Goal: Contribute content: Contribute content

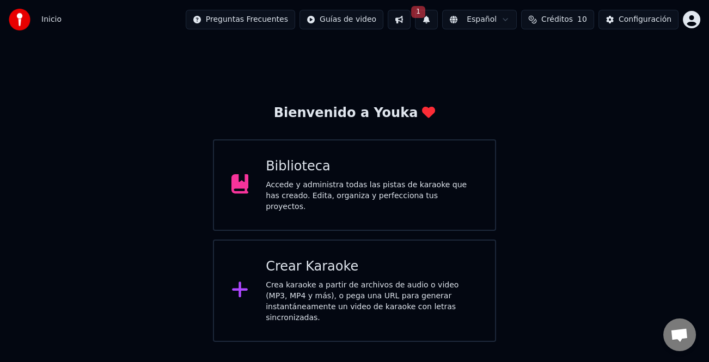
click at [425, 17] on span "1" at bounding box center [418, 12] width 14 height 12
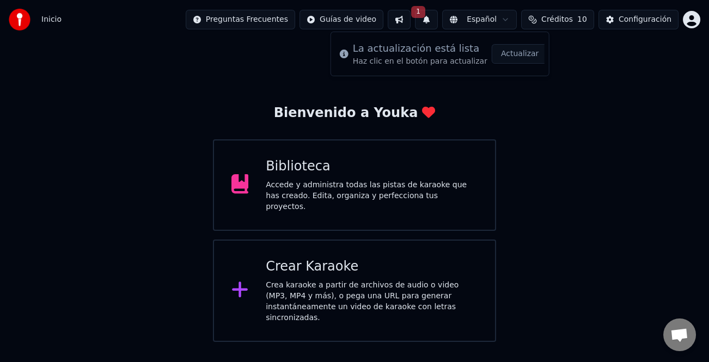
click at [542, 53] on div "La actualización está lista Haz clic en el botón para actualizar Actualizar" at bounding box center [439, 53] width 209 height 35
click at [527, 59] on button "Actualizar" at bounding box center [519, 54] width 56 height 20
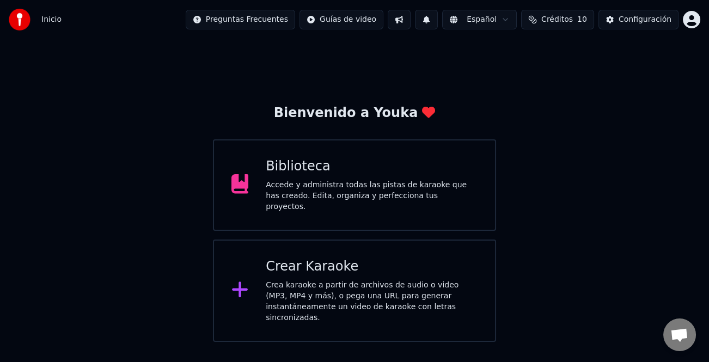
click at [382, 202] on div "Accede y administra todas las pistas de karaoke que has creado. Edita, organiza…" at bounding box center [372, 196] width 212 height 33
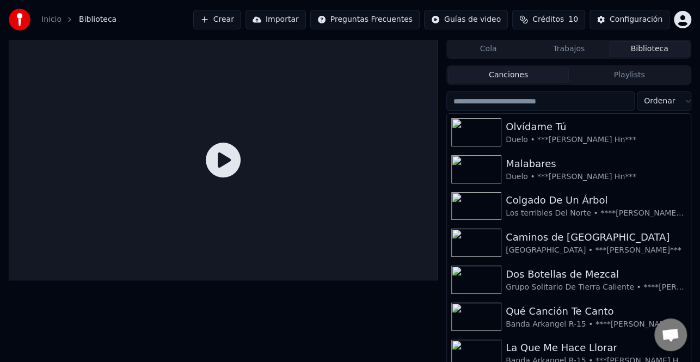
click at [561, 98] on input "search" at bounding box center [540, 101] width 188 height 20
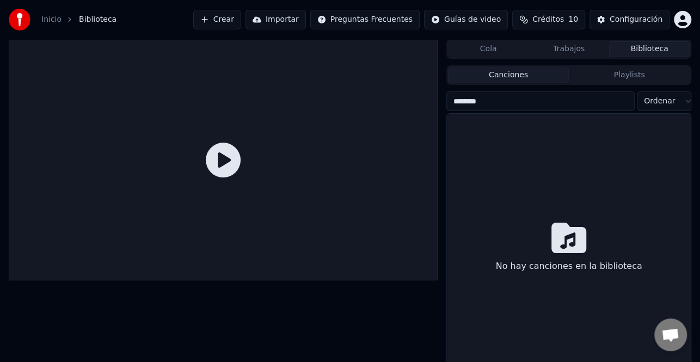
type input "********"
click at [241, 17] on button "Crear" at bounding box center [217, 20] width 48 height 20
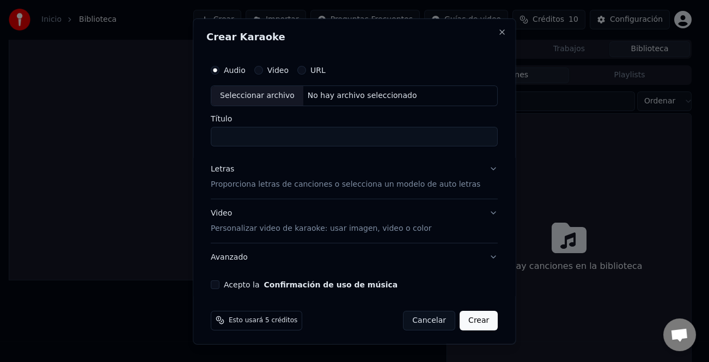
click at [268, 97] on div "Seleccionar archivo" at bounding box center [257, 95] width 92 height 20
type input "**********"
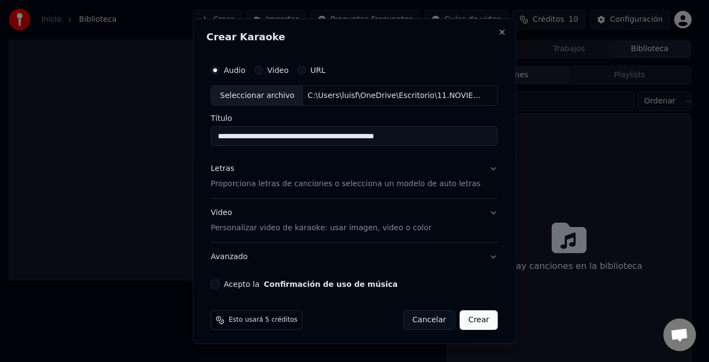
click at [233, 171] on div "Letras" at bounding box center [222, 168] width 23 height 11
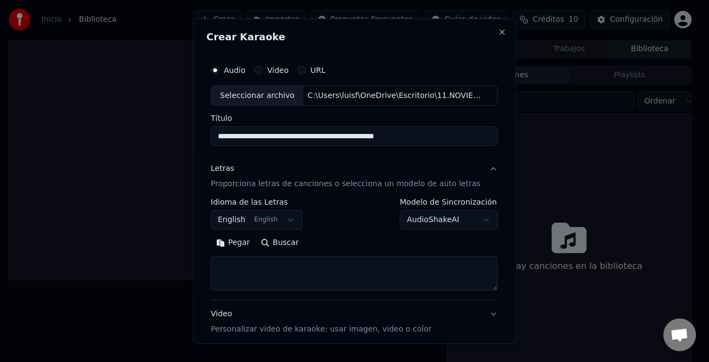
click at [238, 242] on button "Pegar" at bounding box center [233, 242] width 45 height 17
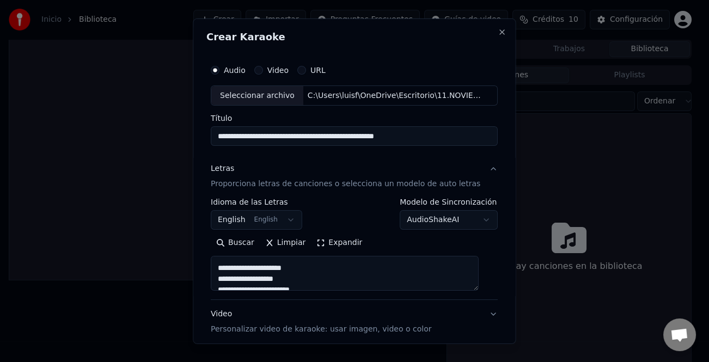
scroll to position [163, 0]
click at [223, 316] on div "Video Personalizar video de karaoke: usar imagen, video o color" at bounding box center [321, 322] width 220 height 26
type textarea "**********"
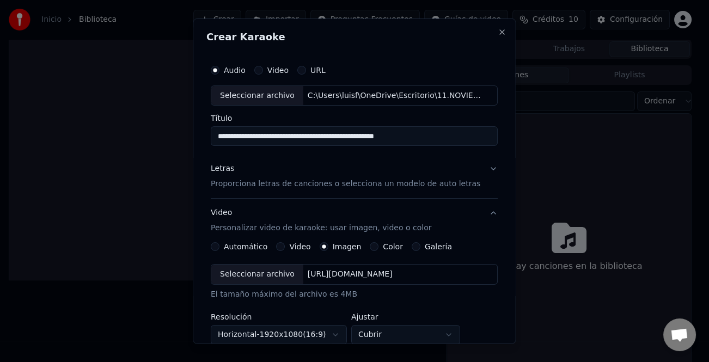
scroll to position [54, 0]
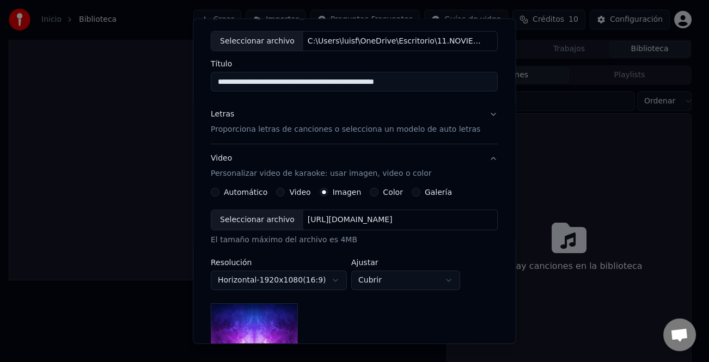
click at [273, 227] on div "Seleccionar archivo" at bounding box center [257, 220] width 92 height 20
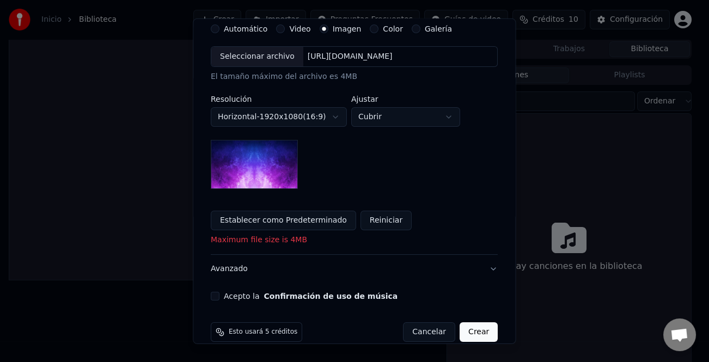
scroll to position [233, 0]
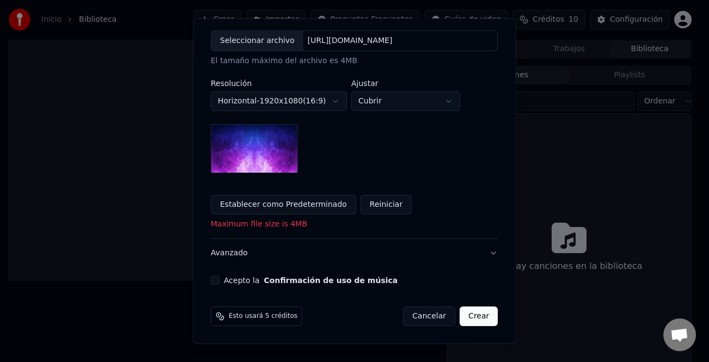
click at [217, 279] on button "Acepto la Confirmación de uso de música" at bounding box center [215, 280] width 9 height 9
click at [466, 317] on button "Crear" at bounding box center [478, 316] width 38 height 20
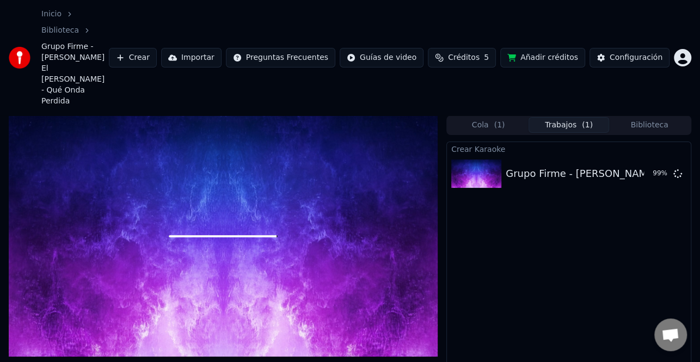
click at [157, 48] on button "Crear" at bounding box center [133, 58] width 48 height 20
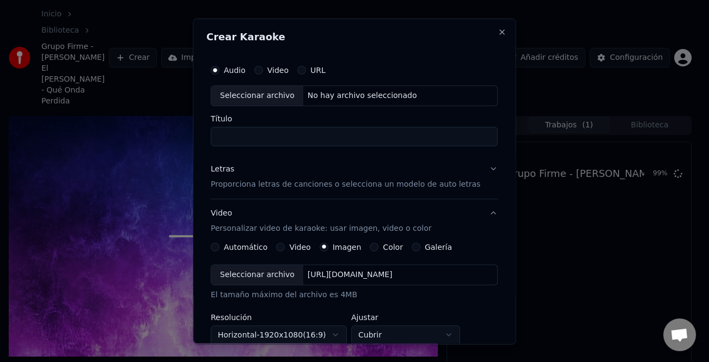
click at [250, 99] on div "Seleccionar archivo" at bounding box center [257, 95] width 92 height 20
type input "**********"
click at [222, 168] on div "Letras" at bounding box center [222, 168] width 23 height 11
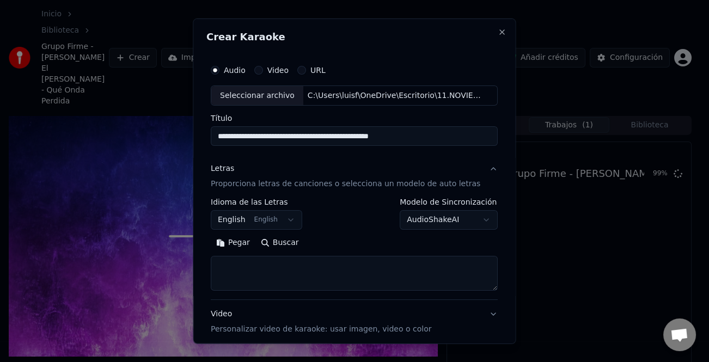
click at [242, 243] on button "Pegar" at bounding box center [233, 242] width 45 height 17
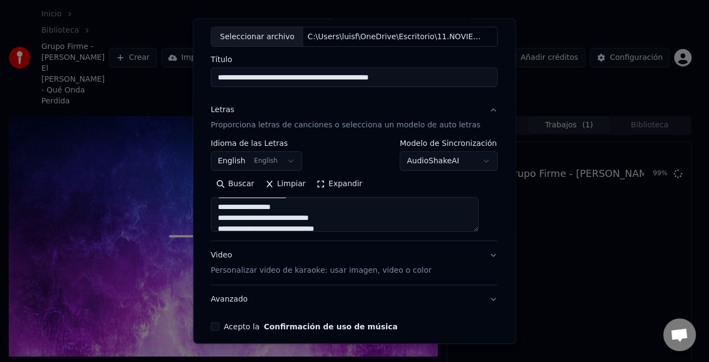
scroll to position [105, 0]
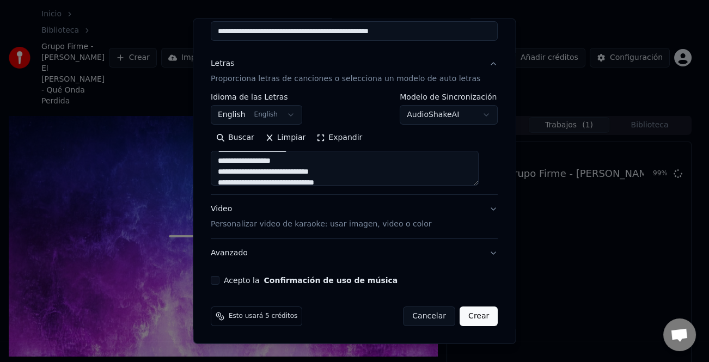
click at [224, 210] on div "Video Personalizar video de karaoke: usar imagen, video o color" at bounding box center [321, 217] width 220 height 26
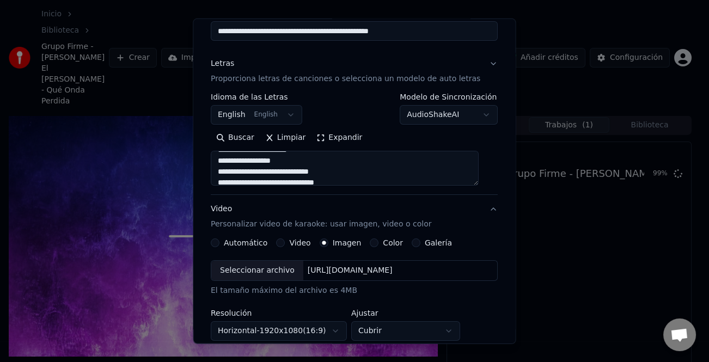
type textarea "**********"
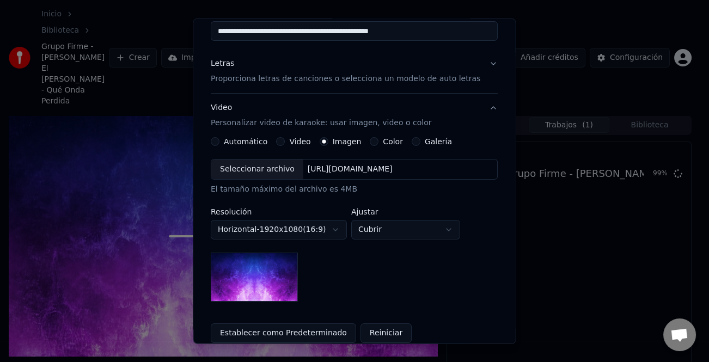
click at [288, 143] on div "Video" at bounding box center [293, 141] width 34 height 9
click at [280, 141] on button "Video" at bounding box center [280, 141] width 9 height 9
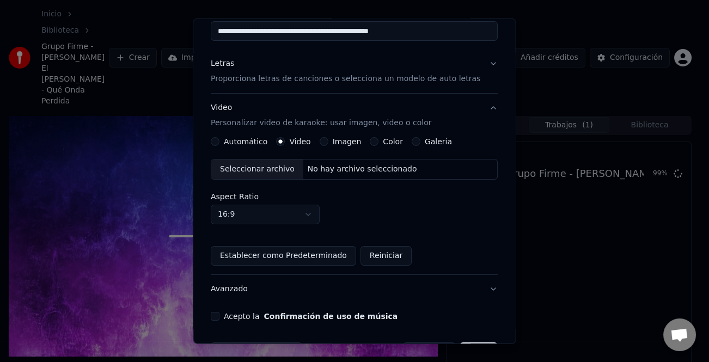
click at [274, 168] on div "Seleccionar archivo" at bounding box center [257, 169] width 92 height 20
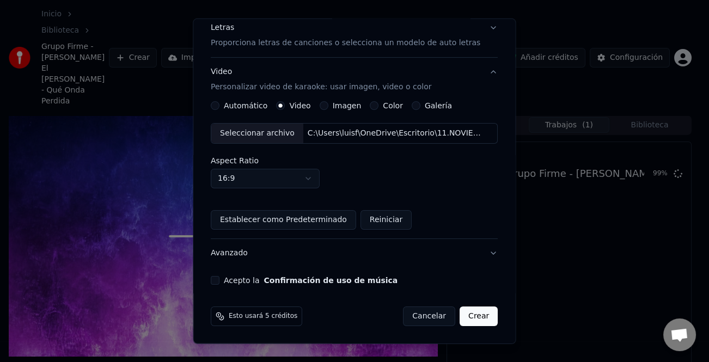
click at [219, 278] on button "Acepto la Confirmación de uso de música" at bounding box center [215, 280] width 9 height 9
click at [471, 317] on button "Crear" at bounding box center [478, 316] width 38 height 20
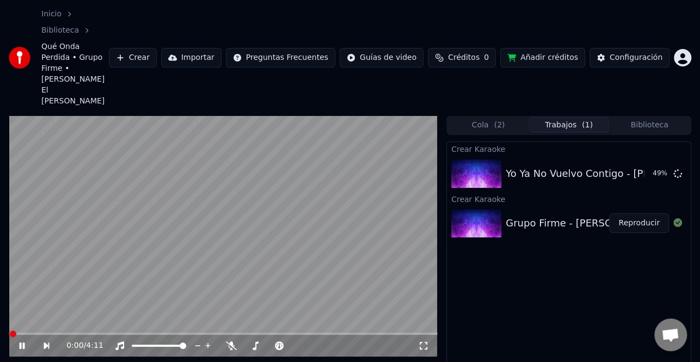
click at [22, 342] on icon at bounding box center [22, 345] width 5 height 7
drag, startPoint x: 632, startPoint y: 175, endPoint x: 533, endPoint y: 196, distance: 101.2
click at [632, 213] on button "Reproducir" at bounding box center [639, 223] width 60 height 20
click at [17, 340] on div "0:00 / 4:11" at bounding box center [223, 345] width 420 height 11
click at [22, 342] on icon at bounding box center [22, 345] width 5 height 7
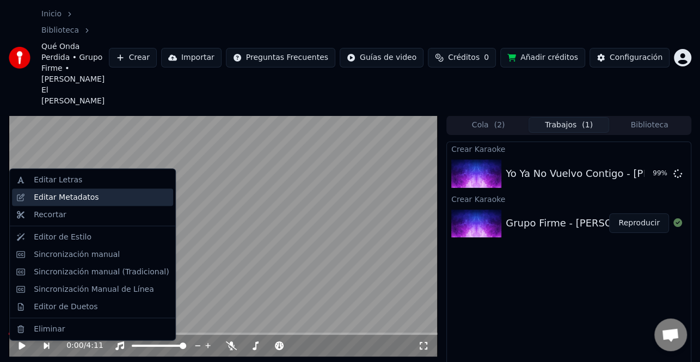
click at [85, 199] on div "Editar Metadatos" at bounding box center [66, 197] width 65 height 11
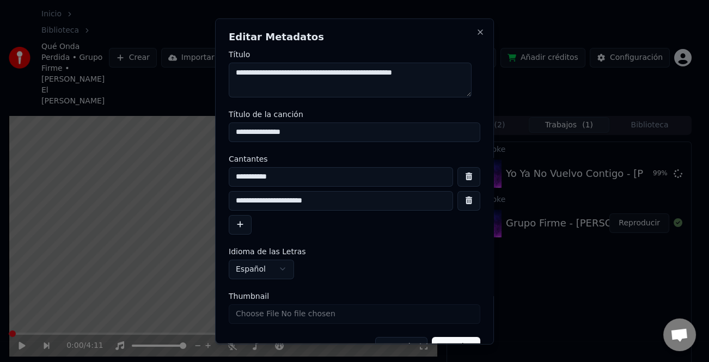
click at [229, 222] on button "button" at bounding box center [240, 224] width 23 height 20
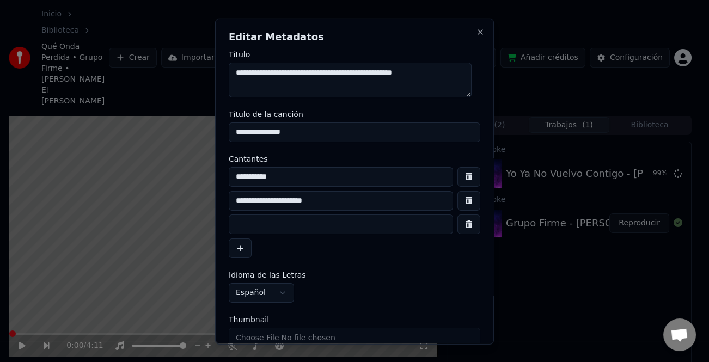
click at [262, 223] on input at bounding box center [341, 224] width 224 height 20
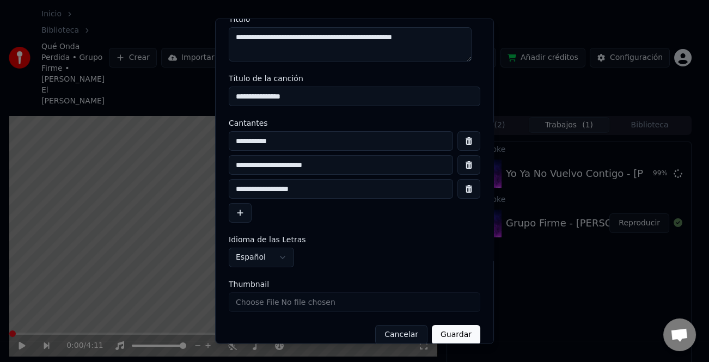
scroll to position [50, 0]
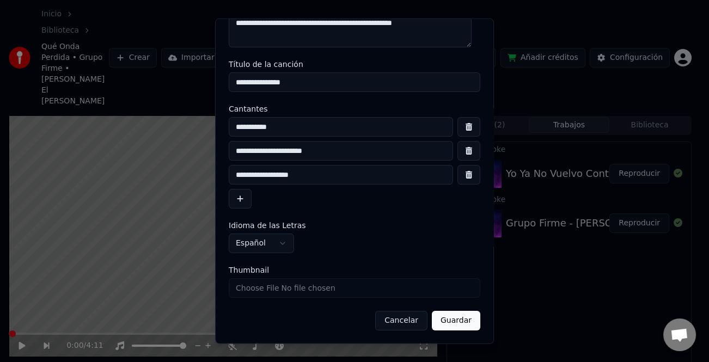
type input "**********"
click at [450, 323] on button "Guardar" at bounding box center [456, 321] width 48 height 20
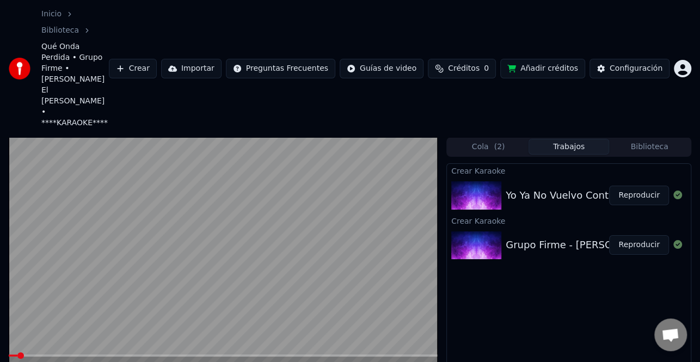
click at [22, 361] on icon at bounding box center [29, 367] width 24 height 9
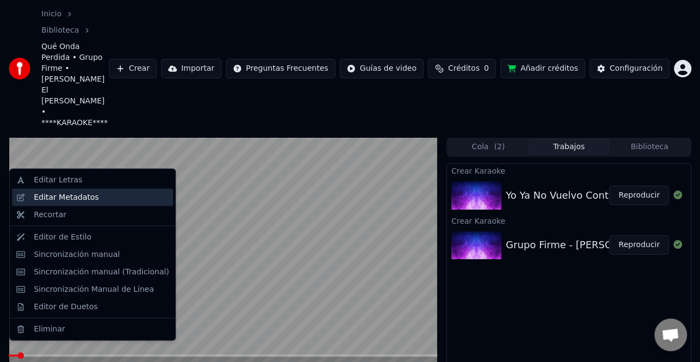
click at [91, 198] on div "Editar Metadatos" at bounding box center [101, 197] width 135 height 11
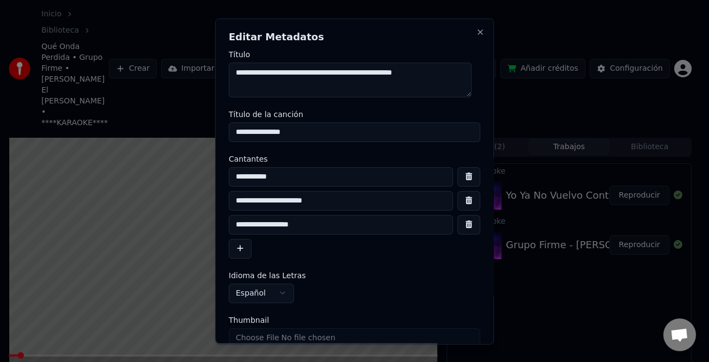
click at [290, 199] on input "**********" at bounding box center [341, 200] width 224 height 20
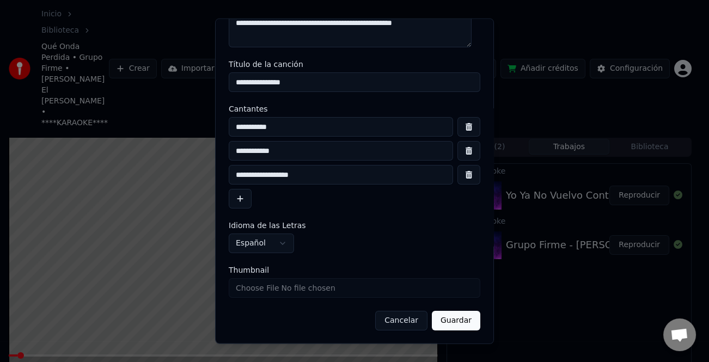
type input "**********"
click at [460, 328] on button "Guardar" at bounding box center [456, 321] width 48 height 20
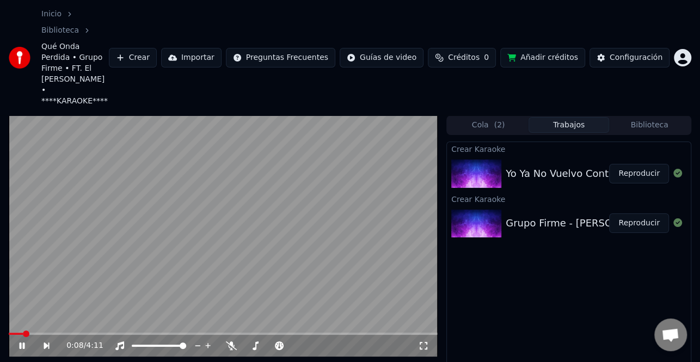
click at [22, 335] on div "0:08 / 4:11" at bounding box center [223, 346] width 429 height 22
click at [21, 342] on icon at bounding box center [22, 345] width 5 height 7
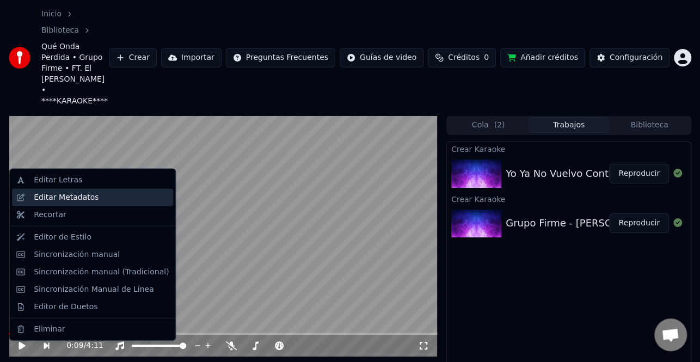
click at [70, 196] on div "Editar Metadatos" at bounding box center [66, 197] width 65 height 11
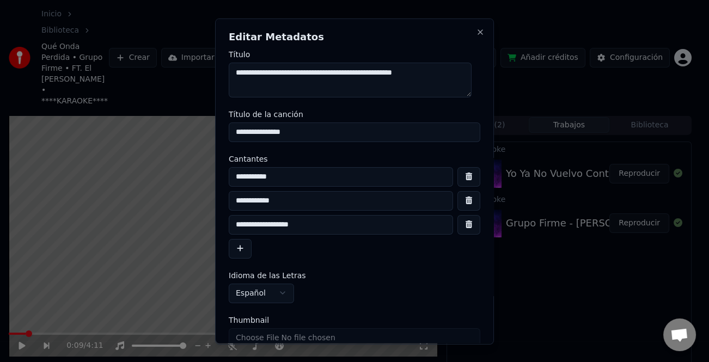
click at [243, 221] on input "**********" at bounding box center [341, 224] width 224 height 20
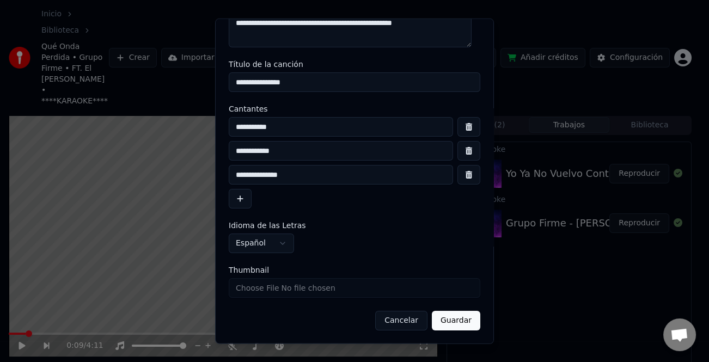
type input "**********"
click at [454, 325] on button "Guardar" at bounding box center [456, 321] width 48 height 20
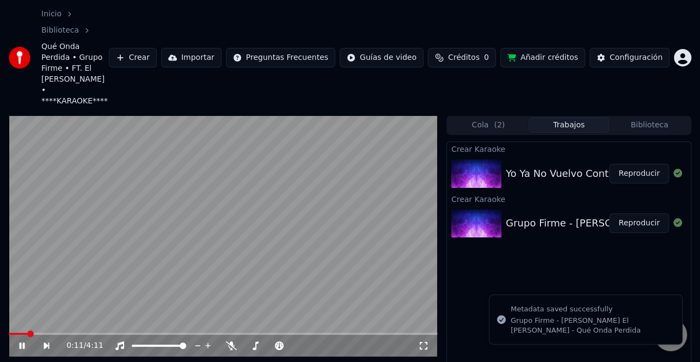
click at [10, 335] on div "0:11 / 4:11" at bounding box center [223, 346] width 429 height 22
click at [9, 333] on span at bounding box center [9, 334] width 0 height 2
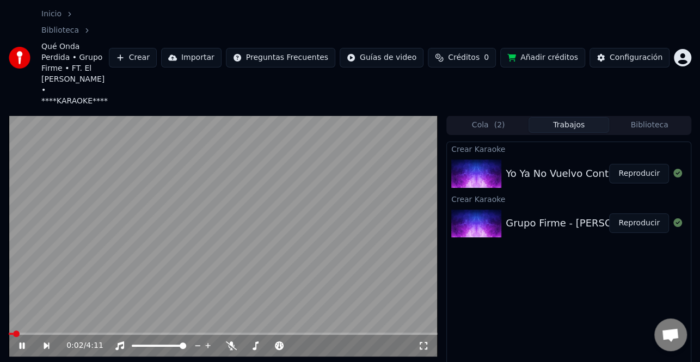
click at [22, 341] on icon at bounding box center [29, 345] width 24 height 9
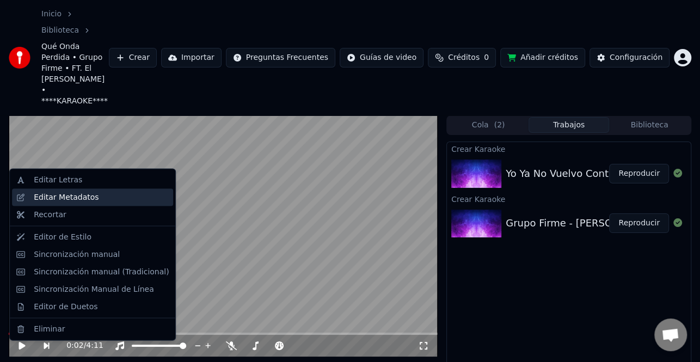
click at [68, 198] on div "Editar Metadatos" at bounding box center [66, 197] width 65 height 11
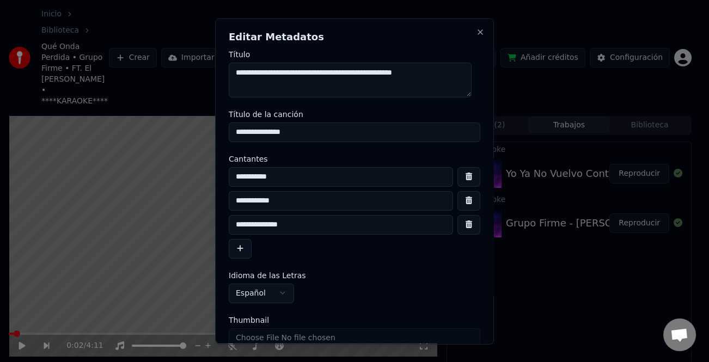
click at [233, 220] on input "**********" at bounding box center [341, 224] width 224 height 20
click at [238, 220] on input "**********" at bounding box center [341, 224] width 224 height 20
click at [304, 223] on input "**********" at bounding box center [341, 224] width 224 height 20
click at [235, 218] on input "**********" at bounding box center [341, 224] width 224 height 20
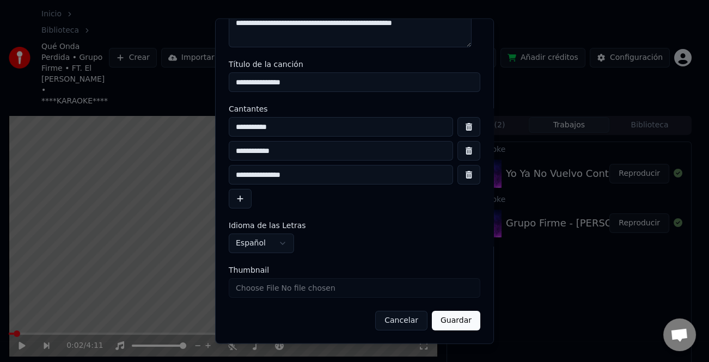
type input "**********"
click at [452, 324] on button "Guardar" at bounding box center [456, 321] width 48 height 20
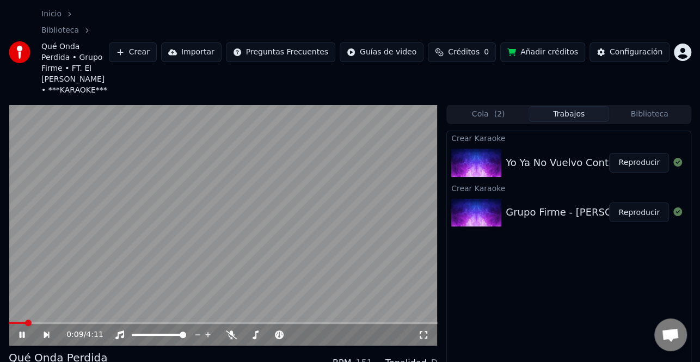
click at [23, 330] on icon at bounding box center [29, 334] width 24 height 9
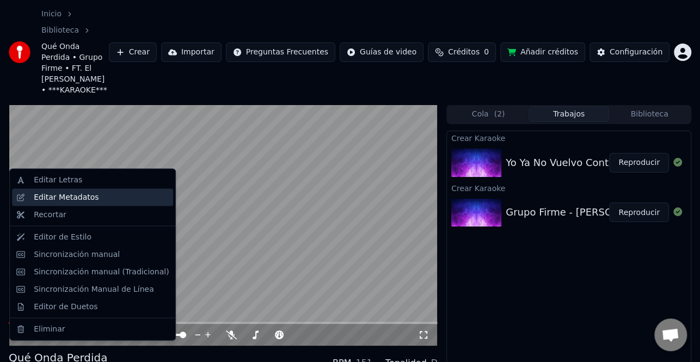
click at [87, 204] on div "Editar Metadatos" at bounding box center [92, 197] width 161 height 17
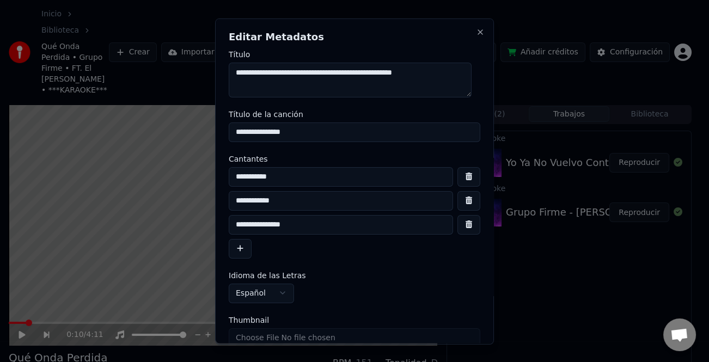
click at [239, 223] on input "**********" at bounding box center [341, 224] width 224 height 20
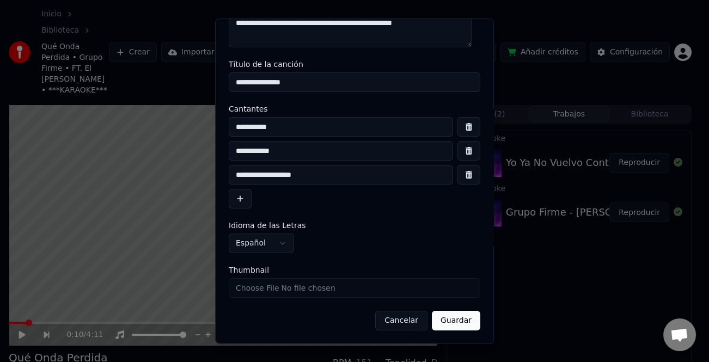
type input "**********"
click at [448, 318] on button "Guardar" at bounding box center [456, 321] width 48 height 20
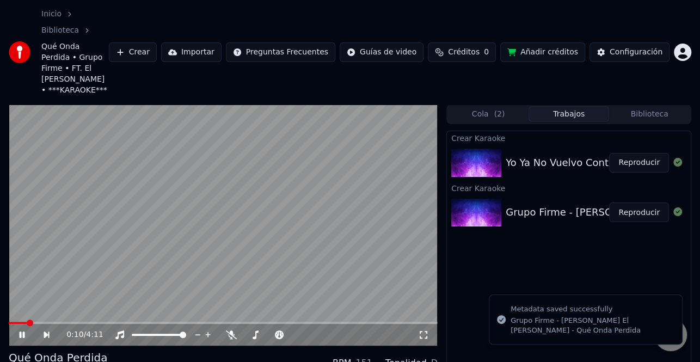
click at [16, 282] on video at bounding box center [223, 224] width 429 height 241
click at [9, 282] on video at bounding box center [223, 224] width 429 height 241
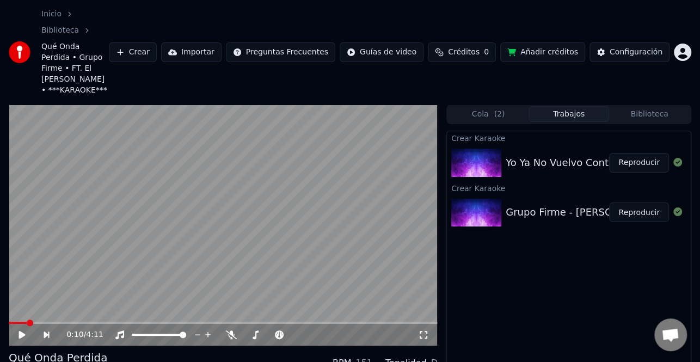
click at [9, 285] on div "0:10 / 4:11" at bounding box center [223, 224] width 429 height 241
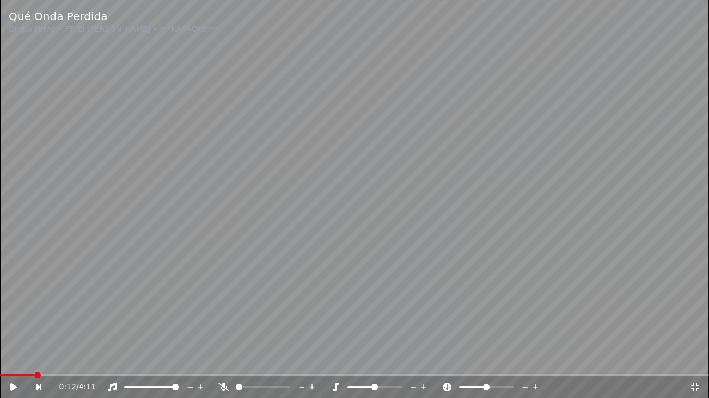
click at [691, 361] on icon at bounding box center [694, 387] width 11 height 9
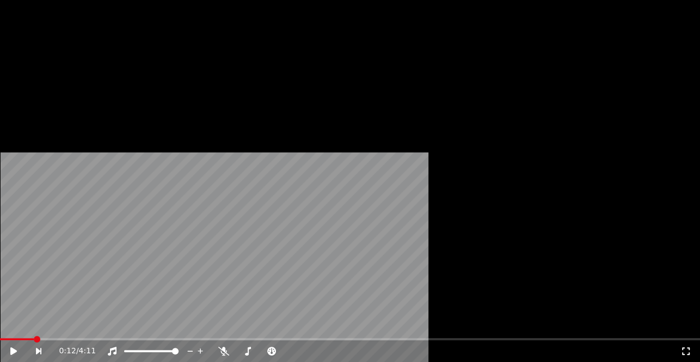
click at [10, 338] on span at bounding box center [17, 339] width 34 height 2
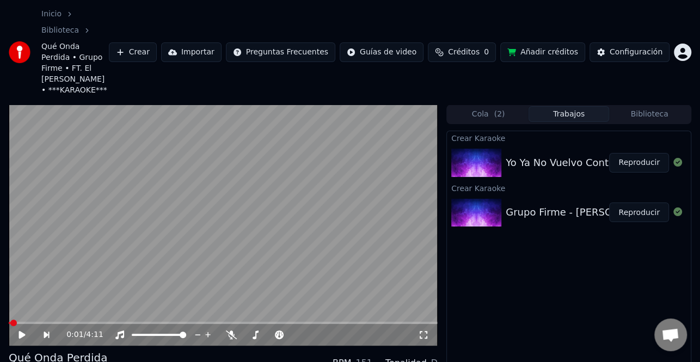
click at [20, 330] on icon at bounding box center [29, 334] width 24 height 9
click at [23, 331] on icon at bounding box center [22, 334] width 5 height 7
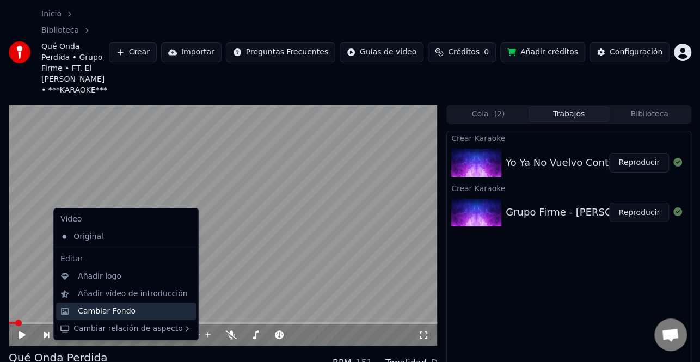
click at [127, 317] on div "Cambiar Fondo" at bounding box center [126, 311] width 140 height 17
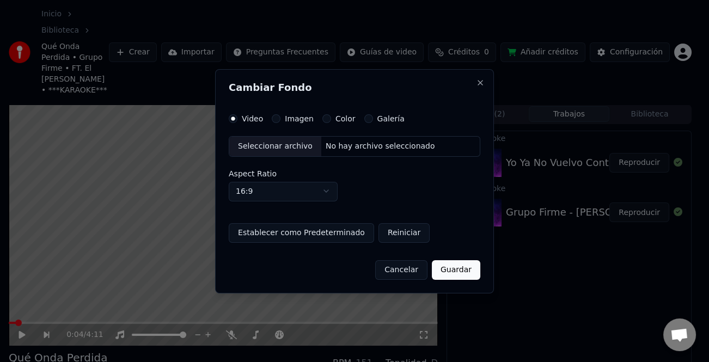
click at [284, 143] on div "Seleccionar archivo" at bounding box center [275, 147] width 92 height 20
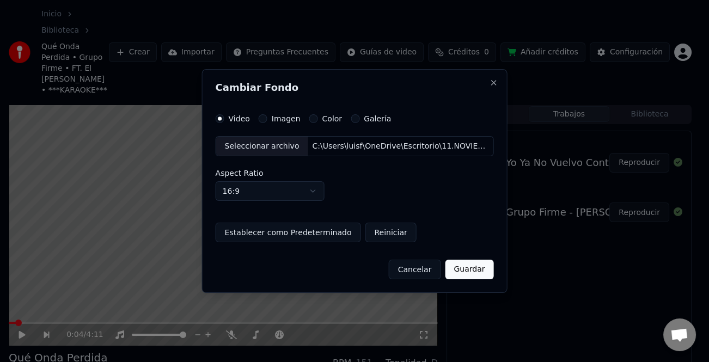
click at [476, 271] on button "Guardar" at bounding box center [469, 270] width 48 height 20
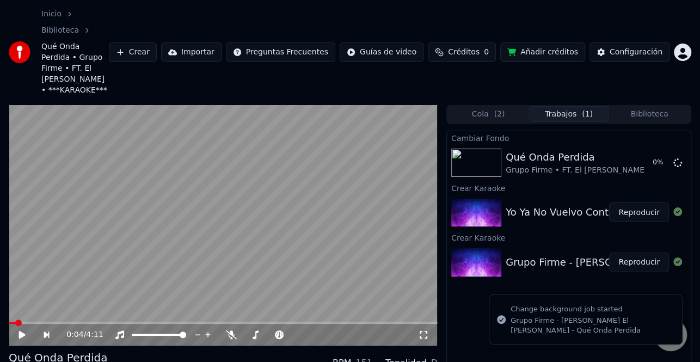
click at [644, 202] on button "Reproducir" at bounding box center [639, 212] width 60 height 20
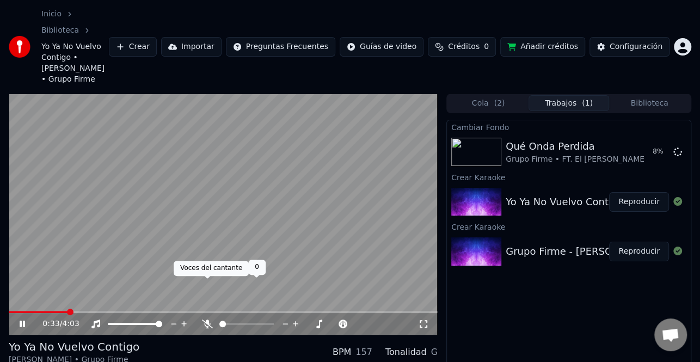
click at [204, 319] on icon at bounding box center [207, 323] width 11 height 9
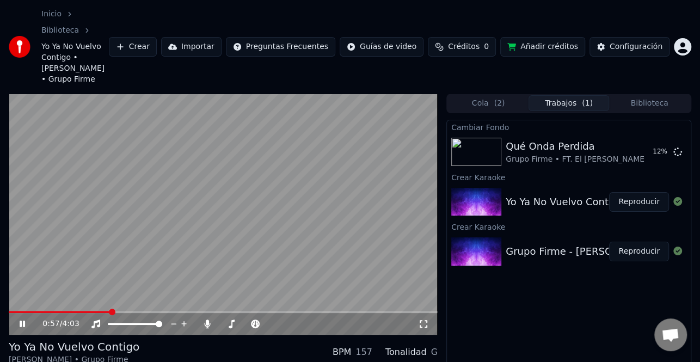
click at [24, 321] on icon at bounding box center [22, 324] width 5 height 7
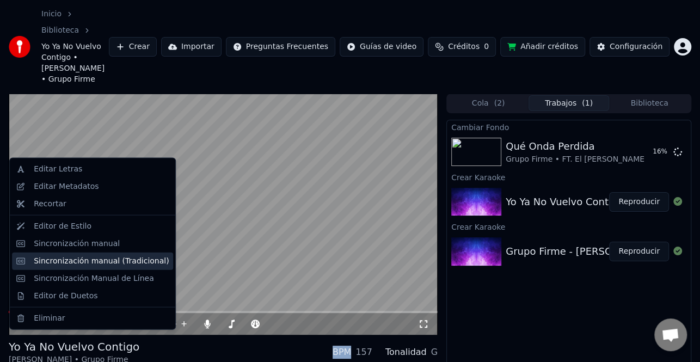
click at [86, 259] on div "Sincronización manual (Tradicional)" at bounding box center [101, 260] width 135 height 11
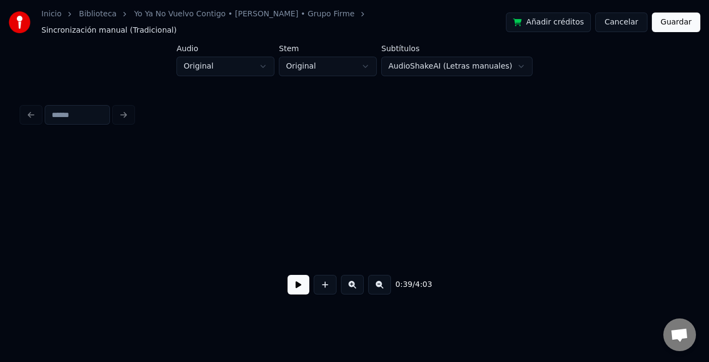
scroll to position [0, 4338]
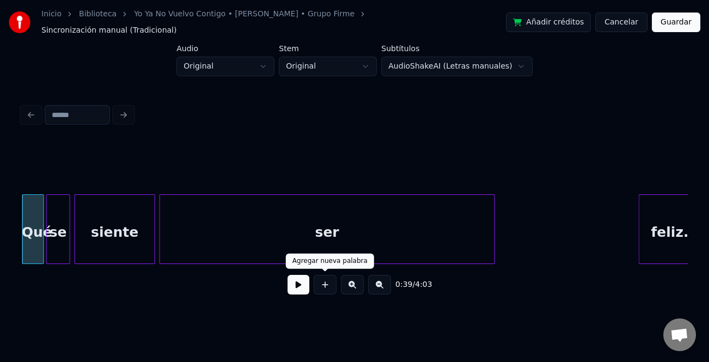
click at [291, 288] on button at bounding box center [298, 285] width 22 height 20
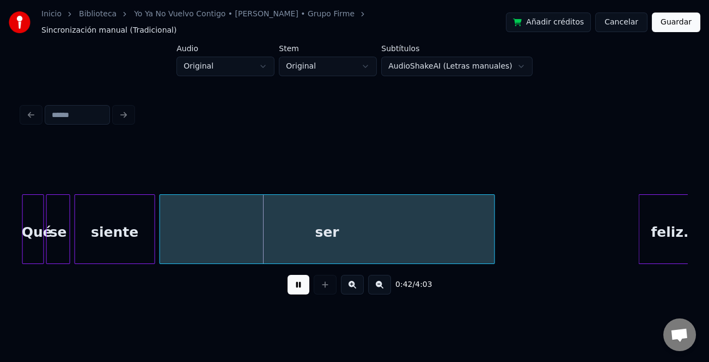
drag, startPoint x: 299, startPoint y: 285, endPoint x: 302, endPoint y: 258, distance: 26.8
click at [299, 283] on button at bounding box center [298, 285] width 22 height 20
click at [312, 223] on div "ser" at bounding box center [327, 232] width 334 height 74
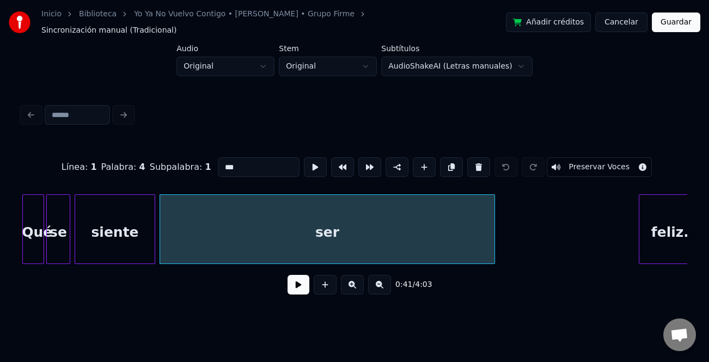
click at [269, 157] on input "***" at bounding box center [259, 167] width 82 height 20
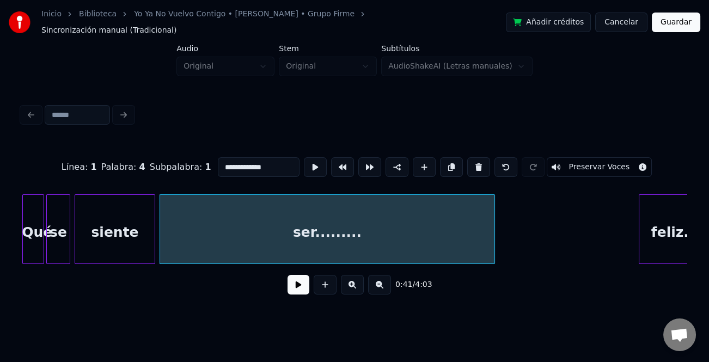
type input "**********"
click at [305, 283] on button at bounding box center [298, 285] width 22 height 20
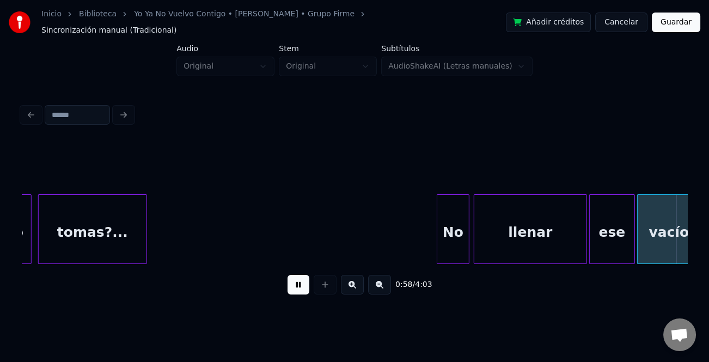
scroll to position [0, 6336]
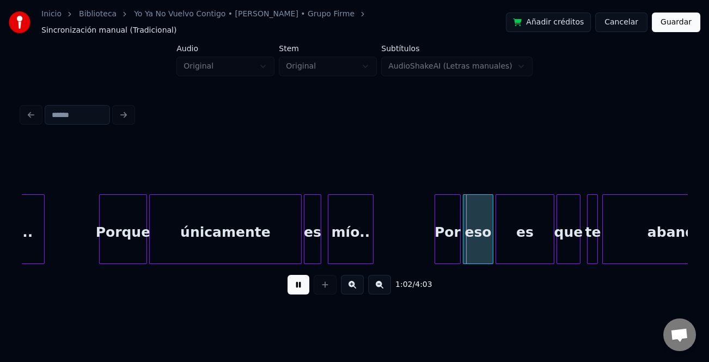
click at [436, 219] on div "Por" at bounding box center [447, 229] width 26 height 70
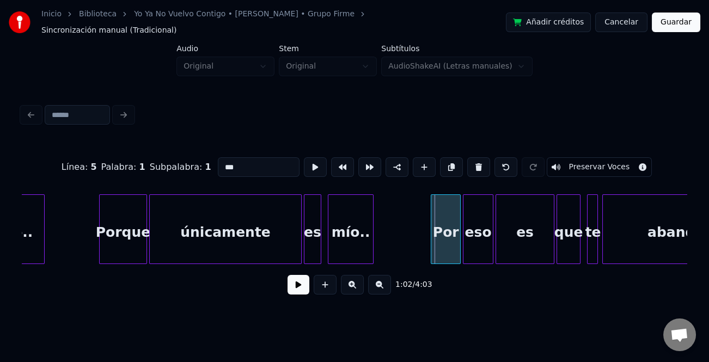
click at [431, 229] on div at bounding box center [432, 229] width 3 height 69
click at [97, 238] on div at bounding box center [97, 229] width 3 height 69
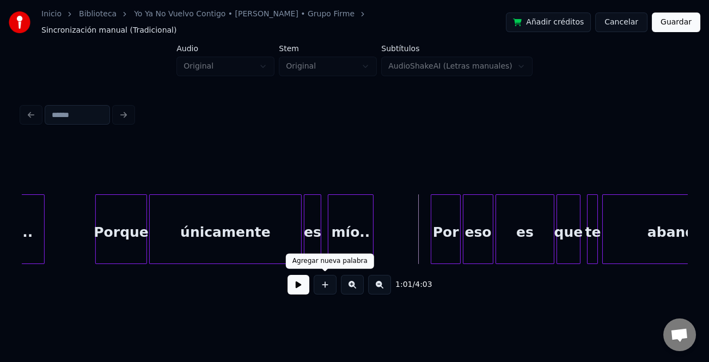
click at [302, 282] on button at bounding box center [298, 285] width 22 height 20
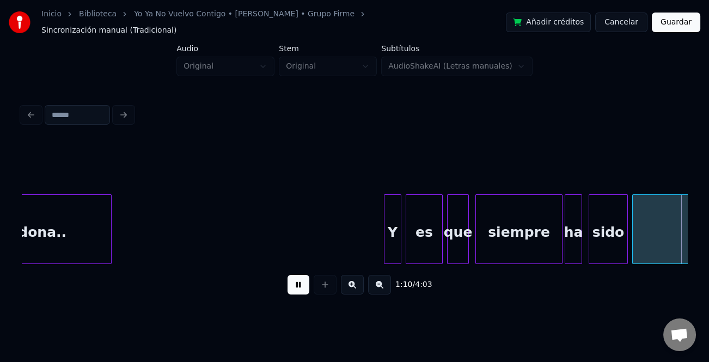
scroll to position [0, 7669]
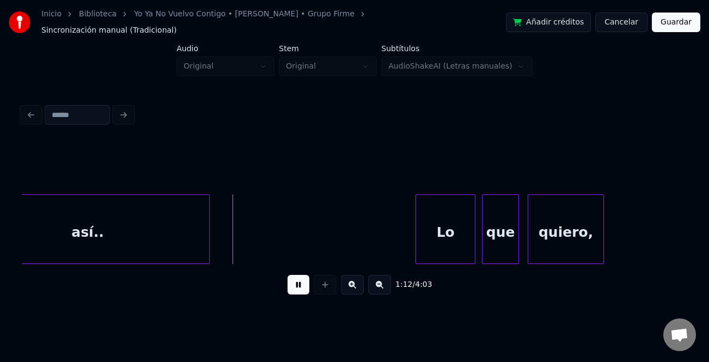
click at [418, 222] on div at bounding box center [417, 229] width 3 height 69
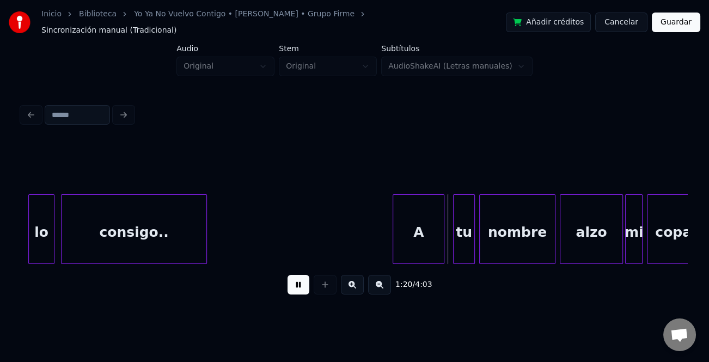
click at [393, 222] on div at bounding box center [394, 229] width 3 height 69
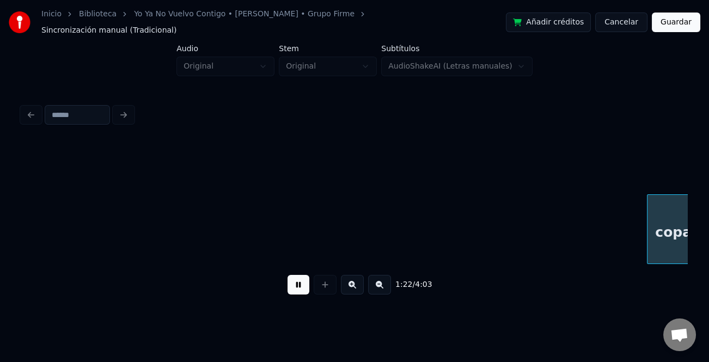
scroll to position [0, 9000]
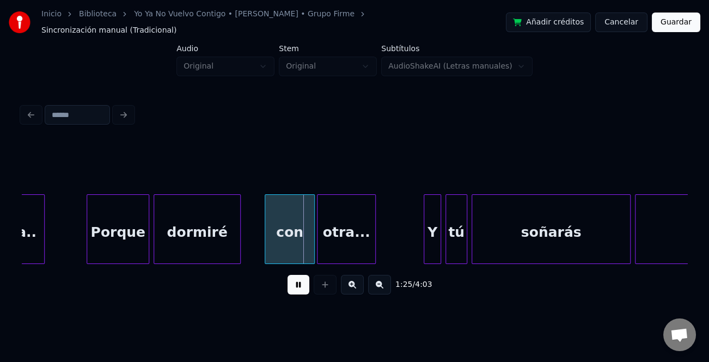
click at [87, 222] on div at bounding box center [88, 229] width 3 height 69
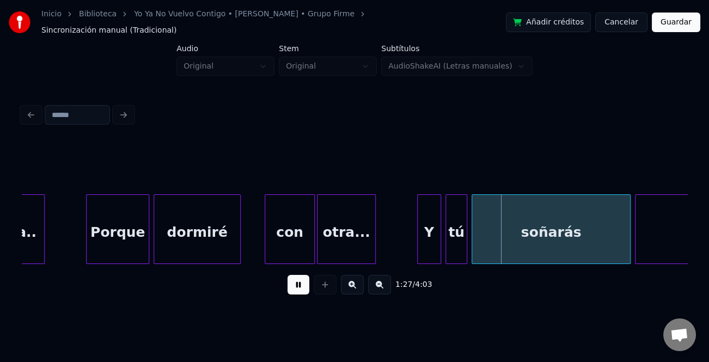
click at [419, 228] on div at bounding box center [418, 229] width 3 height 69
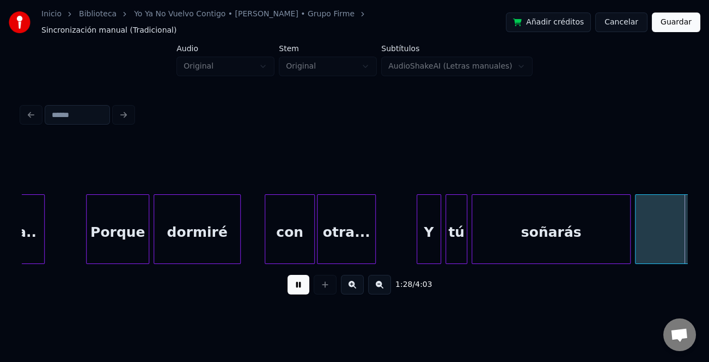
scroll to position [0, 9666]
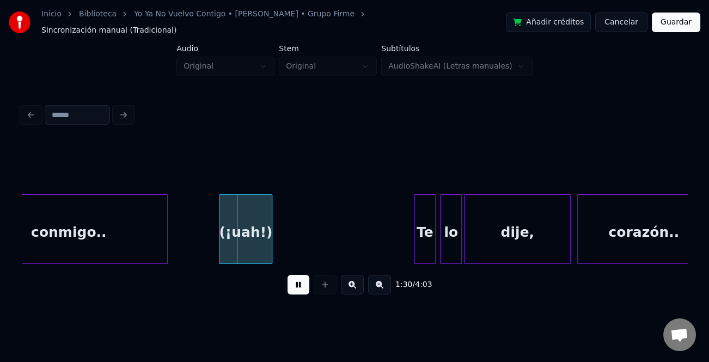
click at [219, 235] on div at bounding box center [220, 229] width 3 height 69
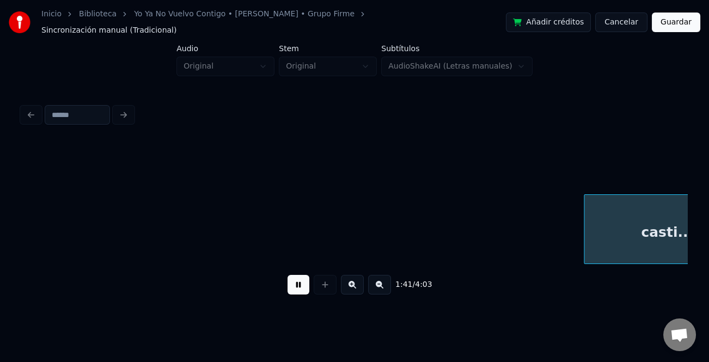
scroll to position [0, 10997]
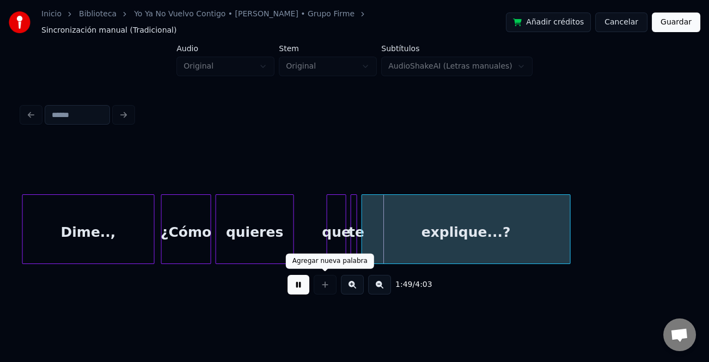
click at [311, 279] on div at bounding box center [324, 285] width 27 height 20
click at [299, 283] on button at bounding box center [298, 285] width 22 height 20
click at [333, 215] on div "que" at bounding box center [336, 232] width 19 height 74
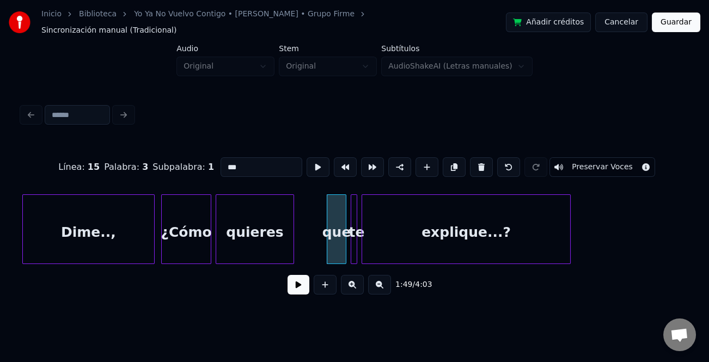
click at [223, 159] on input "***" at bounding box center [261, 167] width 82 height 20
type input "***"
click at [300, 290] on button at bounding box center [298, 285] width 22 height 20
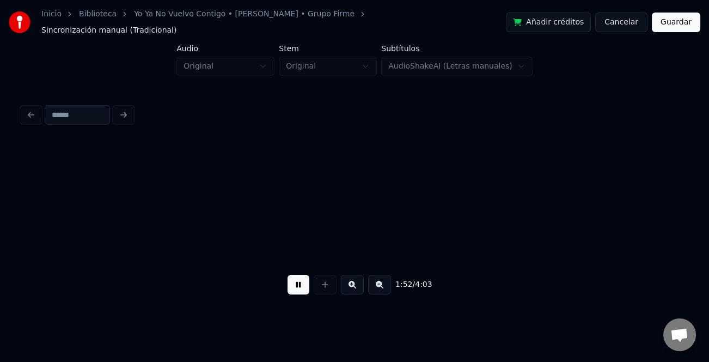
scroll to position [0, 12224]
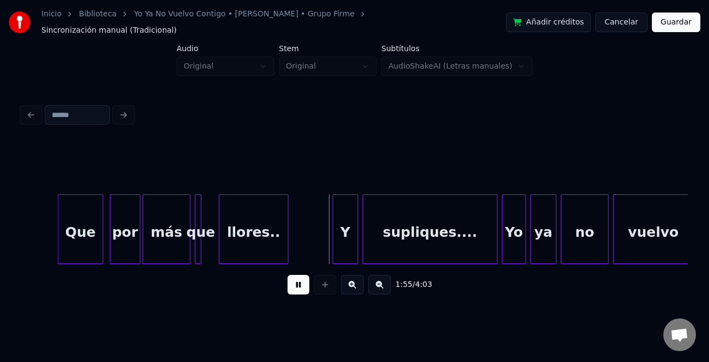
click at [334, 226] on div at bounding box center [334, 229] width 3 height 69
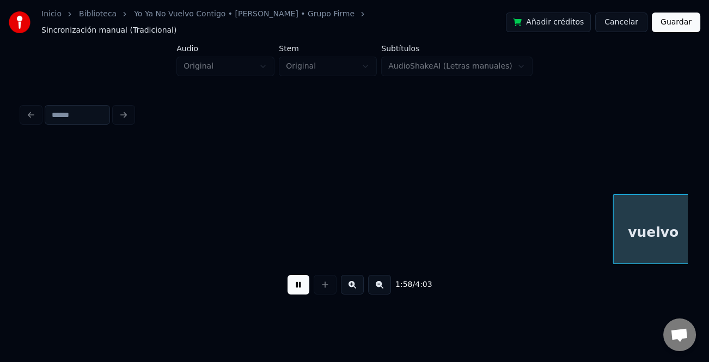
scroll to position [0, 12890]
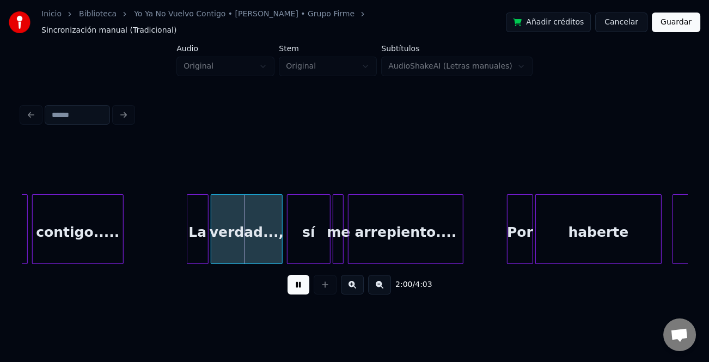
click at [187, 239] on div at bounding box center [188, 229] width 3 height 69
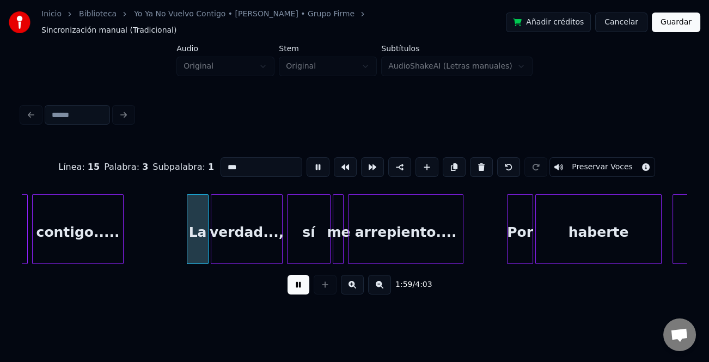
type input "**"
click at [175, 244] on div at bounding box center [176, 229] width 3 height 69
click at [298, 281] on button at bounding box center [298, 285] width 22 height 20
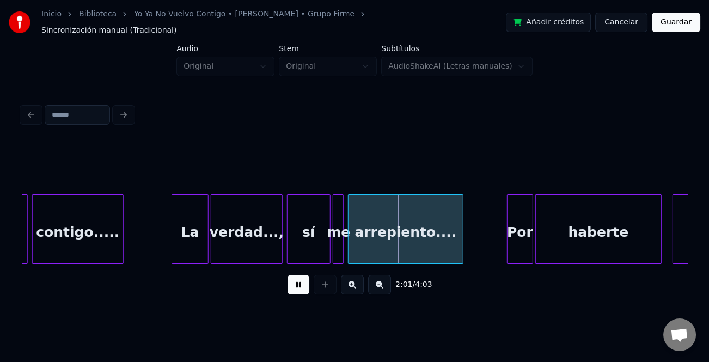
click at [507, 218] on div at bounding box center [508, 229] width 3 height 69
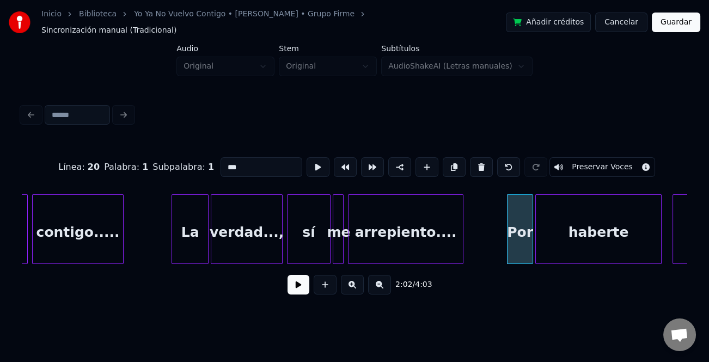
click at [501, 220] on div "vuelvo contigo..... La verdad..., sí me arrepiento.... Por haberte conoci..do..…" at bounding box center [409, 229] width 26554 height 70
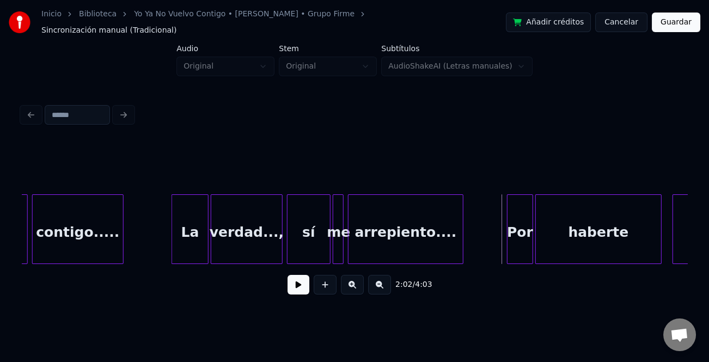
click at [299, 280] on button at bounding box center [298, 285] width 22 height 20
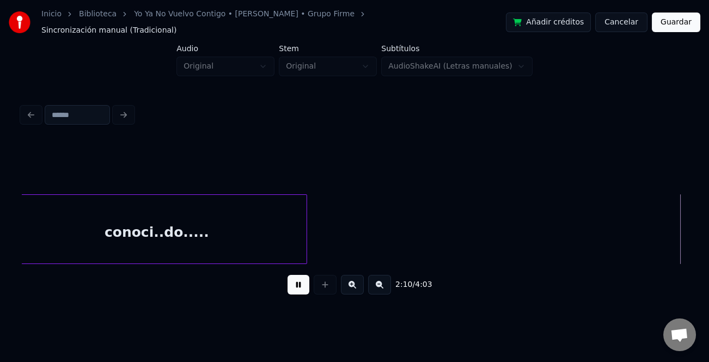
scroll to position [0, 14222]
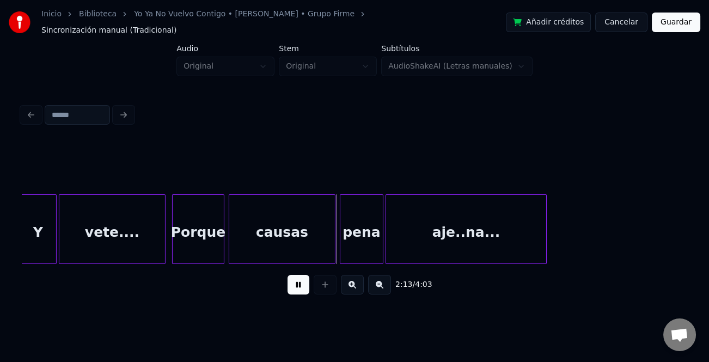
click at [21, 249] on div at bounding box center [21, 229] width 3 height 69
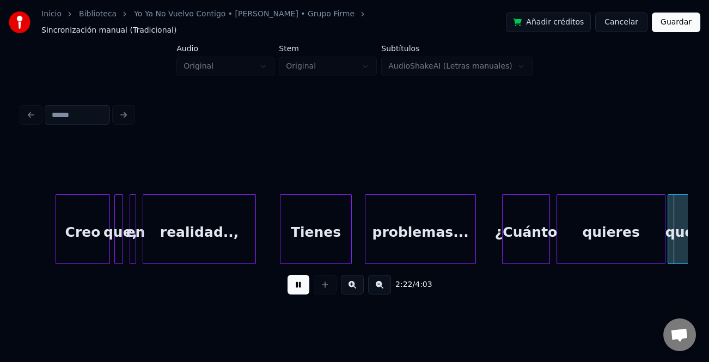
scroll to position [0, 15550]
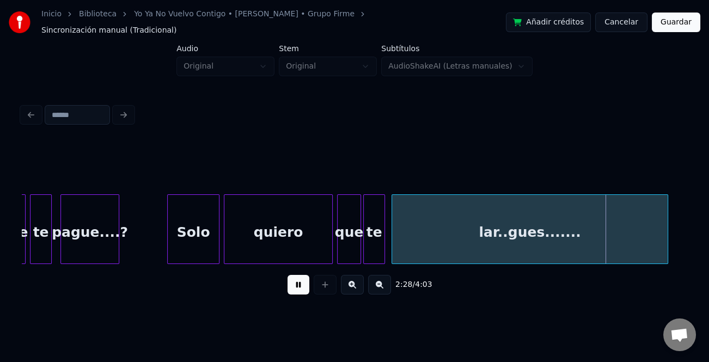
click at [300, 280] on button at bounding box center [298, 285] width 22 height 20
click at [298, 281] on button at bounding box center [298, 285] width 22 height 20
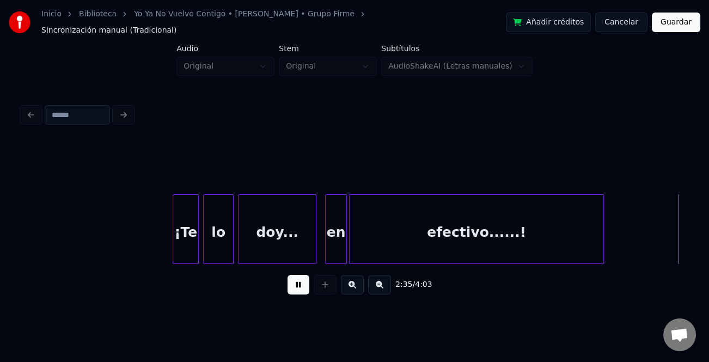
scroll to position [0, 16880]
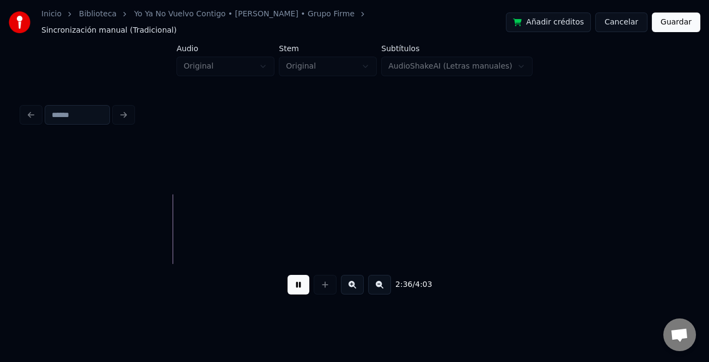
click at [380, 287] on button at bounding box center [379, 285] width 23 height 20
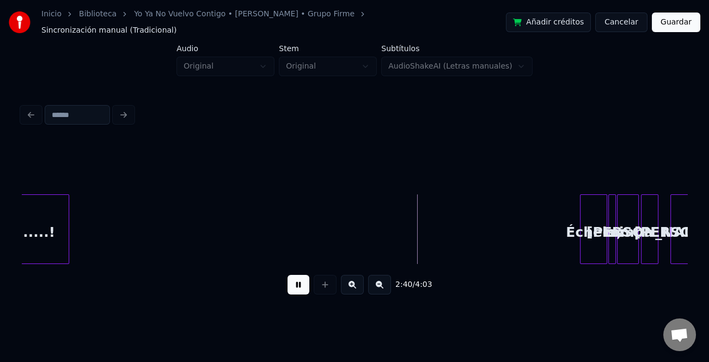
click at [580, 236] on div at bounding box center [581, 229] width 3 height 69
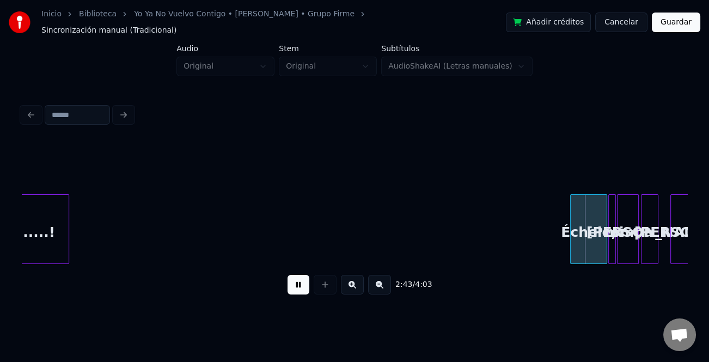
drag, startPoint x: 558, startPoint y: 238, endPoint x: 542, endPoint y: 239, distance: 16.9
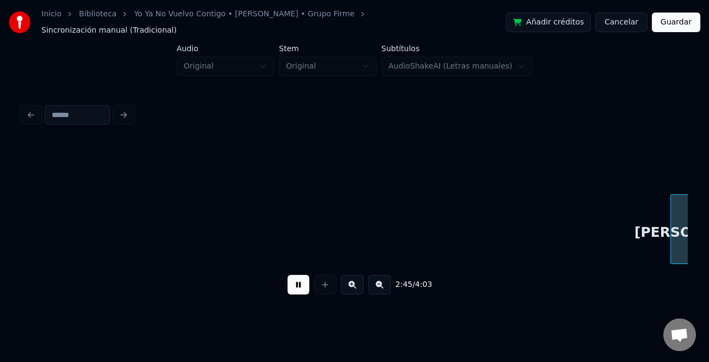
scroll to position [0, 9017]
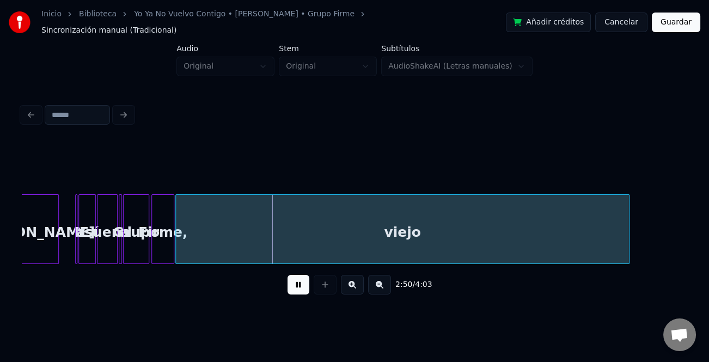
click at [625, 236] on div at bounding box center [626, 229] width 3 height 69
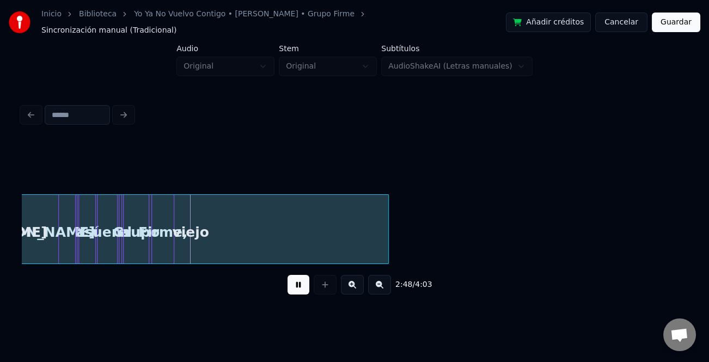
scroll to position [0, 8985]
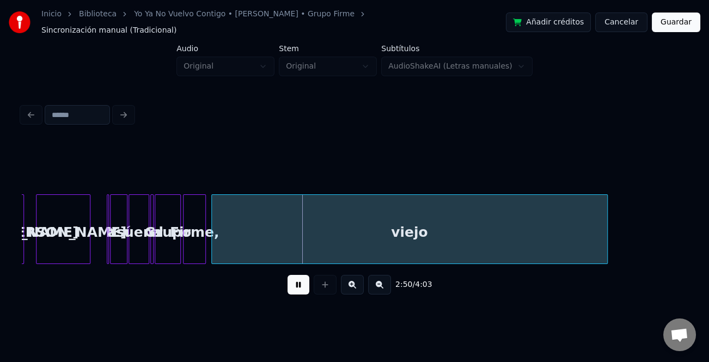
click at [444, 236] on div "viejo" at bounding box center [409, 232] width 395 height 74
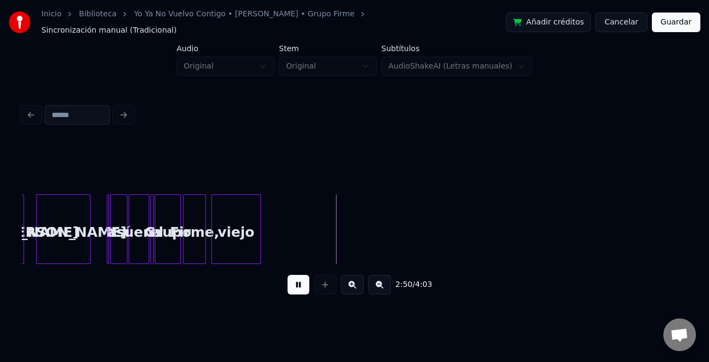
click at [259, 229] on div at bounding box center [258, 229] width 3 height 69
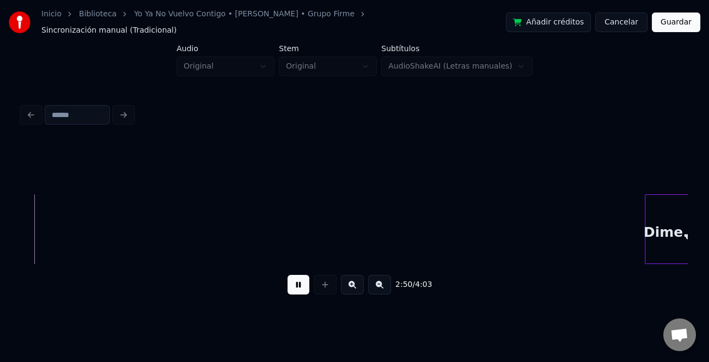
scroll to position [0, 9297]
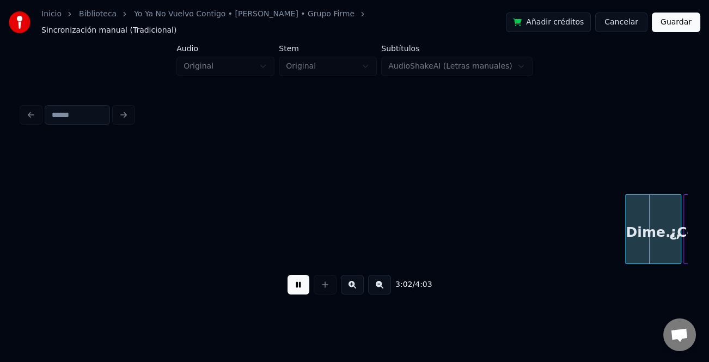
click at [625, 224] on div at bounding box center [626, 229] width 3 height 69
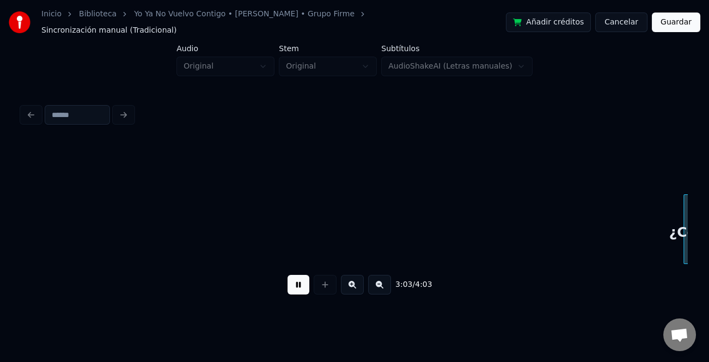
scroll to position [0, 9962]
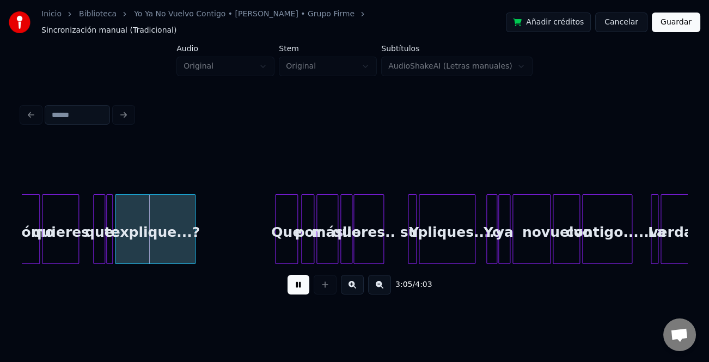
click at [359, 285] on button at bounding box center [352, 285] width 23 height 20
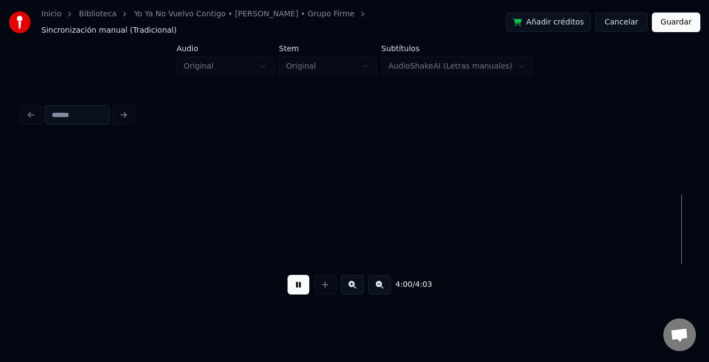
scroll to position [0, 19250]
click at [680, 16] on button "Guardar" at bounding box center [675, 23] width 48 height 20
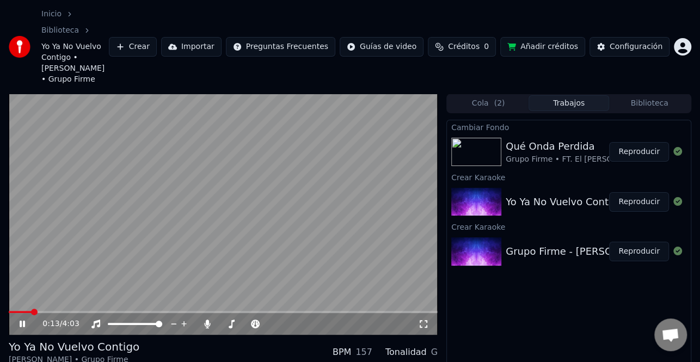
click at [32, 311] on span at bounding box center [20, 312] width 23 height 2
click at [651, 41] on div "Configuración" at bounding box center [636, 46] width 53 height 11
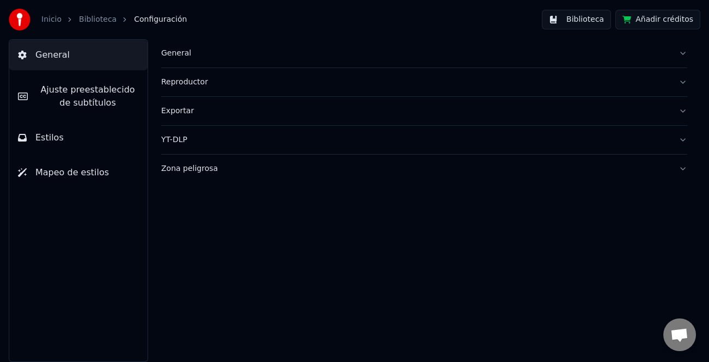
click at [71, 94] on span "Ajuste preestablecido de subtítulos" at bounding box center [87, 96] width 102 height 26
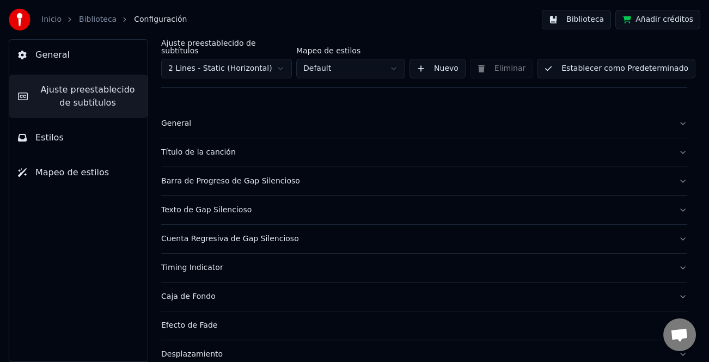
click at [176, 118] on div "General" at bounding box center [415, 123] width 508 height 11
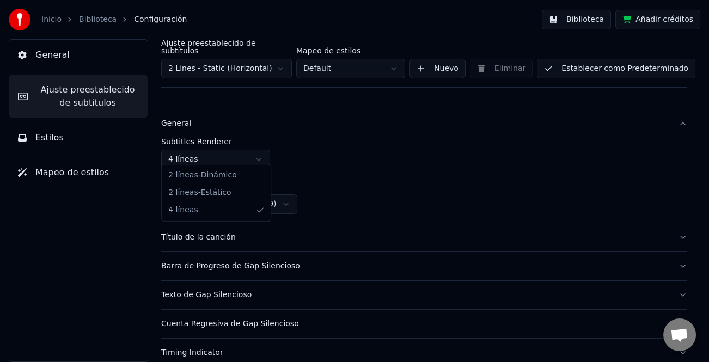
click at [253, 152] on html "Inicio Biblioteca Configuración Biblioteca Añadir créditos General Ajuste prees…" at bounding box center [354, 181] width 709 height 362
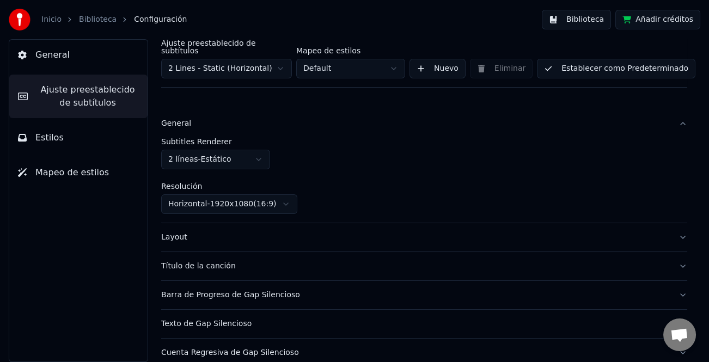
click at [610, 64] on button "Establecer como Predeterminado" at bounding box center [616, 69] width 158 height 20
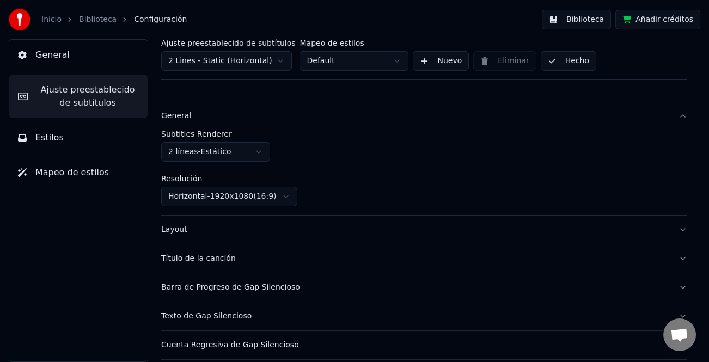
click at [552, 58] on button "Hecho" at bounding box center [568, 61] width 56 height 20
click at [571, 56] on button "Hecho" at bounding box center [568, 61] width 56 height 20
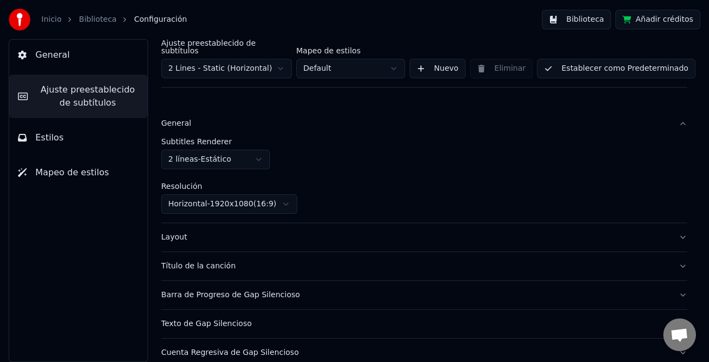
click at [40, 18] on div "Inicio Biblioteca Configuración" at bounding box center [98, 20] width 178 height 22
click at [50, 18] on link "Inicio" at bounding box center [51, 19] width 20 height 11
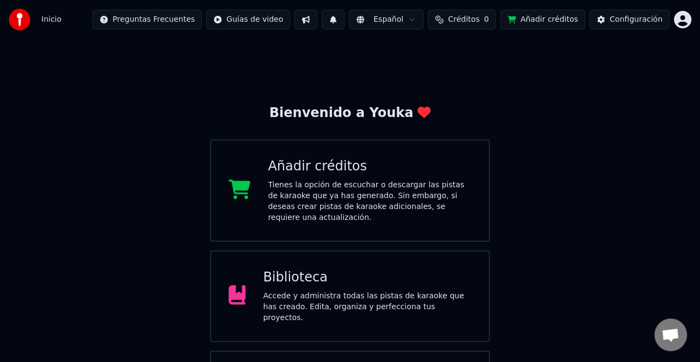
click at [373, 273] on div "Biblioteca" at bounding box center [367, 277] width 208 height 17
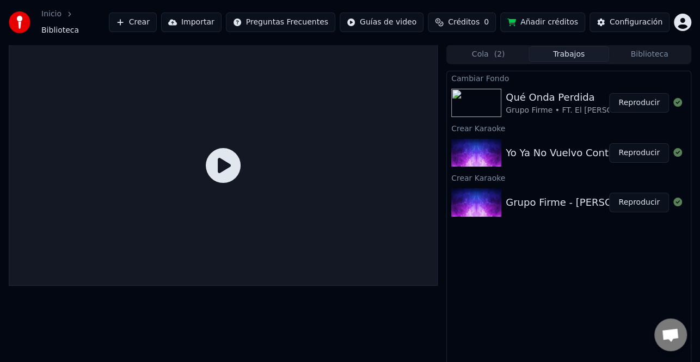
click at [639, 198] on button "Reproducir" at bounding box center [639, 203] width 60 height 20
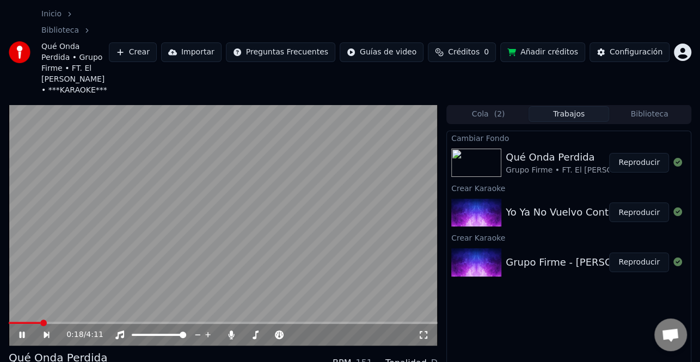
click at [648, 202] on button "Reproducir" at bounding box center [639, 212] width 60 height 20
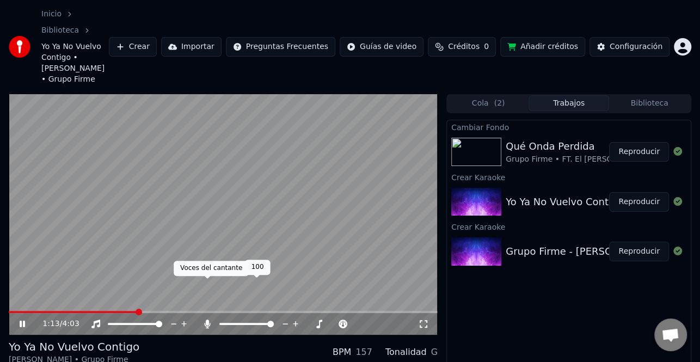
click at [209, 319] on icon at bounding box center [208, 323] width 6 height 9
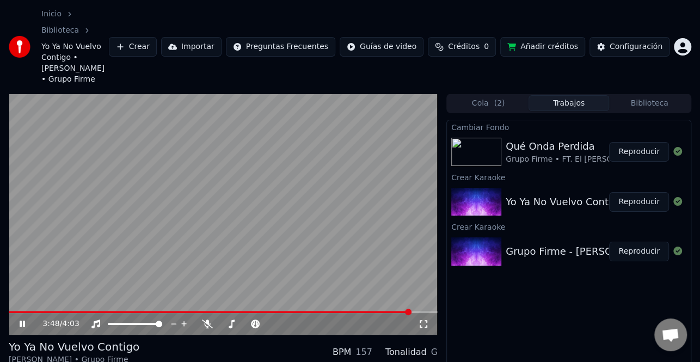
click at [76, 272] on video at bounding box center [223, 214] width 429 height 241
click at [77, 274] on div "Instrumental Instrumental" at bounding box center [98, 268] width 55 height 15
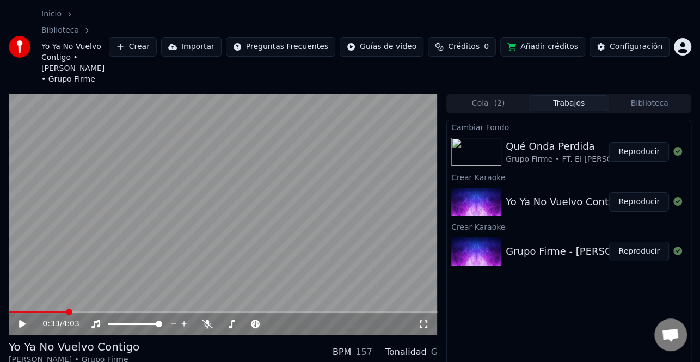
click at [67, 311] on span at bounding box center [38, 312] width 58 height 2
click at [28, 319] on icon at bounding box center [29, 323] width 25 height 9
click at [112, 313] on div "0:34 / 4:03" at bounding box center [223, 324] width 429 height 22
click at [113, 311] on span at bounding box center [223, 312] width 429 height 2
click at [22, 319] on icon at bounding box center [29, 323] width 25 height 9
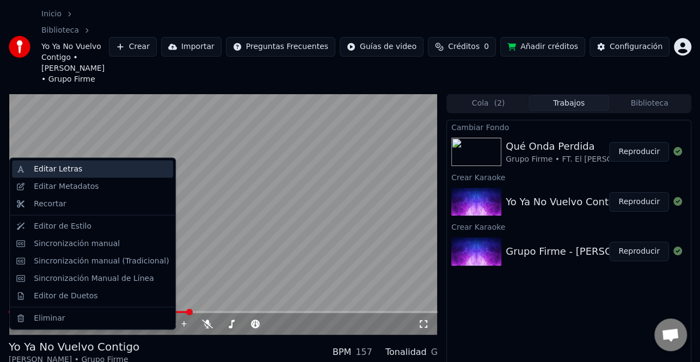
click at [67, 176] on div "Editar Letras" at bounding box center [92, 169] width 161 height 17
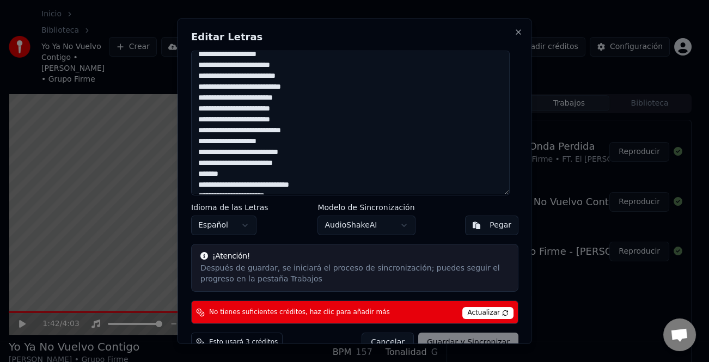
scroll to position [54, 0]
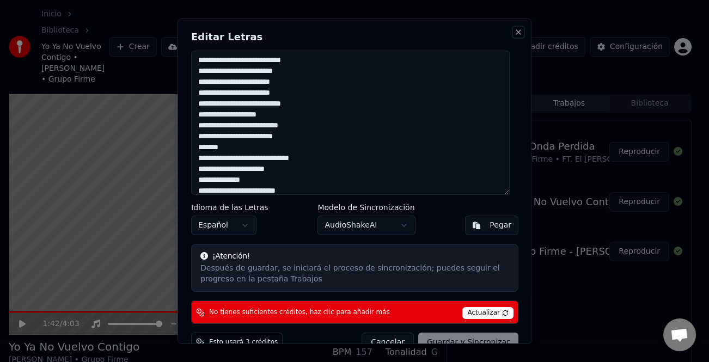
click at [514, 32] on button "Close" at bounding box center [518, 31] width 9 height 9
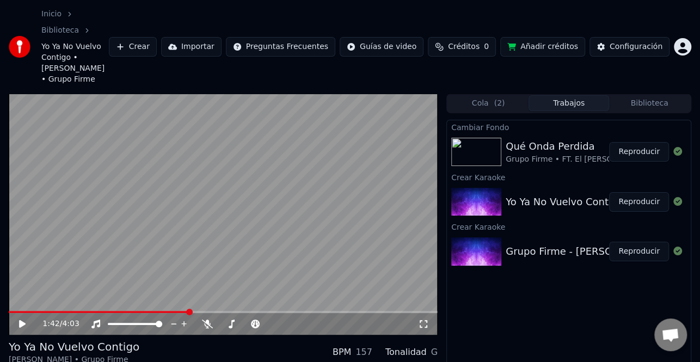
click at [170, 272] on div "1:42 / 4:03" at bounding box center [223, 214] width 429 height 241
click at [171, 313] on div "1:43 / 4:03" at bounding box center [223, 324] width 429 height 22
click at [171, 311] on span at bounding box center [100, 312] width 182 height 2
click at [22, 319] on icon at bounding box center [29, 323] width 25 height 9
click at [22, 320] on icon at bounding box center [22, 324] width 7 height 8
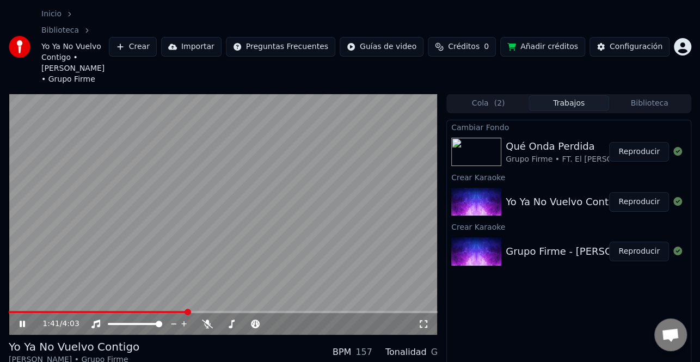
click at [22, 319] on icon at bounding box center [29, 323] width 25 height 9
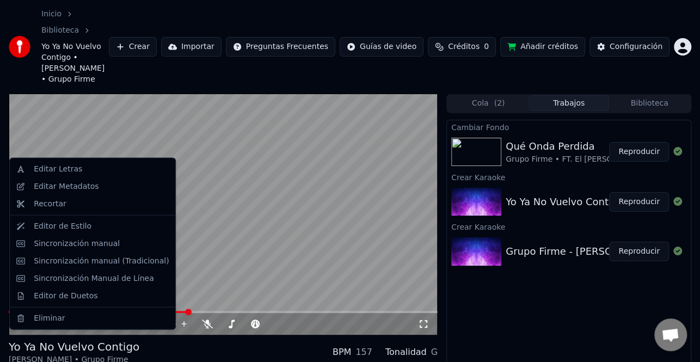
click at [91, 173] on div "Editar Letras" at bounding box center [101, 169] width 135 height 11
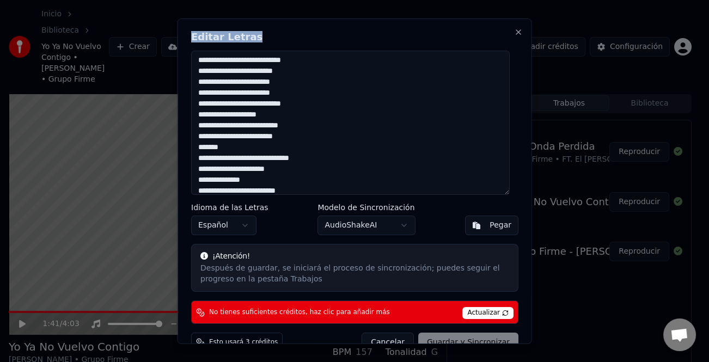
drag, startPoint x: 345, startPoint y: 23, endPoint x: 430, endPoint y: 70, distance: 97.7
click at [430, 70] on div "Editar Letras Idioma de las Letras Español Modelo de Sincronización AudioShakeA…" at bounding box center [354, 181] width 354 height 326
click at [297, 135] on textarea at bounding box center [350, 122] width 318 height 145
click at [217, 147] on textarea at bounding box center [350, 122] width 318 height 145
click at [223, 147] on textarea at bounding box center [350, 122] width 318 height 145
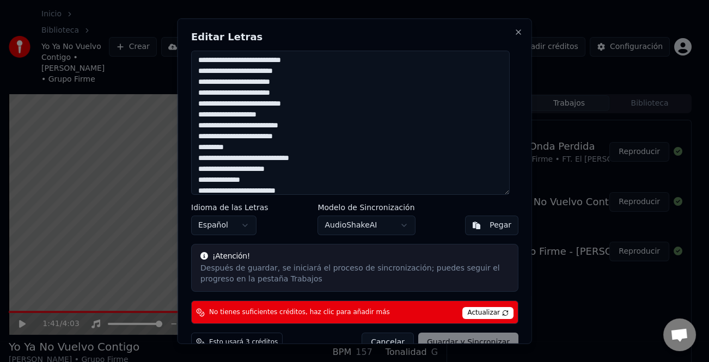
scroll to position [22, 0]
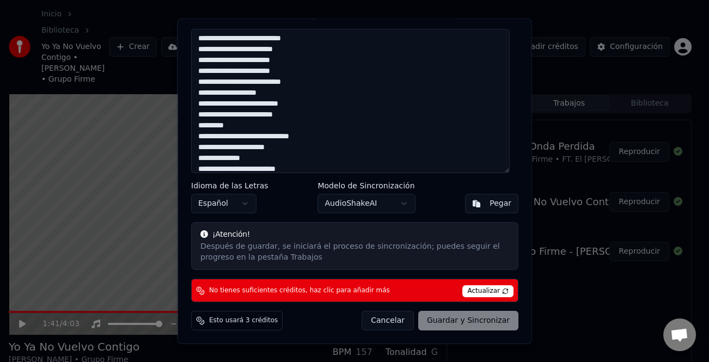
click at [397, 325] on button "Cancelar" at bounding box center [387, 321] width 52 height 20
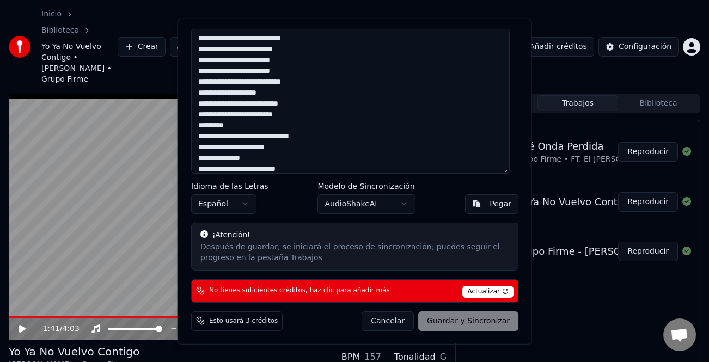
type textarea "**********"
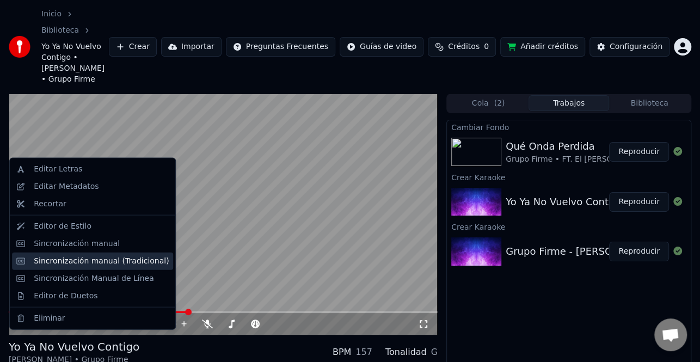
click at [103, 264] on div "Sincronización manual (Tradicional)" at bounding box center [101, 260] width 135 height 11
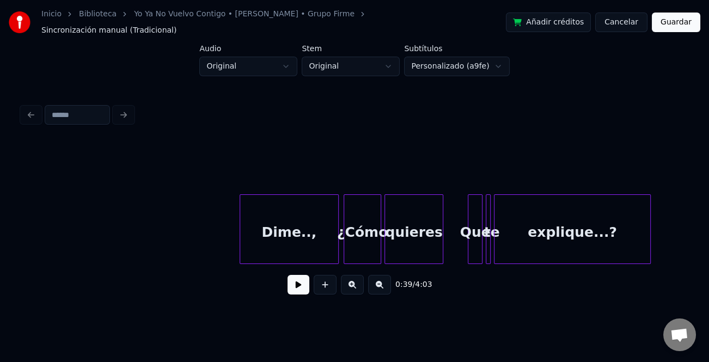
scroll to position [0, 8469]
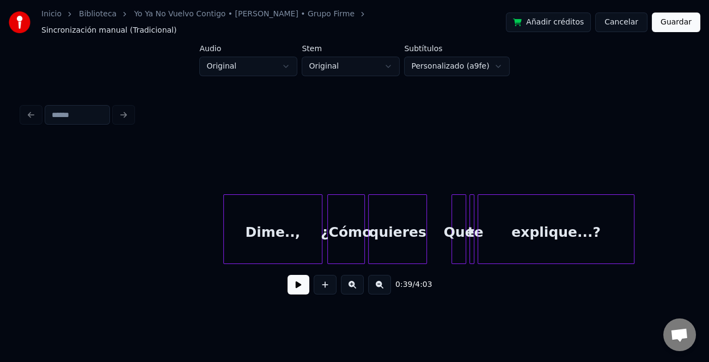
click at [279, 233] on div "Dime..," at bounding box center [273, 232] width 98 height 74
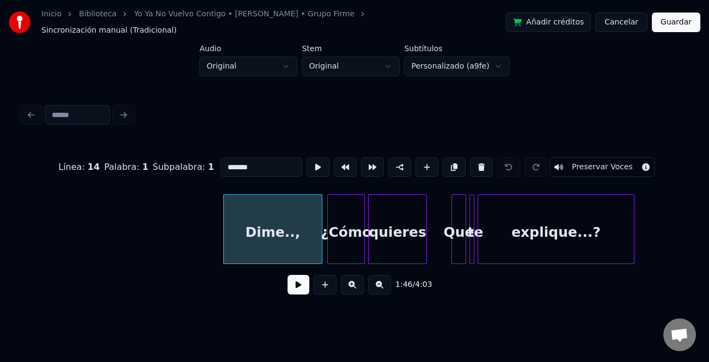
click at [297, 285] on button at bounding box center [298, 285] width 22 height 20
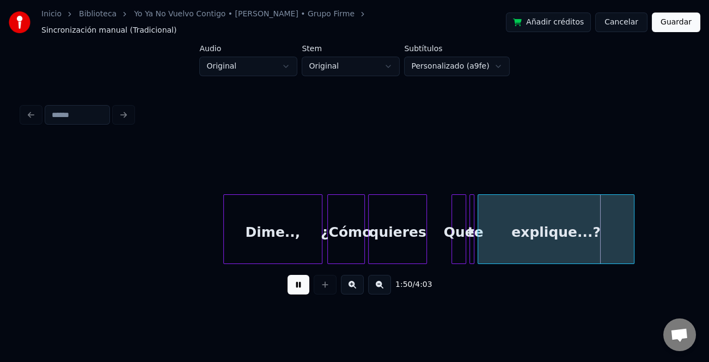
click at [300, 279] on button at bounding box center [298, 285] width 22 height 20
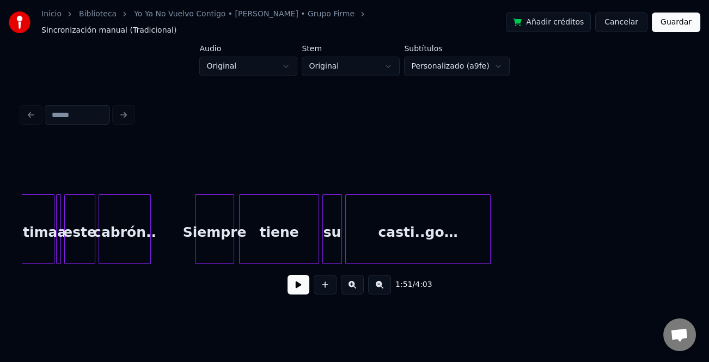
scroll to position [0, 7830]
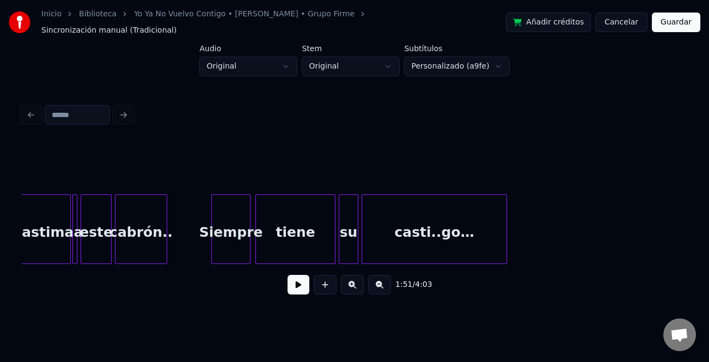
click at [303, 227] on div "tiene" at bounding box center [295, 232] width 79 height 74
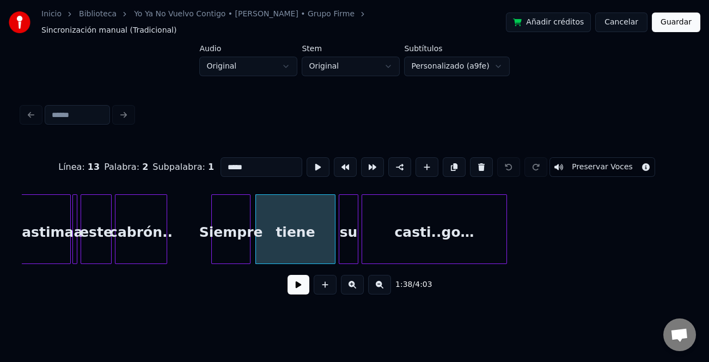
click at [297, 293] on button at bounding box center [298, 285] width 22 height 20
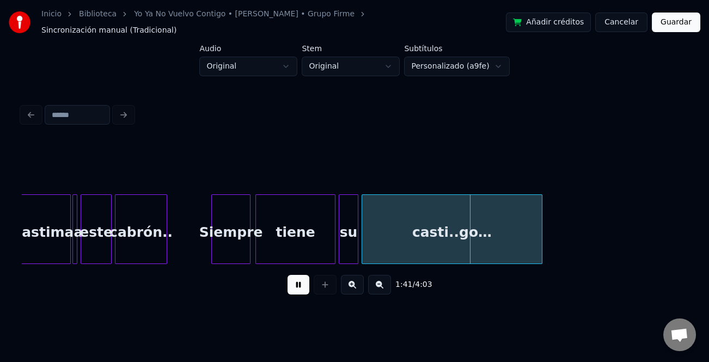
click at [540, 243] on div at bounding box center [539, 229] width 3 height 69
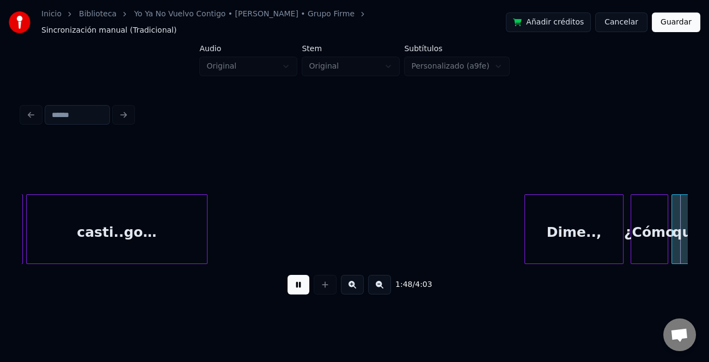
scroll to position [0, 8667]
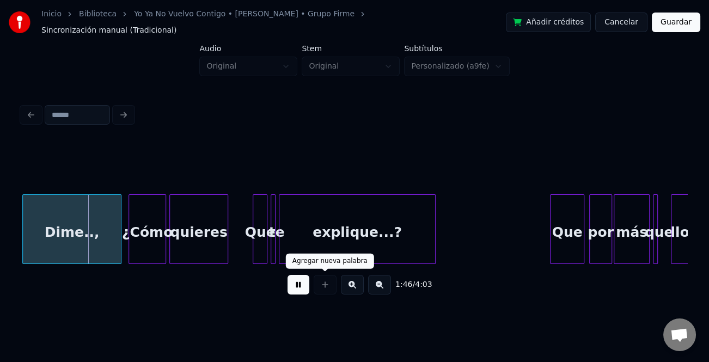
click at [296, 281] on button at bounding box center [298, 285] width 22 height 20
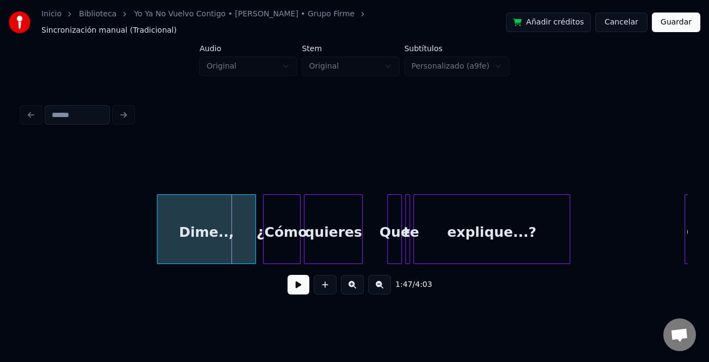
scroll to position [0, 8468]
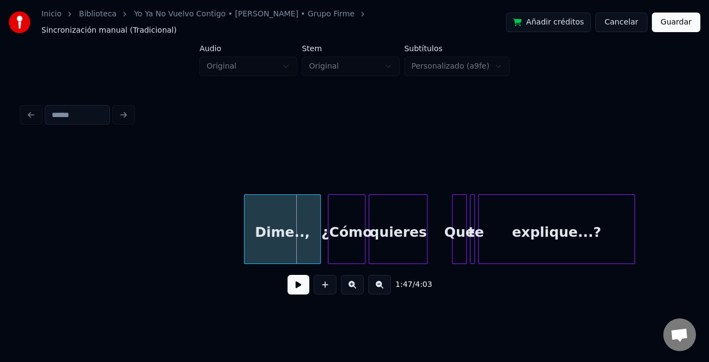
click at [244, 238] on div at bounding box center [245, 229] width 3 height 69
click at [302, 285] on button at bounding box center [298, 285] width 22 height 20
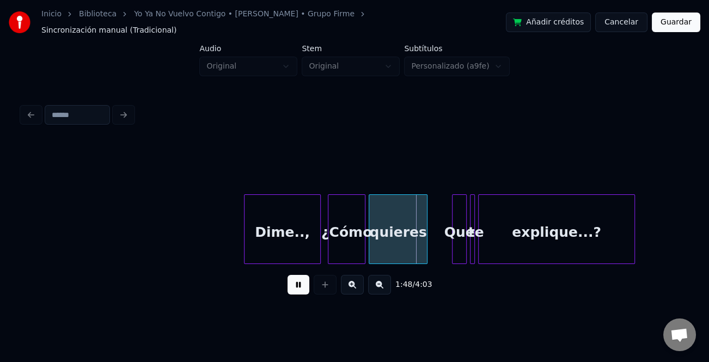
click at [355, 283] on button at bounding box center [352, 285] width 23 height 20
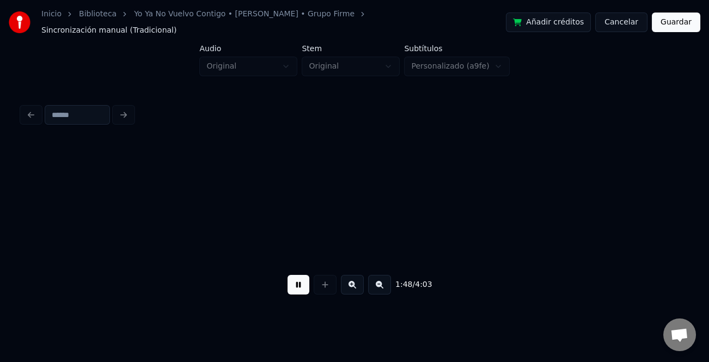
click at [355, 283] on button at bounding box center [352, 285] width 23 height 20
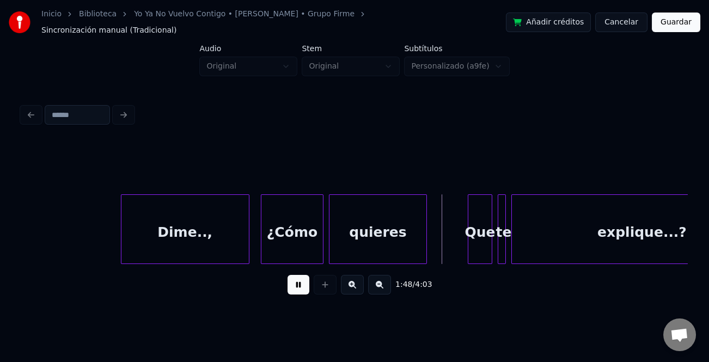
click at [355, 283] on button at bounding box center [352, 285] width 23 height 20
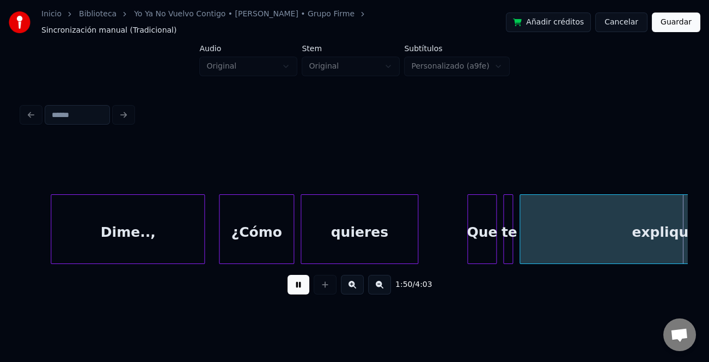
scroll to position [0, 18017]
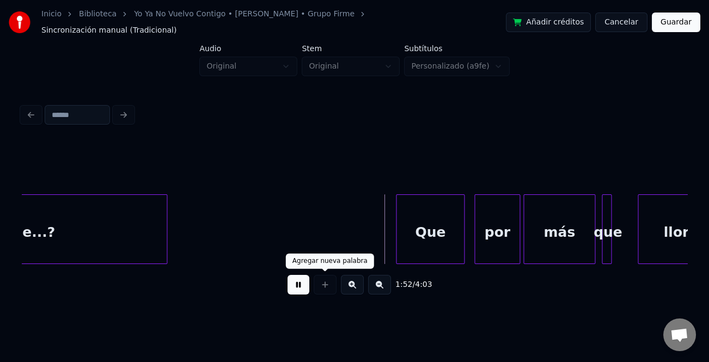
click at [295, 284] on button at bounding box center [298, 285] width 22 height 20
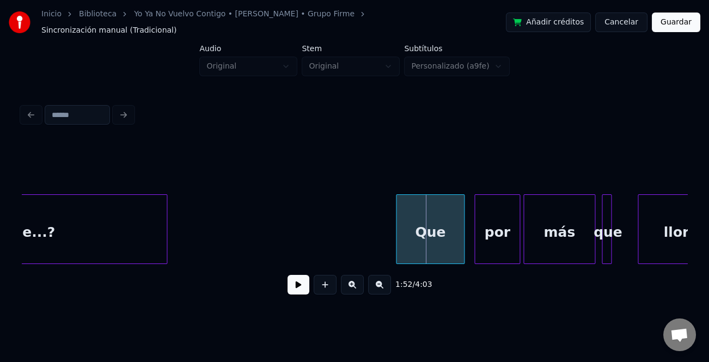
click at [151, 222] on div "explique...?" at bounding box center [10, 232] width 312 height 74
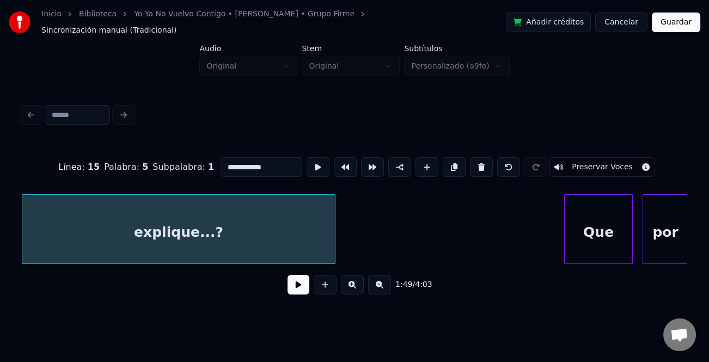
click at [254, 159] on input "**********" at bounding box center [261, 167] width 82 height 20
click at [255, 157] on input "*********" at bounding box center [261, 167] width 82 height 20
type input "**********"
click at [305, 282] on button at bounding box center [298, 285] width 22 height 20
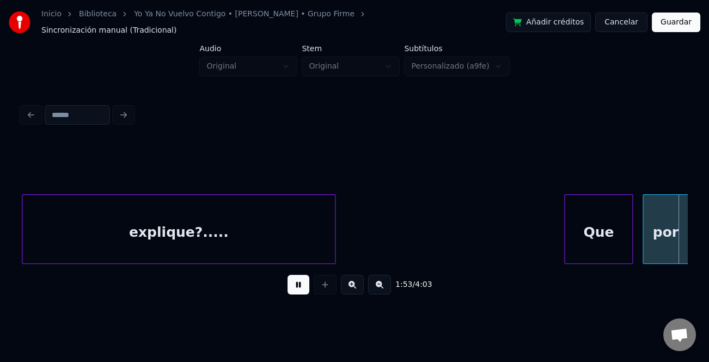
scroll to position [0, 18515]
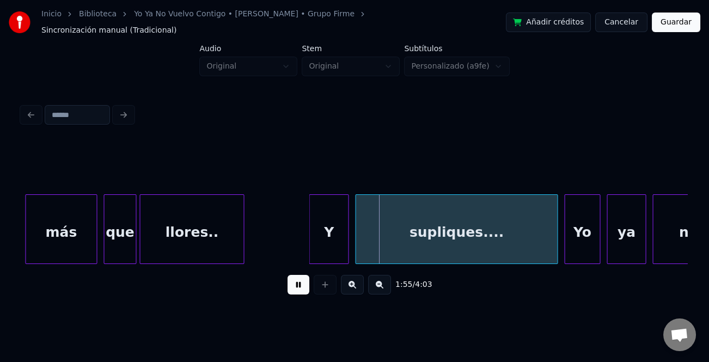
click at [135, 231] on div at bounding box center [133, 229] width 3 height 69
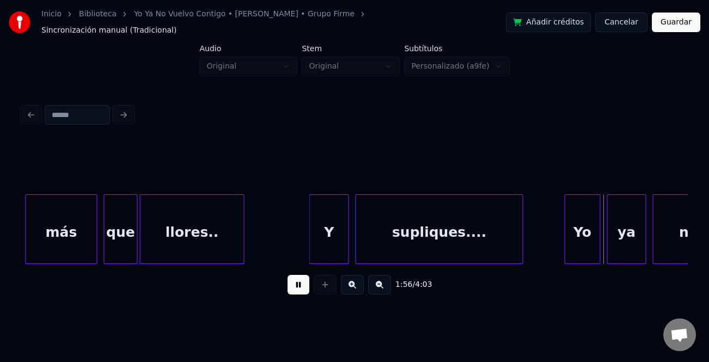
click at [521, 249] on div at bounding box center [520, 229] width 3 height 69
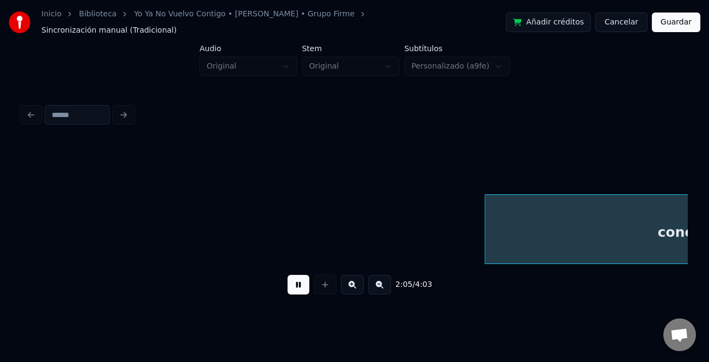
scroll to position [0, 20514]
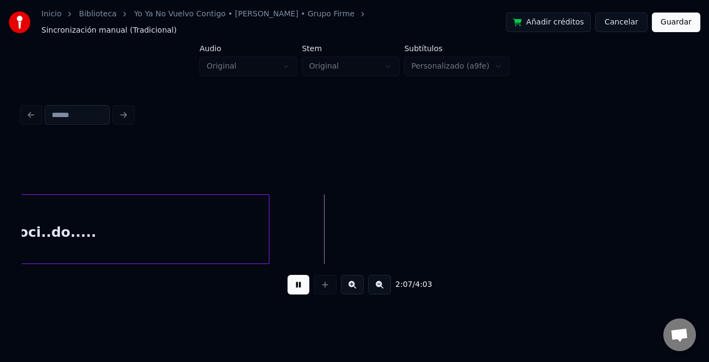
click at [305, 286] on button at bounding box center [298, 285] width 22 height 20
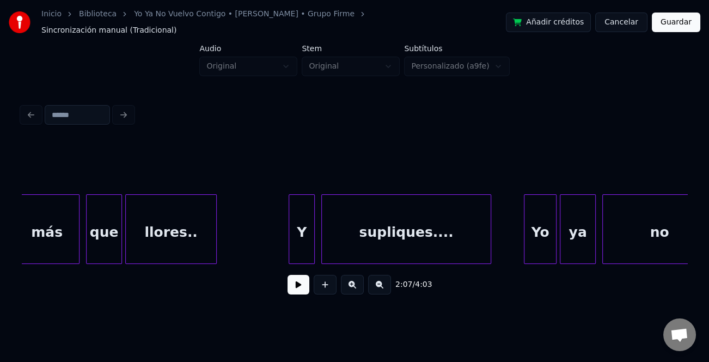
scroll to position [0, 30809]
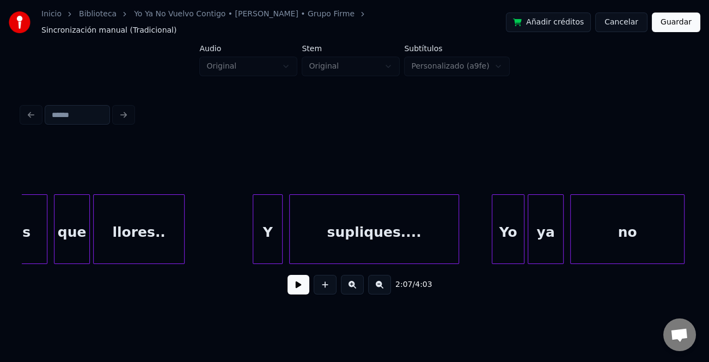
click at [253, 242] on div at bounding box center [254, 229] width 3 height 69
drag, startPoint x: 236, startPoint y: 239, endPoint x: 261, endPoint y: 244, distance: 25.6
click at [300, 280] on button at bounding box center [298, 285] width 22 height 20
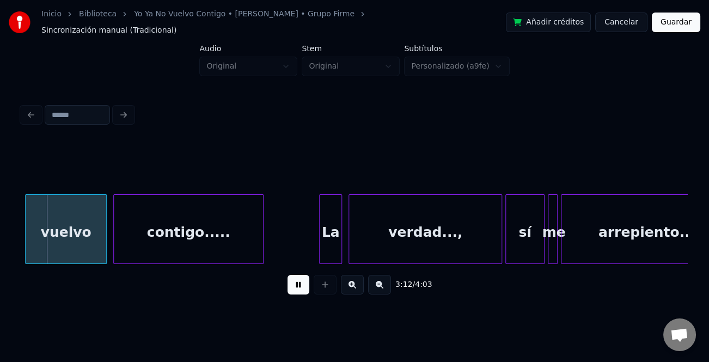
scroll to position [0, 31277]
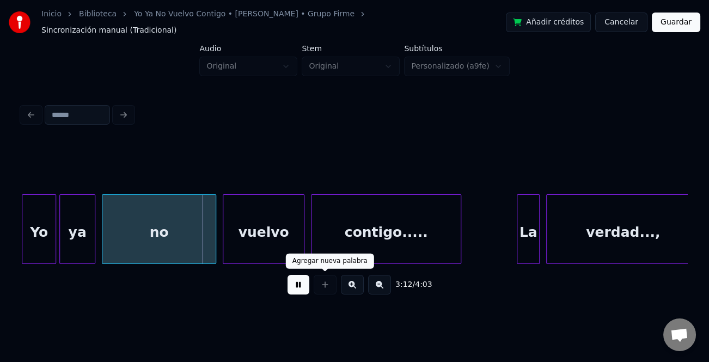
click at [296, 285] on button at bounding box center [298, 285] width 22 height 20
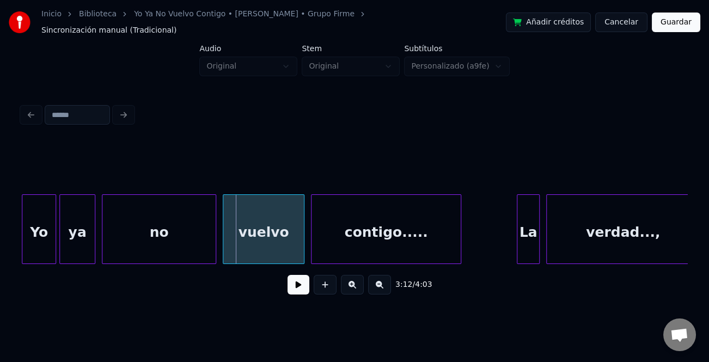
click at [669, 18] on button "Guardar" at bounding box center [675, 23] width 48 height 20
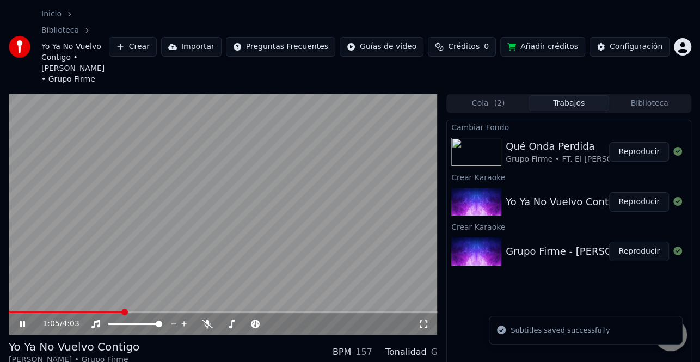
click at [122, 311] on span at bounding box center [223, 312] width 429 height 2
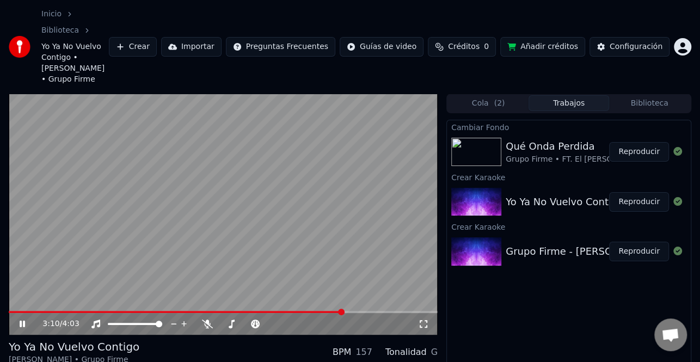
click at [25, 319] on icon at bounding box center [29, 323] width 25 height 9
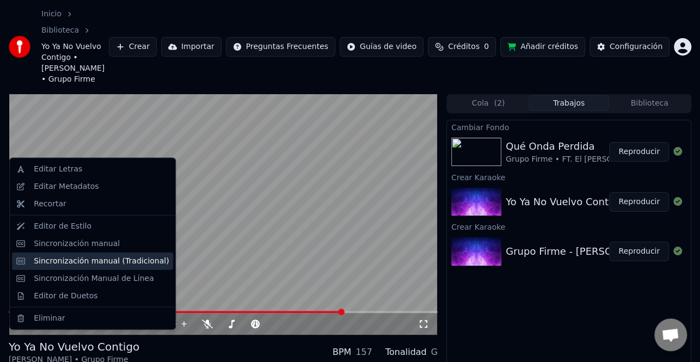
click at [83, 262] on div "Sincronización manual (Tradicional)" at bounding box center [101, 260] width 135 height 11
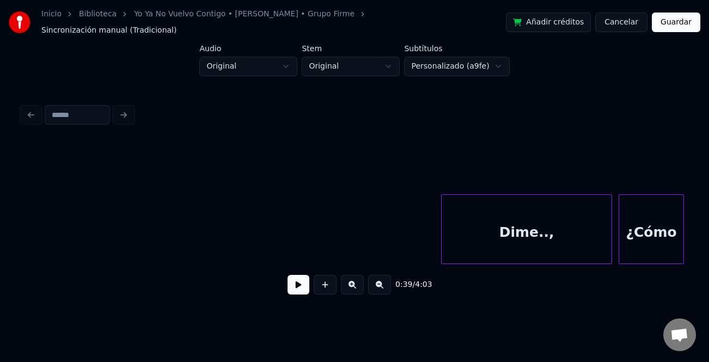
scroll to position [0, 29406]
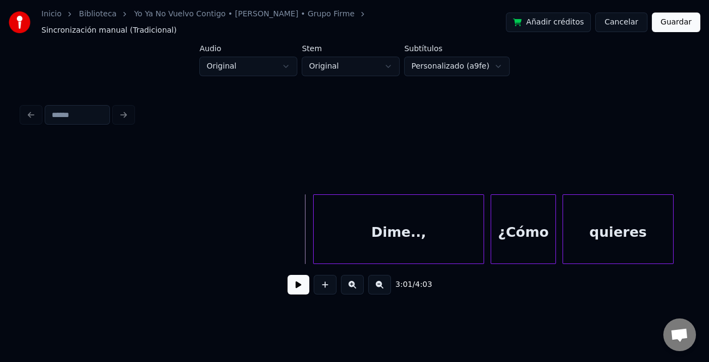
click at [292, 284] on button at bounding box center [298, 285] width 22 height 20
click at [323, 241] on div at bounding box center [321, 229] width 3 height 69
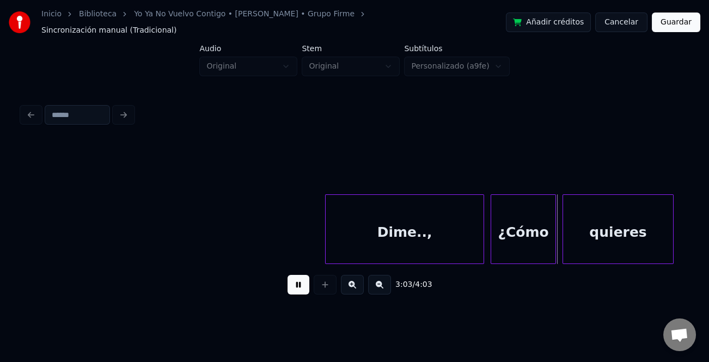
click at [412, 234] on div "Dime..," at bounding box center [404, 232] width 158 height 74
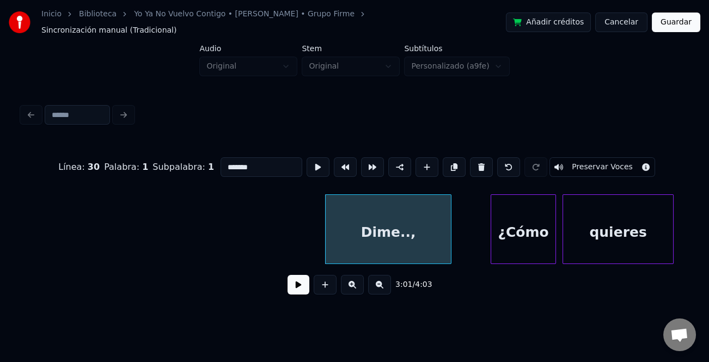
click at [447, 248] on div at bounding box center [448, 229] width 3 height 69
click at [296, 286] on button at bounding box center [298, 285] width 22 height 20
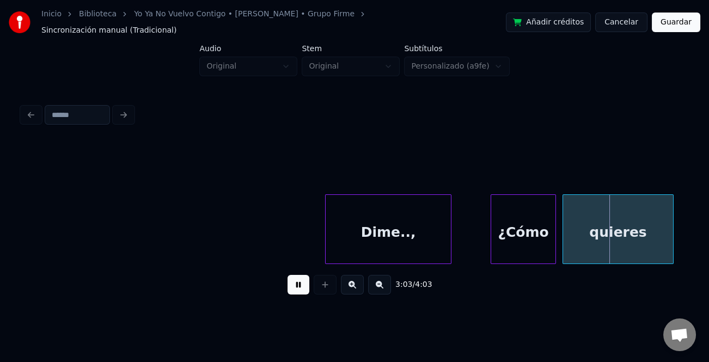
click at [500, 233] on div "¿Cómo" at bounding box center [523, 232] width 64 height 74
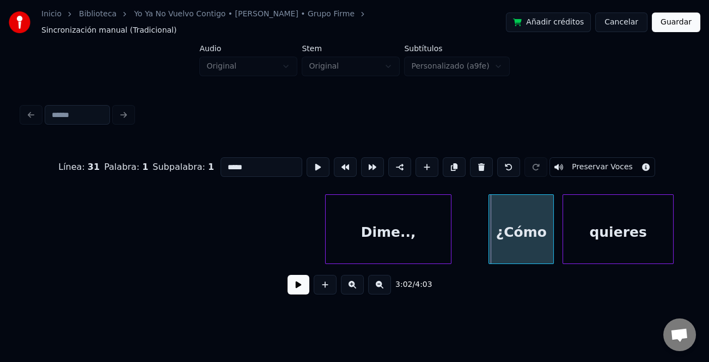
click at [492, 236] on div "¿Cómo" at bounding box center [521, 232] width 64 height 74
click at [478, 246] on div at bounding box center [479, 229] width 3 height 69
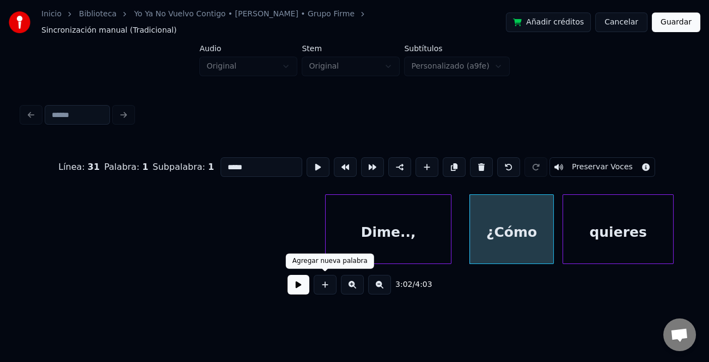
click at [296, 281] on button at bounding box center [298, 285] width 22 height 20
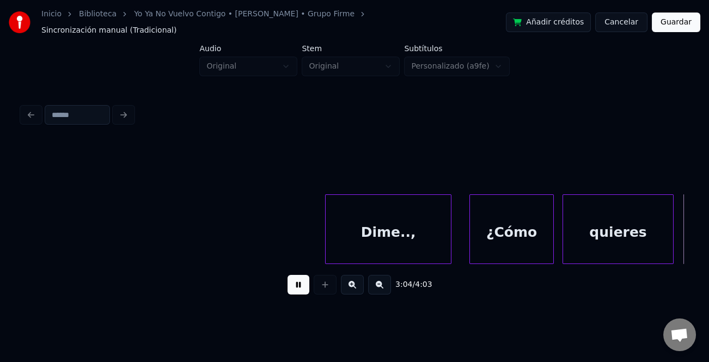
scroll to position [0, 30073]
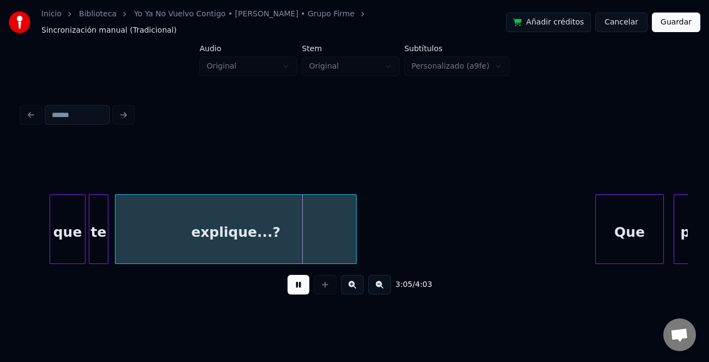
drag, startPoint x: 300, startPoint y: 283, endPoint x: 276, endPoint y: 272, distance: 26.8
click at [300, 283] on button at bounding box center [298, 285] width 22 height 20
click at [67, 224] on div "que" at bounding box center [67, 232] width 35 height 74
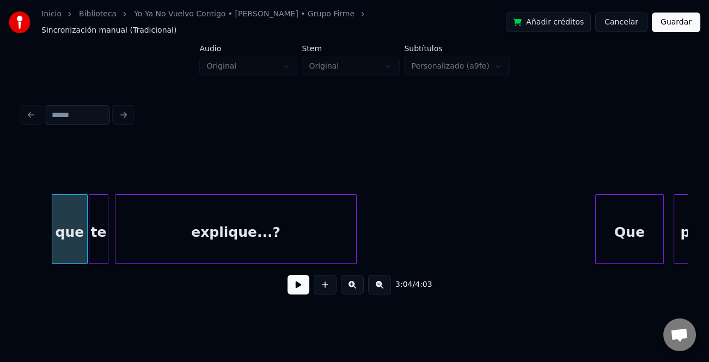
click at [78, 221] on div "que" at bounding box center [69, 232] width 35 height 74
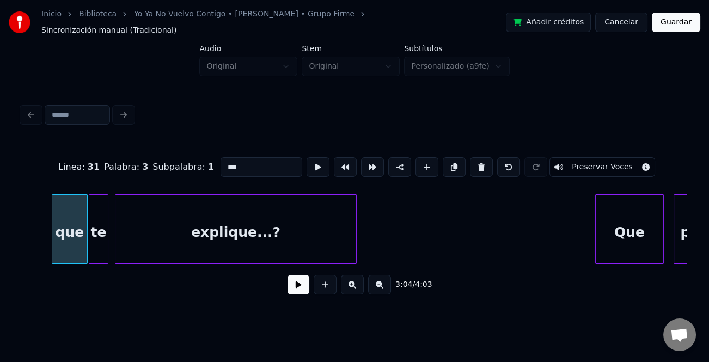
click at [224, 157] on input "***" at bounding box center [261, 167] width 82 height 20
click at [101, 229] on div "te" at bounding box center [101, 232] width 19 height 74
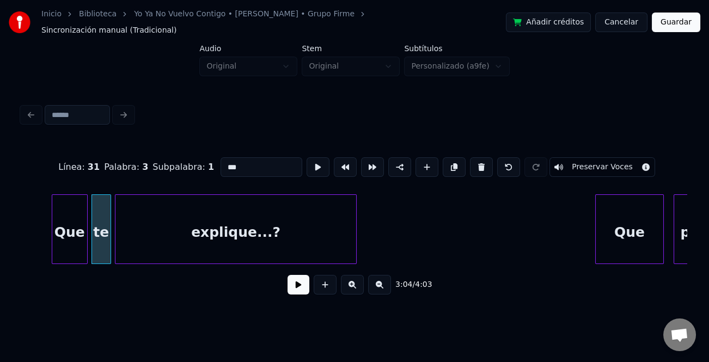
type input "***"
click at [305, 281] on button at bounding box center [298, 285] width 22 height 20
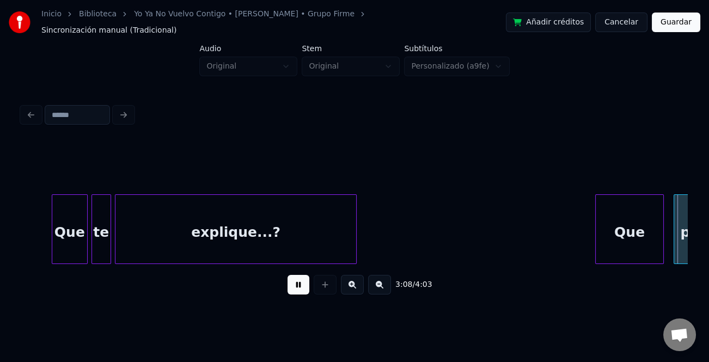
scroll to position [0, 30738]
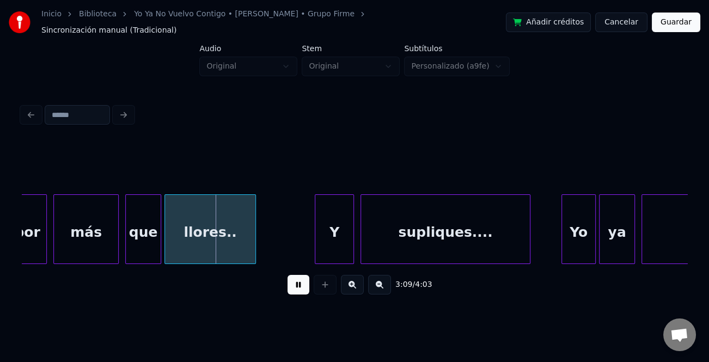
click at [303, 280] on button at bounding box center [298, 285] width 22 height 20
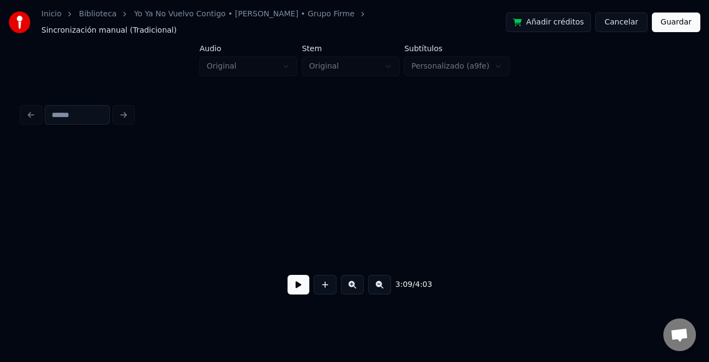
scroll to position [0, 27524]
click at [152, 210] on div "viejo" at bounding box center [94, 232] width 147 height 74
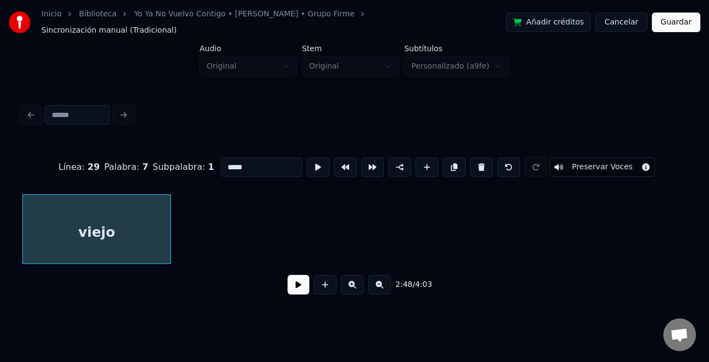
click at [257, 145] on div "Línea : 29 Palabra : 7 Subpalabra : 1 ***** Preservar Voces" at bounding box center [354, 167] width 665 height 54
click at [249, 157] on input "*****" at bounding box center [261, 167] width 82 height 20
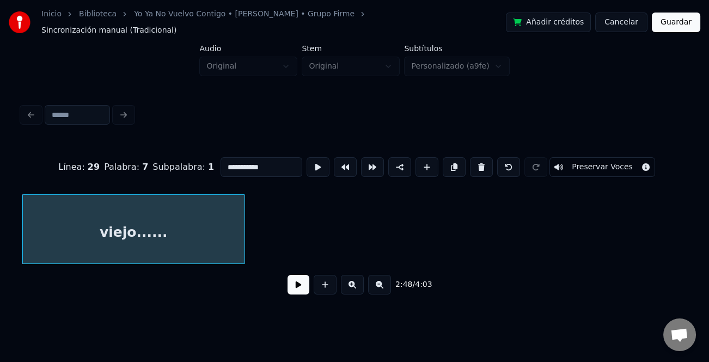
click at [244, 236] on div at bounding box center [242, 229] width 3 height 69
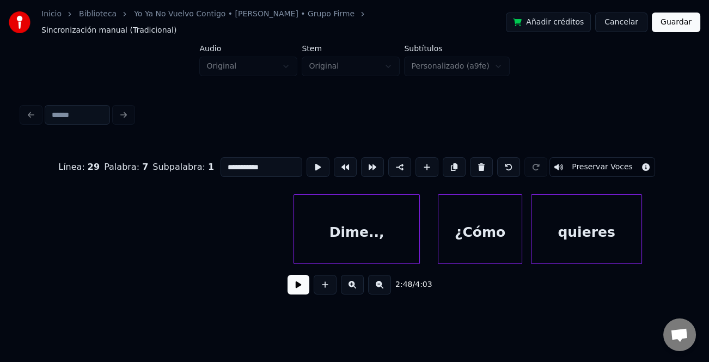
scroll to position [0, 29343]
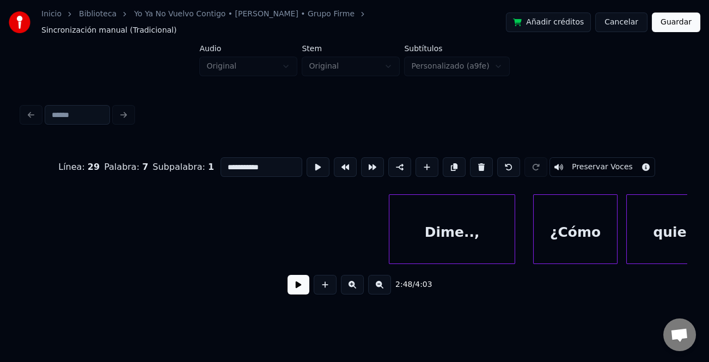
type input "**********"
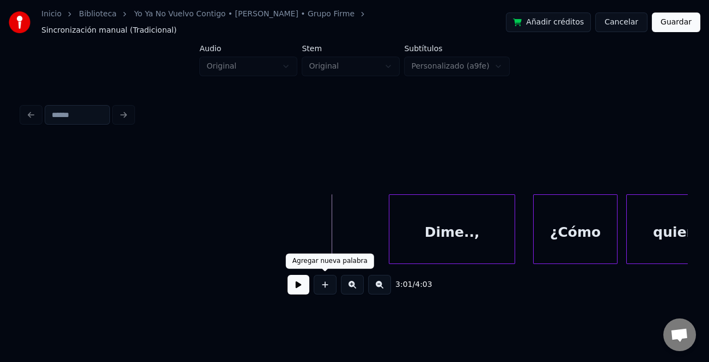
click at [297, 280] on button at bounding box center [298, 285] width 22 height 20
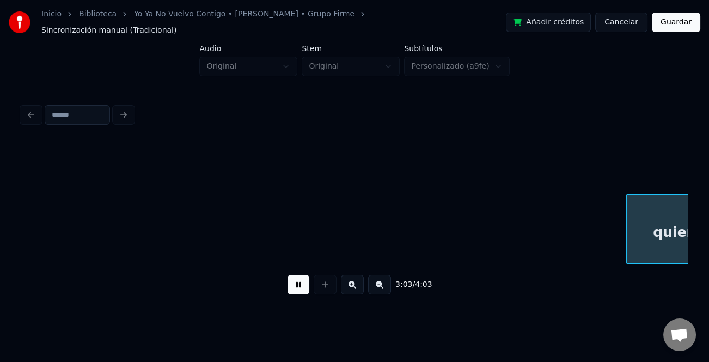
scroll to position [0, 30009]
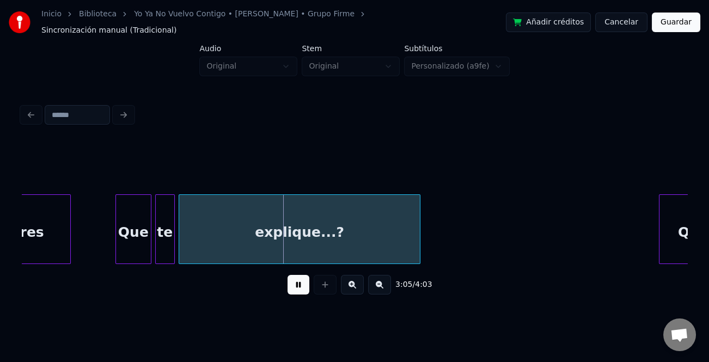
click at [667, 201] on div "Que" at bounding box center [692, 232] width 67 height 74
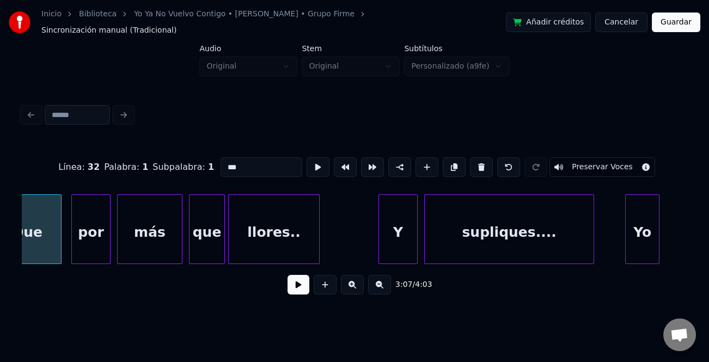
scroll to position [0, 30645]
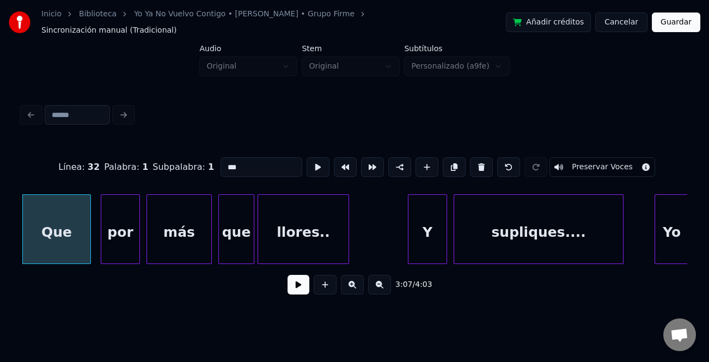
click at [408, 214] on div "Y" at bounding box center [427, 229] width 39 height 70
type input "*"
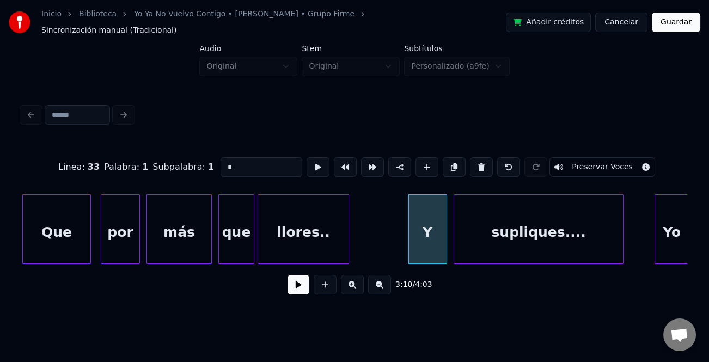
click at [299, 284] on button at bounding box center [298, 285] width 22 height 20
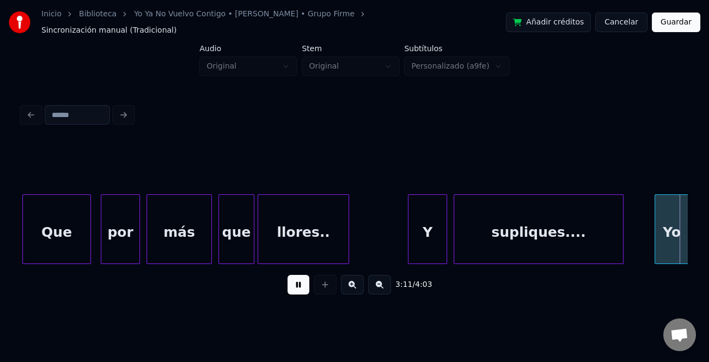
scroll to position [0, 31310]
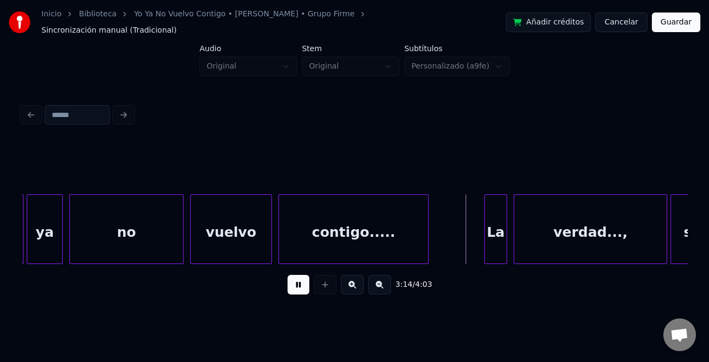
click at [299, 284] on button at bounding box center [298, 285] width 22 height 20
click at [678, 19] on button "Guardar" at bounding box center [675, 23] width 48 height 20
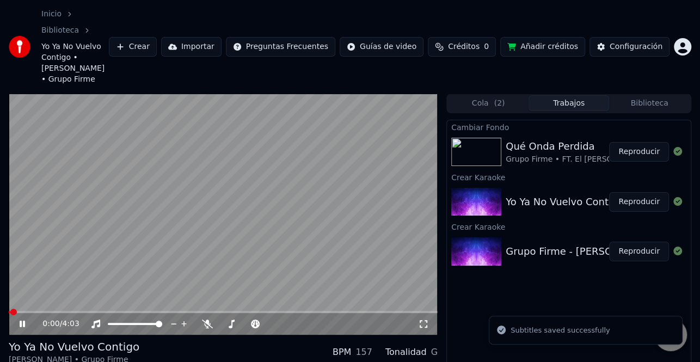
click at [252, 272] on video at bounding box center [223, 214] width 429 height 241
click at [250, 311] on span at bounding box center [223, 312] width 429 height 2
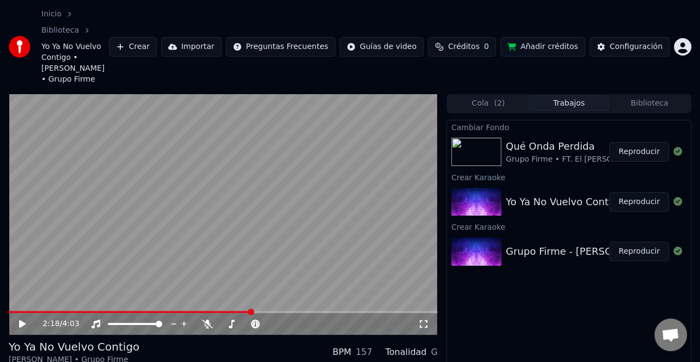
click at [22, 319] on icon at bounding box center [29, 323] width 25 height 9
click at [281, 311] on span at bounding box center [223, 312] width 429 height 2
click at [294, 311] on span at bounding box center [223, 312] width 429 height 2
click at [244, 160] on video at bounding box center [223, 214] width 429 height 241
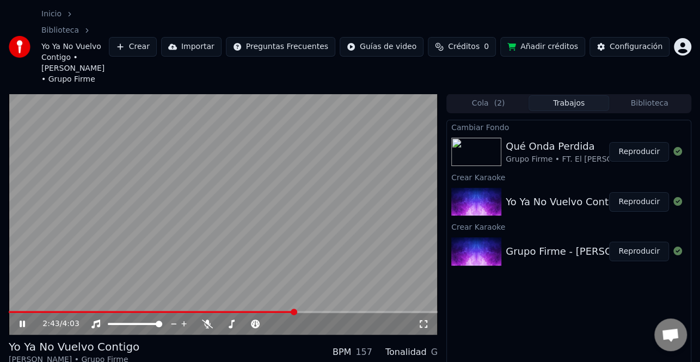
click at [22, 321] on icon at bounding box center [22, 324] width 5 height 7
click at [23, 319] on icon at bounding box center [29, 323] width 25 height 9
click at [331, 272] on video at bounding box center [223, 214] width 429 height 241
click at [329, 311] on span at bounding box center [179, 312] width 341 height 2
click at [17, 319] on icon at bounding box center [29, 323] width 25 height 9
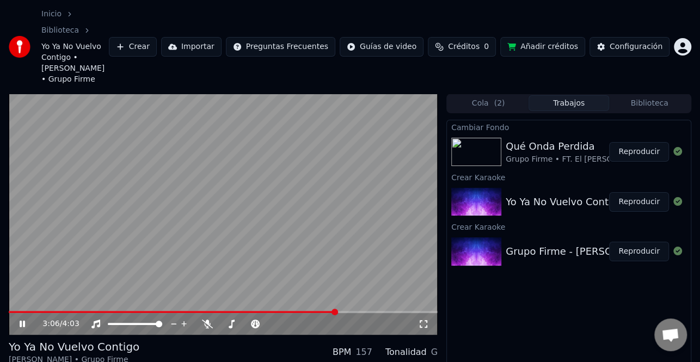
click at [17, 319] on icon at bounding box center [29, 323] width 25 height 9
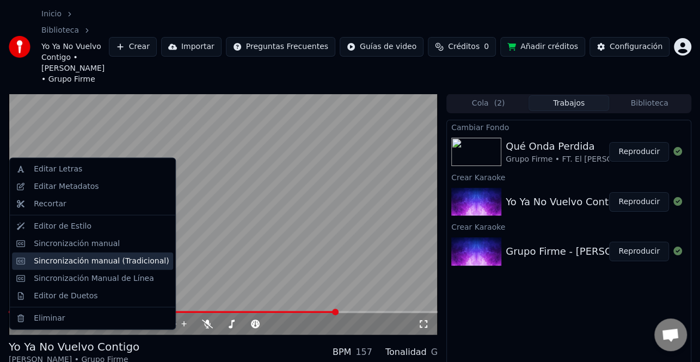
click at [118, 262] on div "Sincronización manual (Tradicional)" at bounding box center [101, 260] width 135 height 11
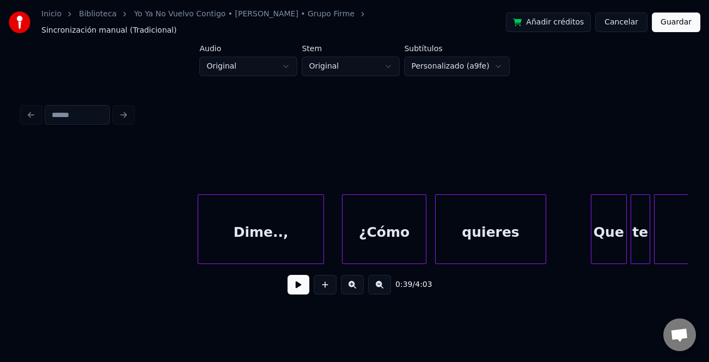
scroll to position [0, 29502]
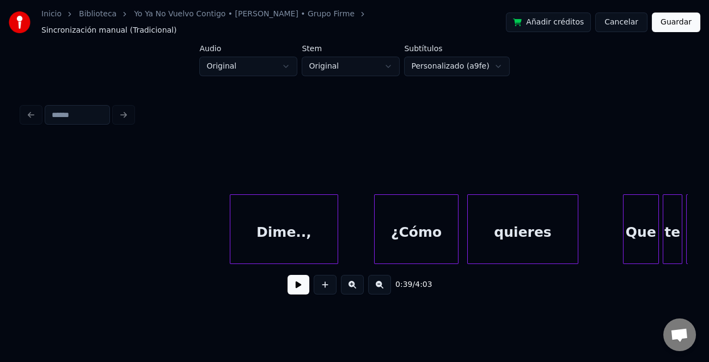
click at [335, 248] on div at bounding box center [335, 229] width 3 height 69
click at [302, 280] on button at bounding box center [298, 285] width 22 height 20
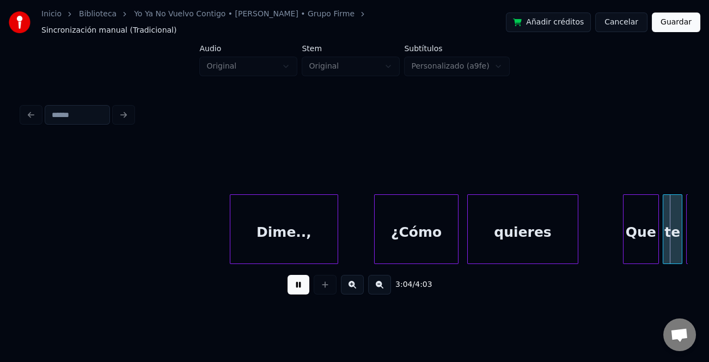
drag, startPoint x: 372, startPoint y: 238, endPoint x: 390, endPoint y: 238, distance: 18.0
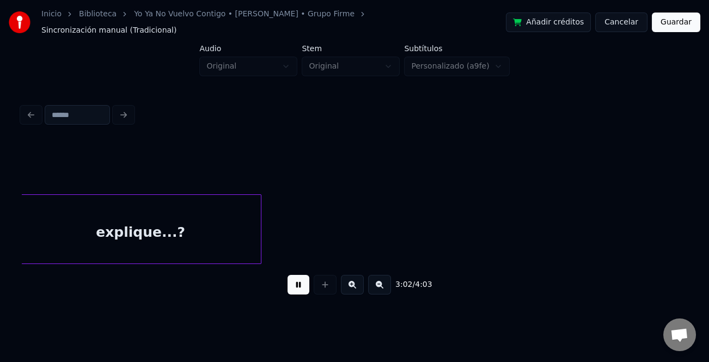
scroll to position [0, 29873]
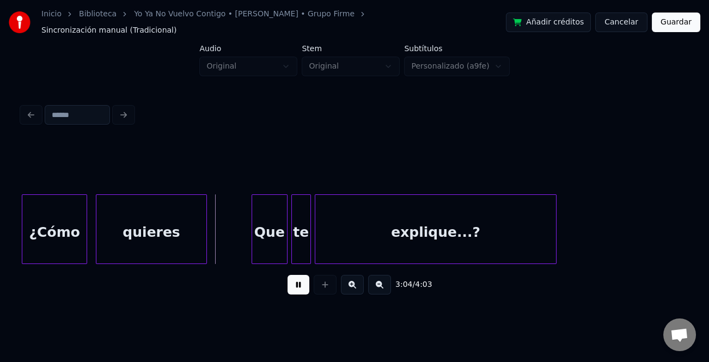
drag, startPoint x: 303, startPoint y: 283, endPoint x: 439, endPoint y: 244, distance: 141.4
click at [306, 280] on button at bounding box center [298, 285] width 22 height 20
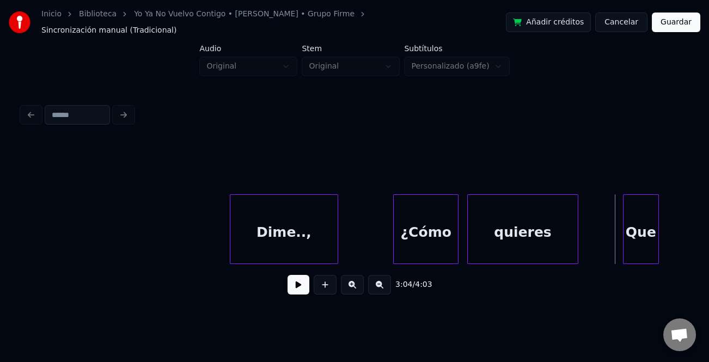
scroll to position [0, 29438]
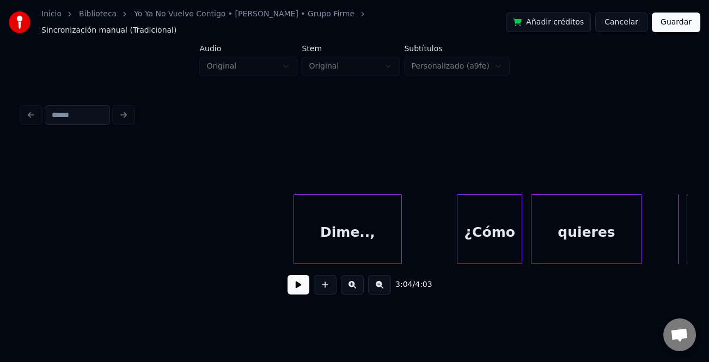
click at [356, 243] on div "Dime..," at bounding box center [347, 232] width 107 height 74
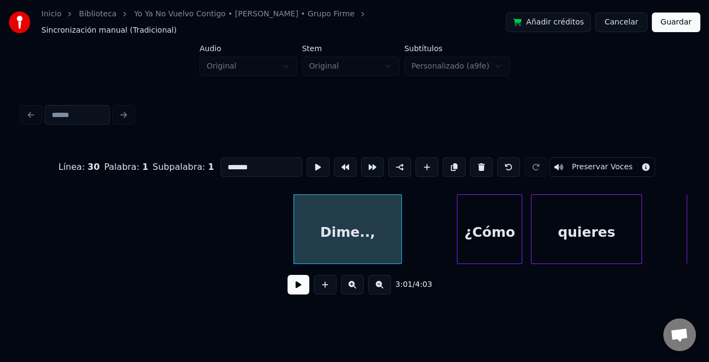
drag, startPoint x: 261, startPoint y: 241, endPoint x: 286, endPoint y: 269, distance: 37.4
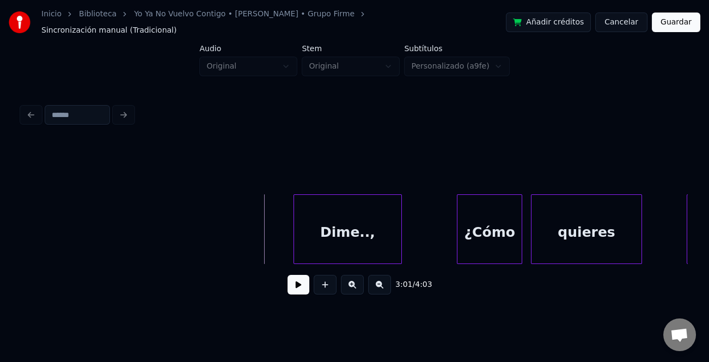
click at [289, 279] on button at bounding box center [298, 285] width 22 height 20
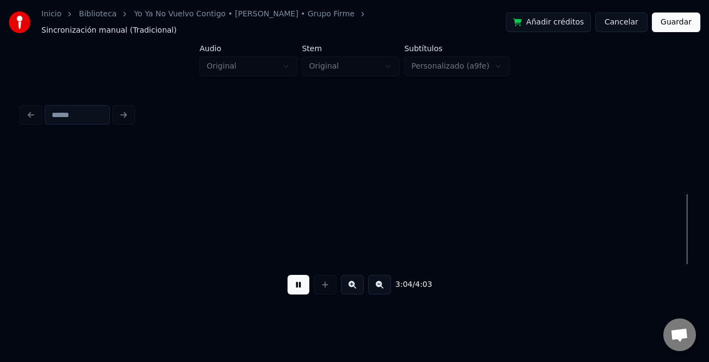
scroll to position [0, 30103]
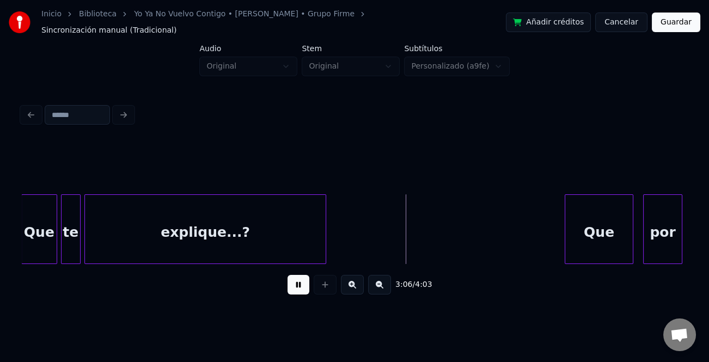
click at [291, 279] on button at bounding box center [298, 285] width 22 height 20
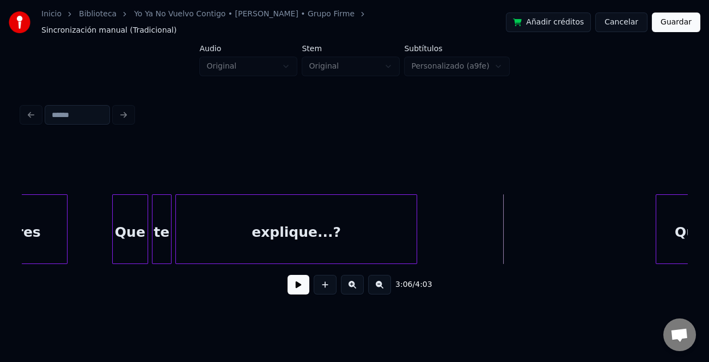
scroll to position [0, 30076]
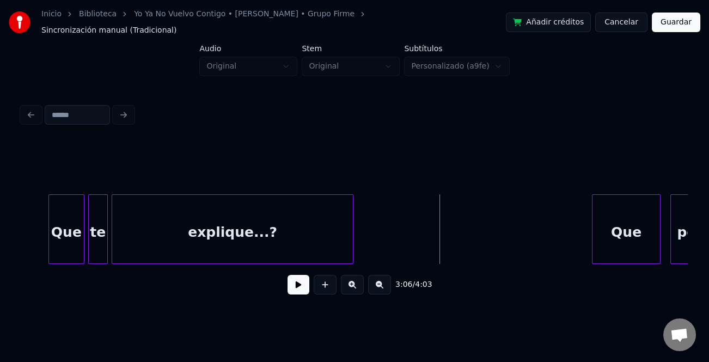
click at [276, 229] on div "explique...?" at bounding box center [232, 232] width 241 height 74
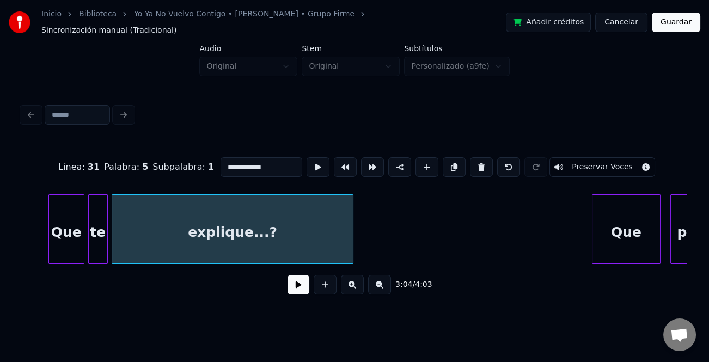
click at [253, 157] on input "**********" at bounding box center [261, 167] width 82 height 20
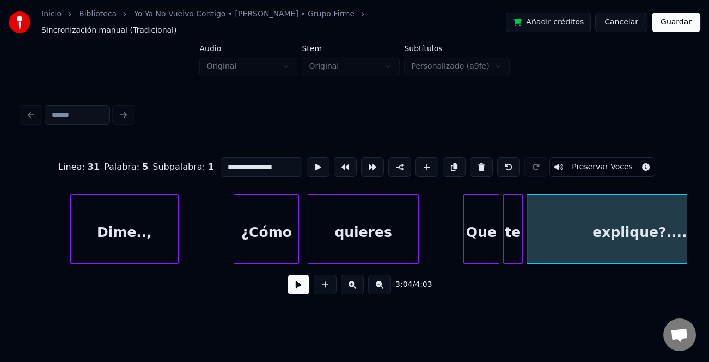
scroll to position [0, 29597]
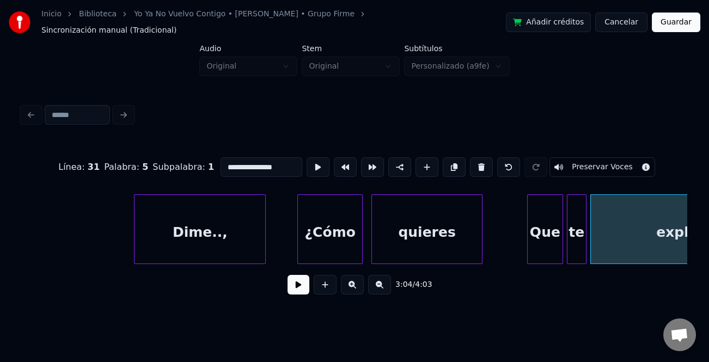
click at [263, 247] on div at bounding box center [263, 229] width 3 height 69
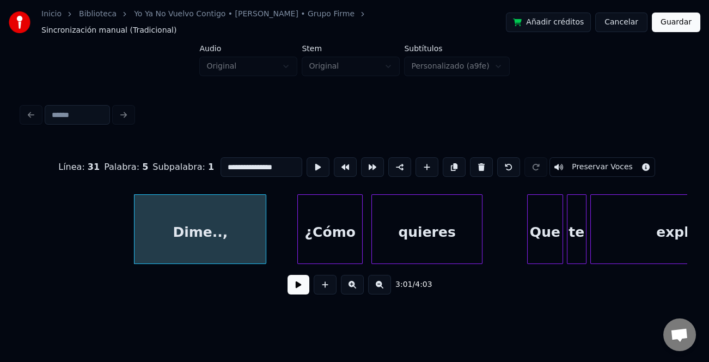
type input "**********"
click at [679, 16] on button "Guardar" at bounding box center [675, 23] width 48 height 20
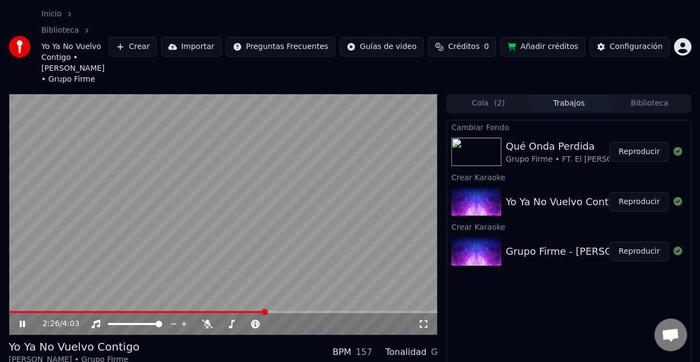
click at [265, 311] on span at bounding box center [223, 312] width 429 height 2
click at [285, 311] on span at bounding box center [223, 312] width 429 height 2
click at [297, 311] on span at bounding box center [223, 312] width 429 height 2
click at [304, 311] on span at bounding box center [223, 312] width 429 height 2
click at [228, 213] on video at bounding box center [223, 214] width 429 height 241
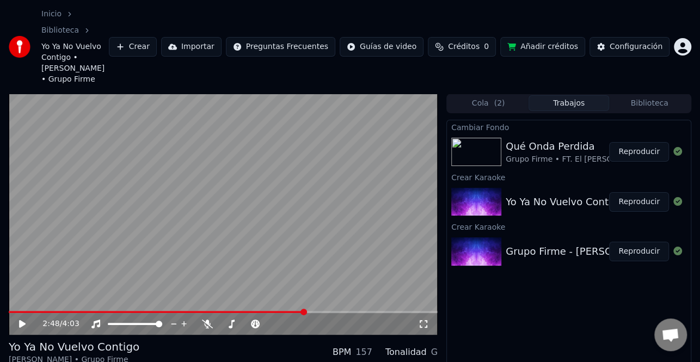
click at [231, 204] on video at bounding box center [223, 214] width 429 height 241
click at [26, 319] on icon at bounding box center [29, 323] width 25 height 9
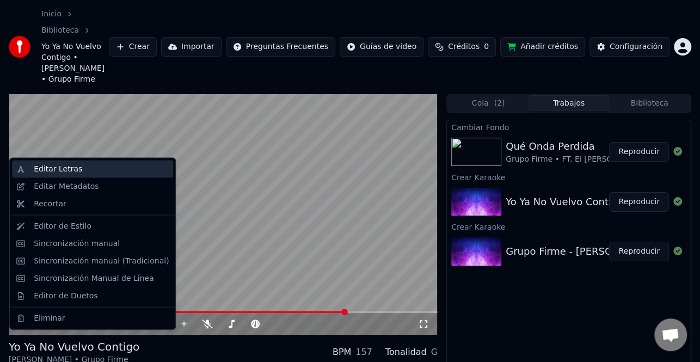
click at [87, 166] on div "Editar Letras" at bounding box center [101, 169] width 135 height 11
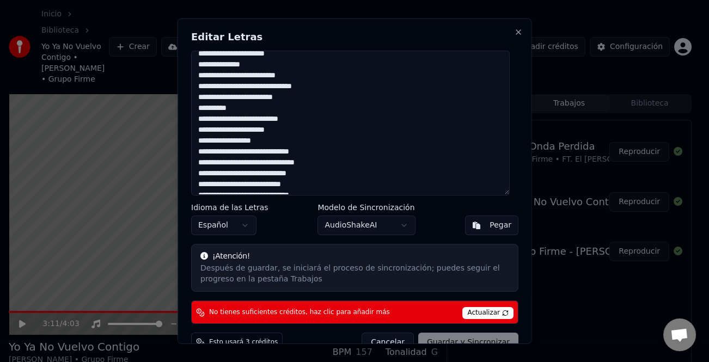
scroll to position [224, 0]
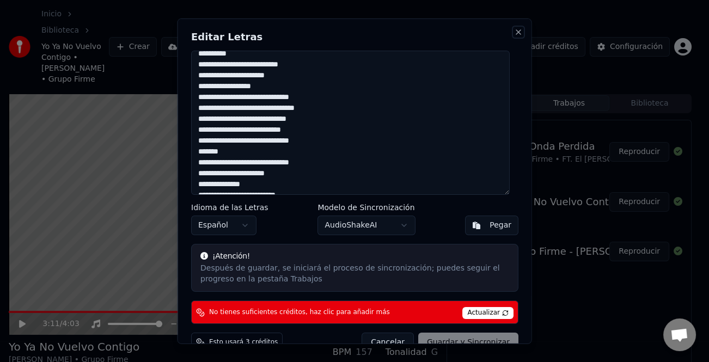
click at [514, 34] on button "Close" at bounding box center [518, 31] width 9 height 9
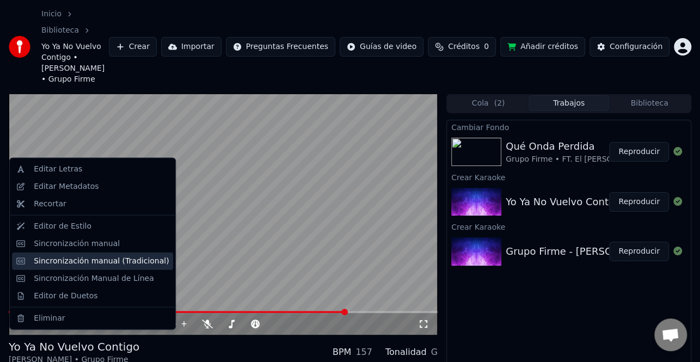
click at [107, 260] on div "Sincronización manual (Tradicional)" at bounding box center [101, 260] width 135 height 11
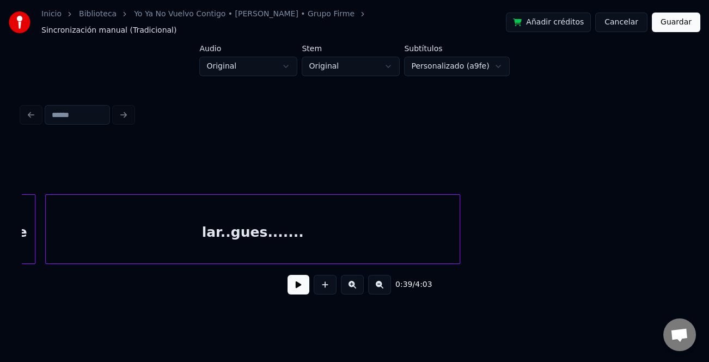
scroll to position [0, 25133]
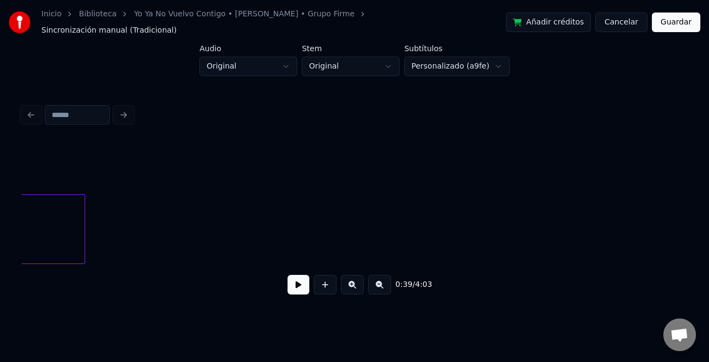
click at [475, 262] on div "efectivo......!" at bounding box center [354, 229] width 665 height 70
click at [476, 262] on div "efectivo......!" at bounding box center [354, 229] width 665 height 70
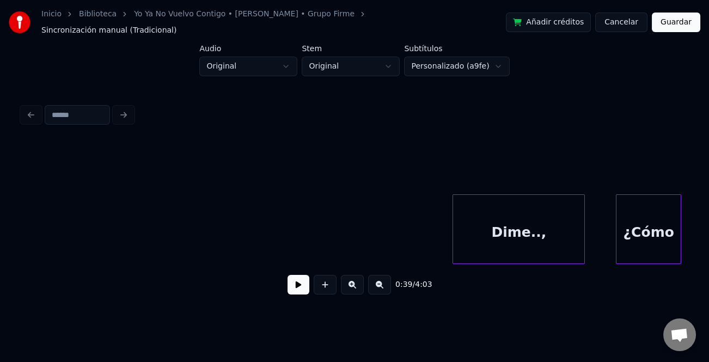
scroll to position [0, 29311]
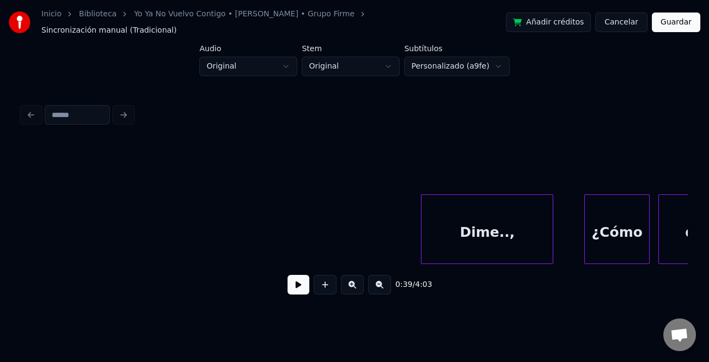
click at [494, 235] on div "Dime..," at bounding box center [486, 232] width 131 height 74
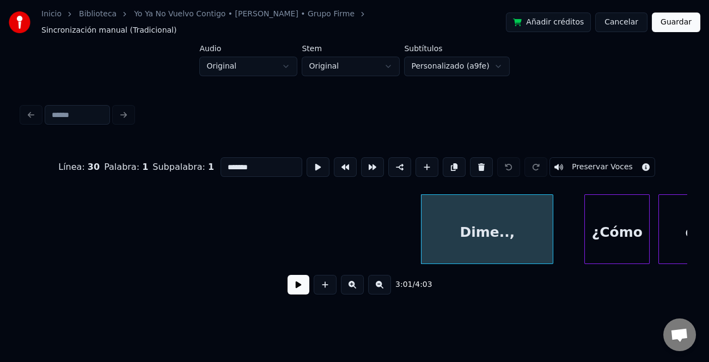
click at [254, 157] on input "*******" at bounding box center [261, 167] width 82 height 20
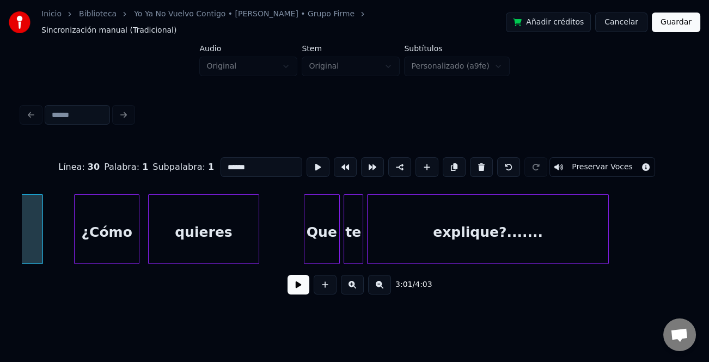
scroll to position [0, 29885]
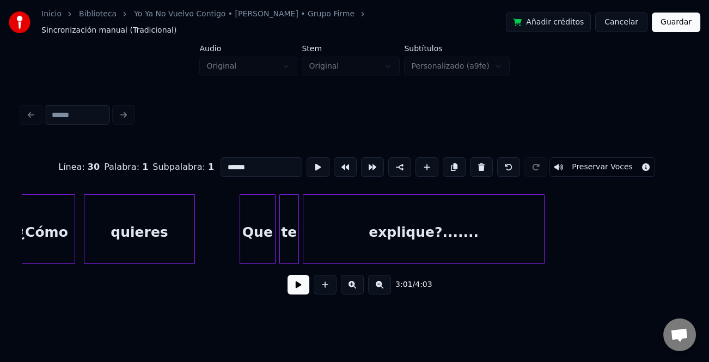
click at [509, 237] on div "explique?......." at bounding box center [423, 232] width 241 height 74
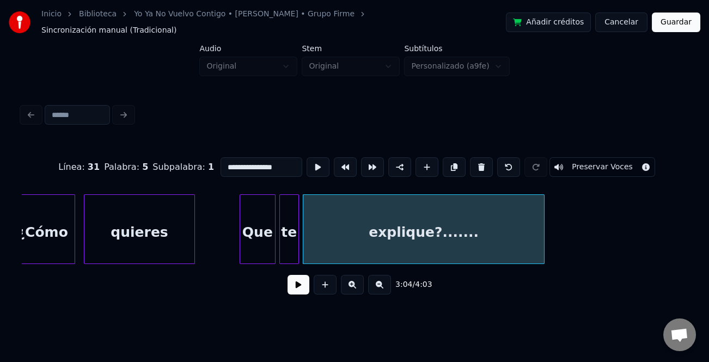
click at [251, 157] on input "**********" at bounding box center [261, 167] width 82 height 20
click at [234, 244] on div "Que" at bounding box center [249, 232] width 35 height 74
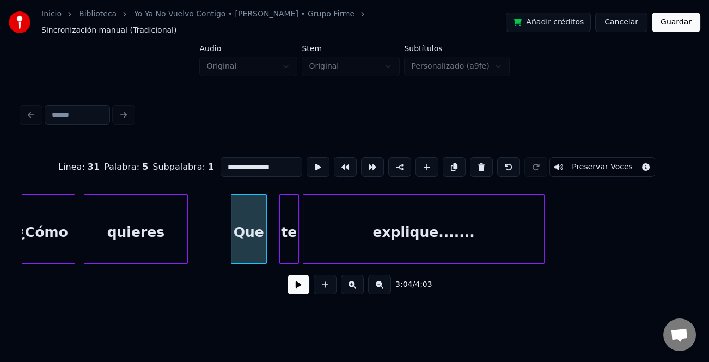
click at [184, 241] on div at bounding box center [185, 229] width 3 height 69
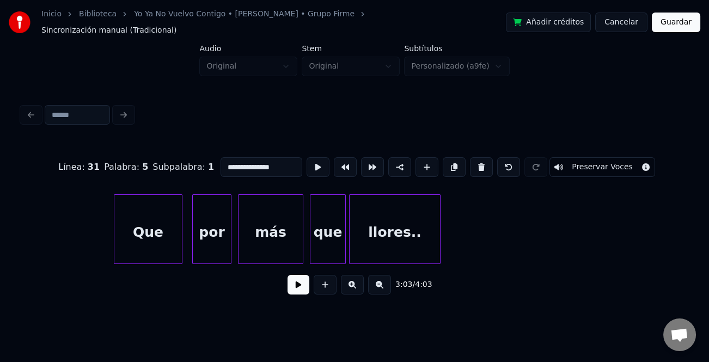
scroll to position [0, 30554]
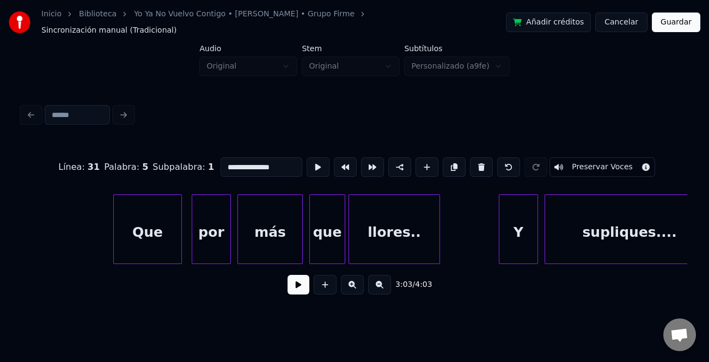
click at [137, 233] on div "Que" at bounding box center [147, 232] width 67 height 74
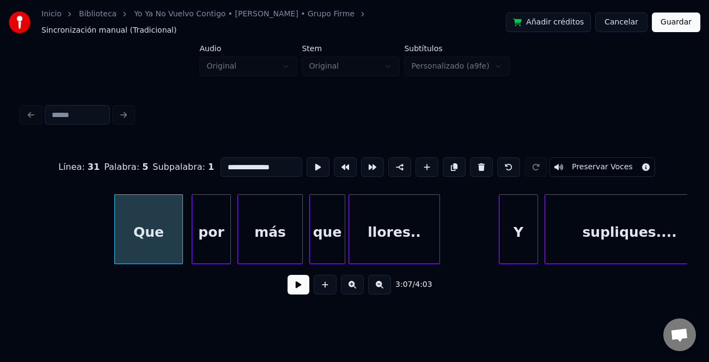
type input "**********"
click at [303, 284] on button at bounding box center [298, 285] width 22 height 20
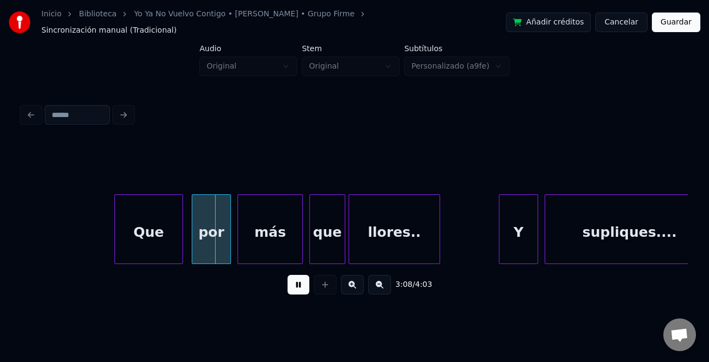
drag, startPoint x: 303, startPoint y: 284, endPoint x: 248, endPoint y: 263, distance: 58.0
click at [302, 284] on button at bounding box center [298, 285] width 22 height 20
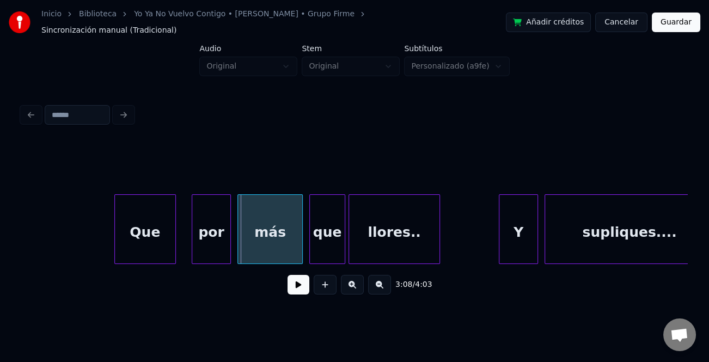
click at [172, 230] on div at bounding box center [173, 229] width 3 height 69
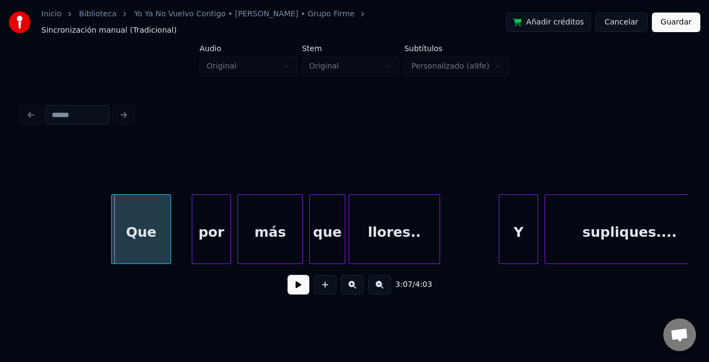
click at [112, 232] on div at bounding box center [113, 229] width 3 height 69
click at [306, 277] on button at bounding box center [298, 285] width 22 height 20
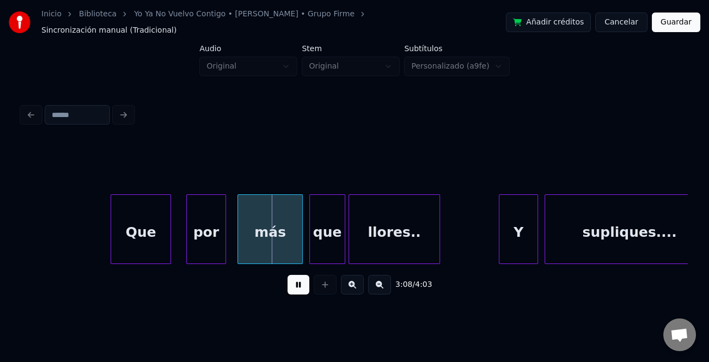
click at [211, 227] on div "por" at bounding box center [206, 232] width 38 height 74
click at [284, 237] on div "más" at bounding box center [267, 232] width 64 height 74
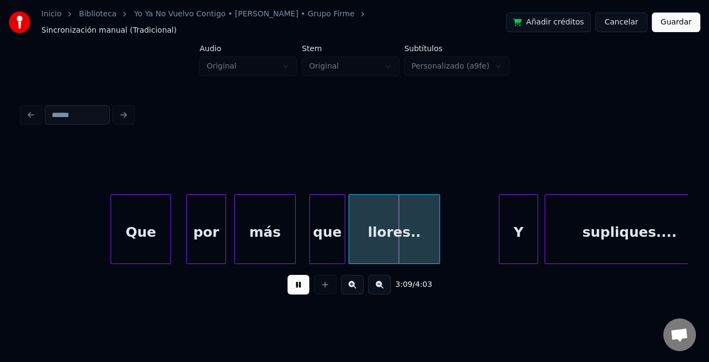
click at [292, 238] on div at bounding box center [293, 229] width 3 height 69
click at [322, 234] on div "que" at bounding box center [324, 232] width 35 height 74
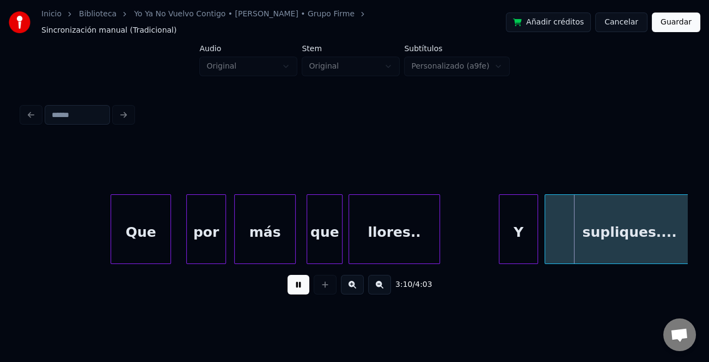
click at [300, 286] on button at bounding box center [298, 285] width 22 height 20
click at [687, 14] on button "Guardar" at bounding box center [675, 23] width 48 height 20
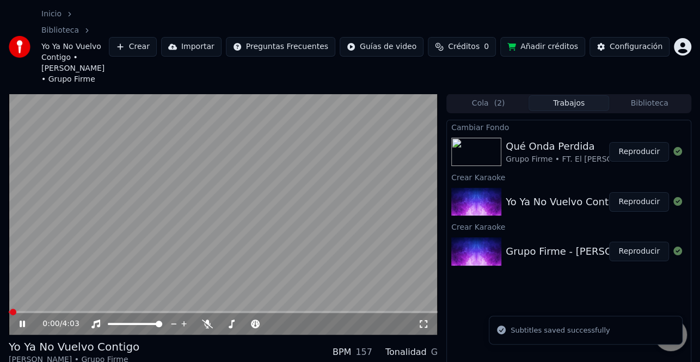
click at [282, 311] on span at bounding box center [223, 312] width 429 height 2
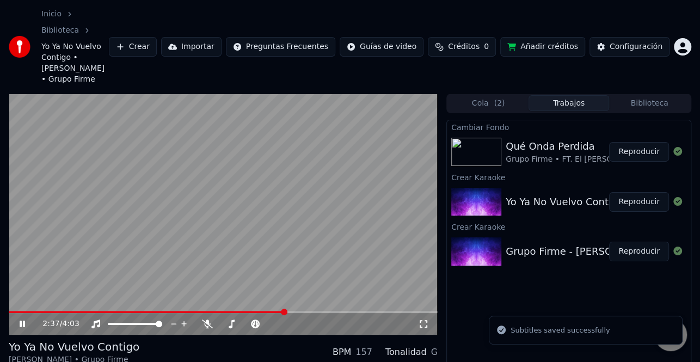
click at [26, 319] on icon at bounding box center [29, 323] width 25 height 9
click at [300, 311] on span at bounding box center [223, 312] width 429 height 2
click at [22, 319] on icon at bounding box center [29, 323] width 25 height 9
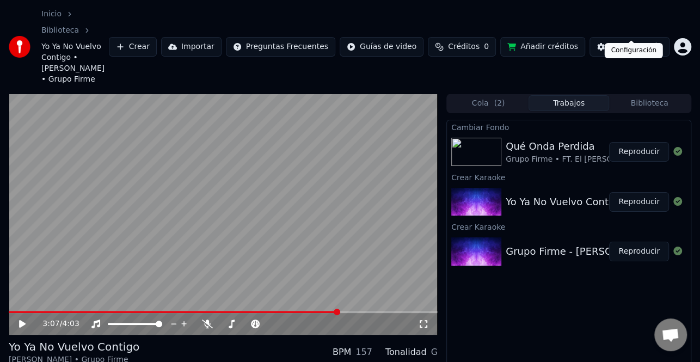
click at [638, 41] on div "Configuración" at bounding box center [636, 46] width 53 height 11
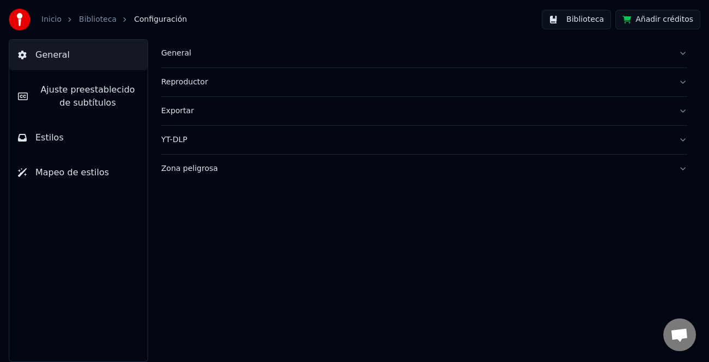
click at [62, 96] on span "Ajuste preestablecido de subtítulos" at bounding box center [87, 96] width 102 height 26
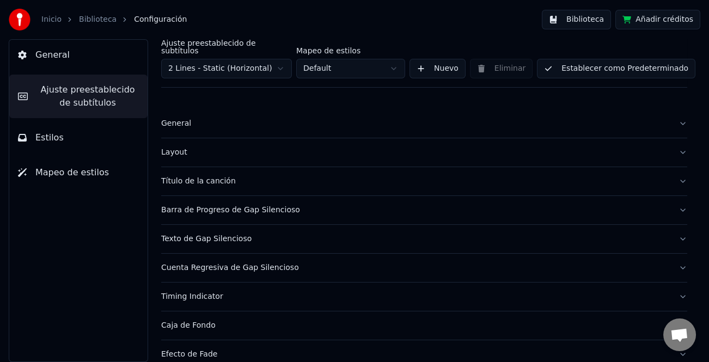
click at [170, 147] on div "Layout" at bounding box center [415, 152] width 508 height 11
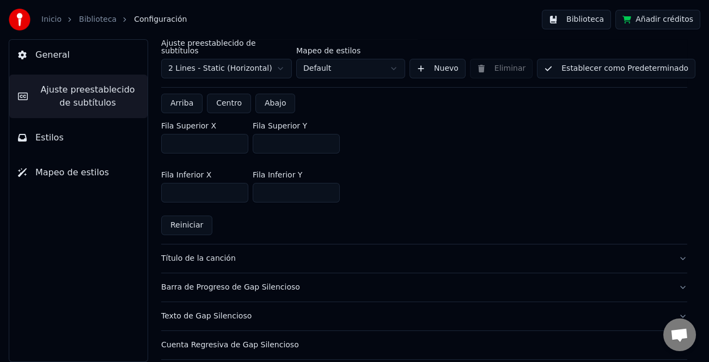
scroll to position [327, 0]
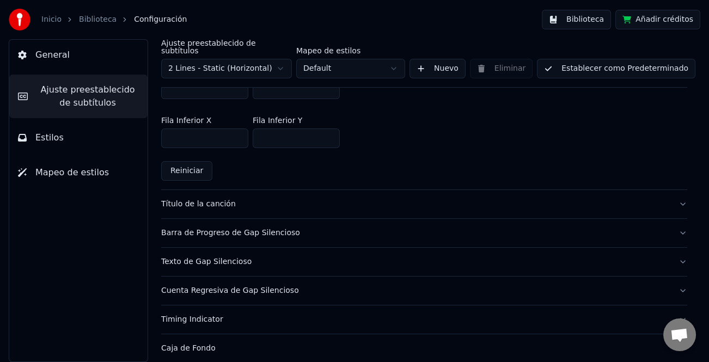
click at [253, 227] on div "Barra de Progreso de Gap Silencioso" at bounding box center [415, 232] width 508 height 11
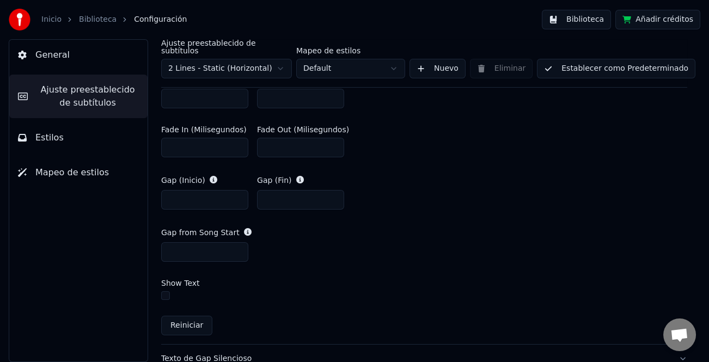
scroll to position [599, 0]
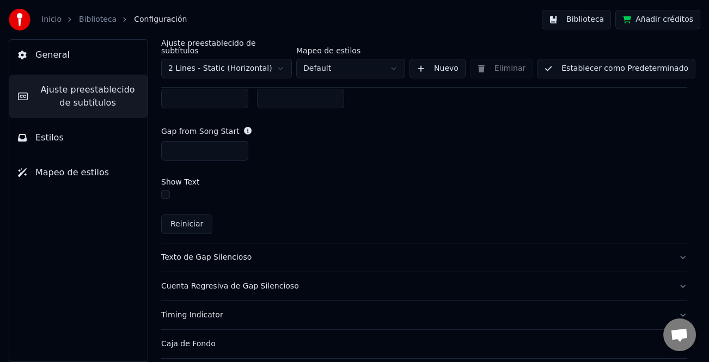
click at [228, 252] on div "Texto de Gap Silencioso" at bounding box center [415, 257] width 508 height 11
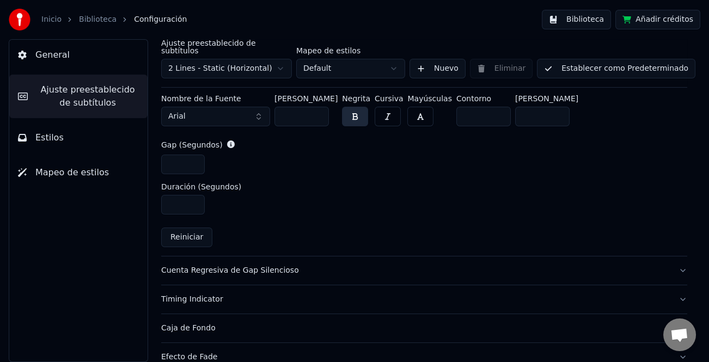
scroll to position [410, 0]
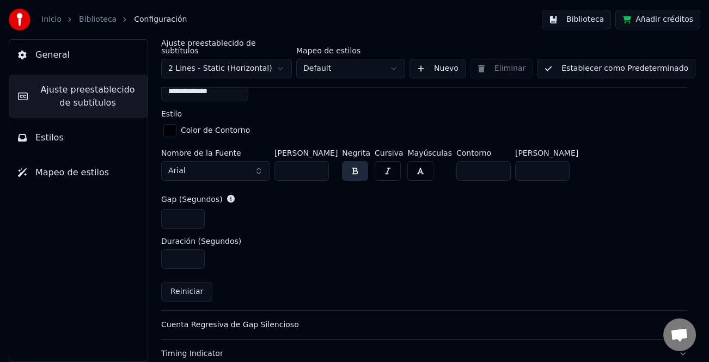
click at [196, 284] on button "Reiniciar" at bounding box center [186, 292] width 51 height 20
type input "**"
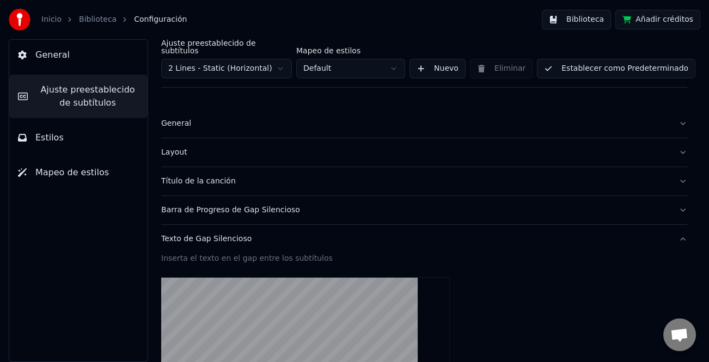
scroll to position [0, 0]
click at [638, 59] on button "Establecer como Predeterminado" at bounding box center [616, 69] width 158 height 20
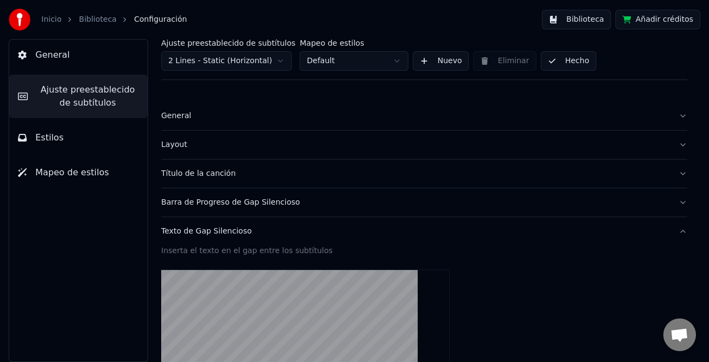
click at [561, 66] on button "Hecho" at bounding box center [568, 61] width 56 height 20
click at [567, 60] on button "Hecho" at bounding box center [568, 61] width 56 height 20
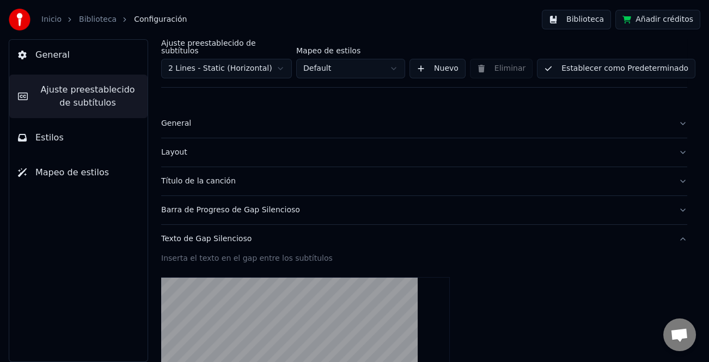
click at [558, 60] on button "Establecer como Predeterminado" at bounding box center [616, 69] width 158 height 20
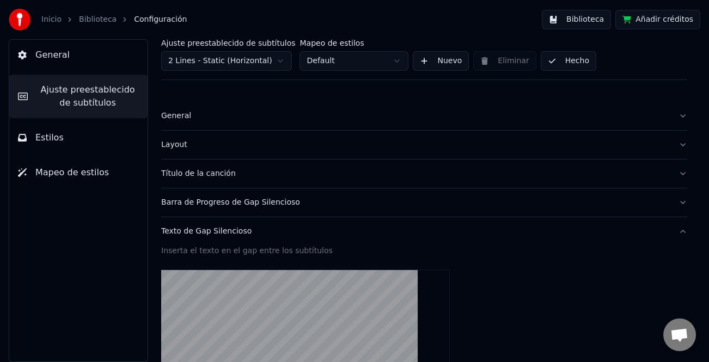
click at [587, 19] on button "Biblioteca" at bounding box center [576, 20] width 69 height 20
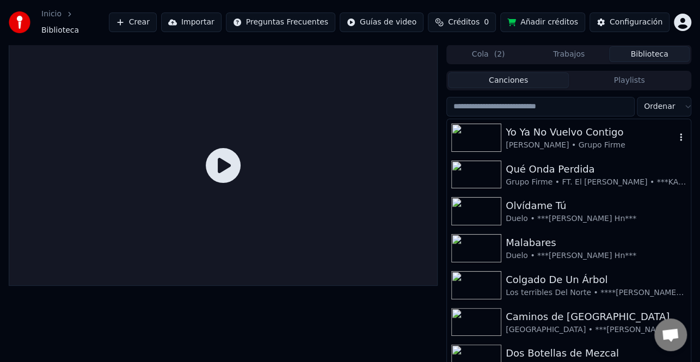
click at [549, 133] on div "Yo Ya No Vuelvo Contigo" at bounding box center [591, 132] width 170 height 15
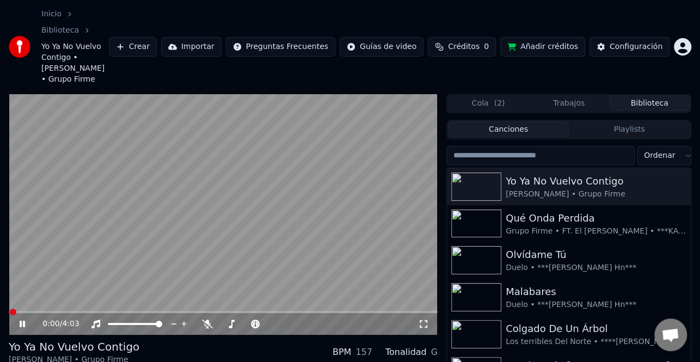
click at [279, 272] on video at bounding box center [223, 214] width 429 height 241
click at [279, 272] on div "0:00 / 4:03" at bounding box center [223, 214] width 429 height 241
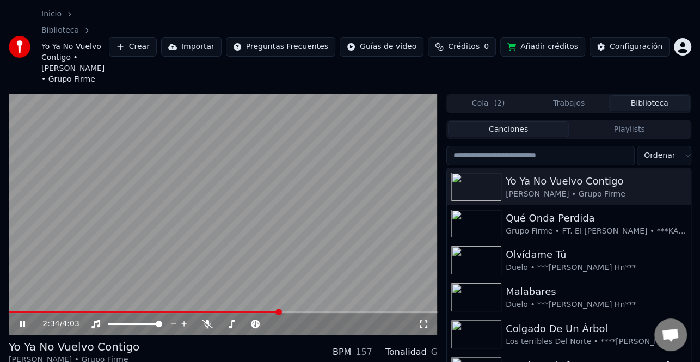
click at [279, 311] on span at bounding box center [223, 312] width 429 height 2
click at [245, 196] on video at bounding box center [223, 214] width 429 height 241
click at [244, 196] on video at bounding box center [223, 214] width 429 height 241
click at [298, 311] on span at bounding box center [223, 312] width 429 height 2
click at [206, 198] on video at bounding box center [223, 214] width 429 height 241
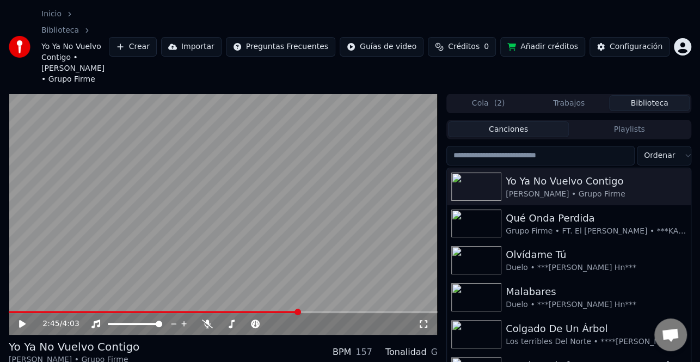
click at [206, 198] on video at bounding box center [223, 214] width 429 height 241
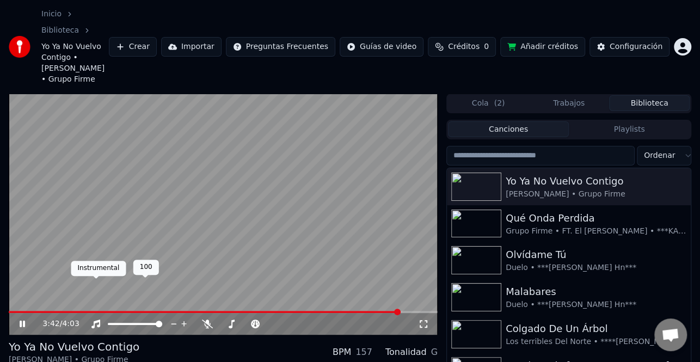
click at [102, 274] on div "Instrumental Instrumental" at bounding box center [98, 268] width 55 height 15
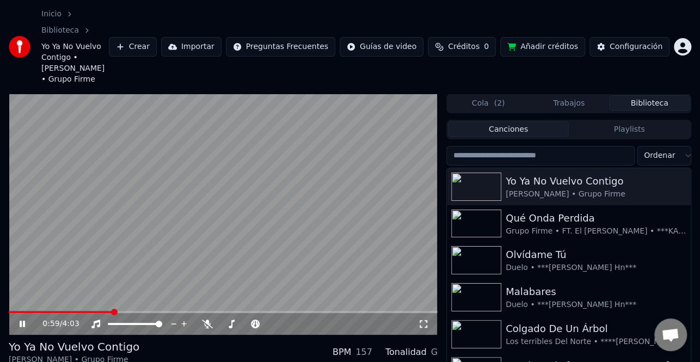
click at [112, 311] on span at bounding box center [61, 312] width 104 height 2
click at [50, 210] on video at bounding box center [223, 214] width 429 height 241
click at [20, 320] on icon at bounding box center [22, 324] width 7 height 8
click at [18, 319] on icon at bounding box center [29, 323] width 25 height 9
click at [21, 320] on icon at bounding box center [22, 324] width 7 height 8
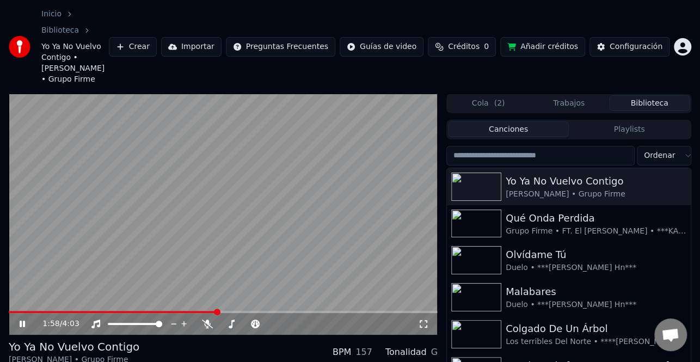
click at [21, 321] on icon at bounding box center [22, 324] width 5 height 7
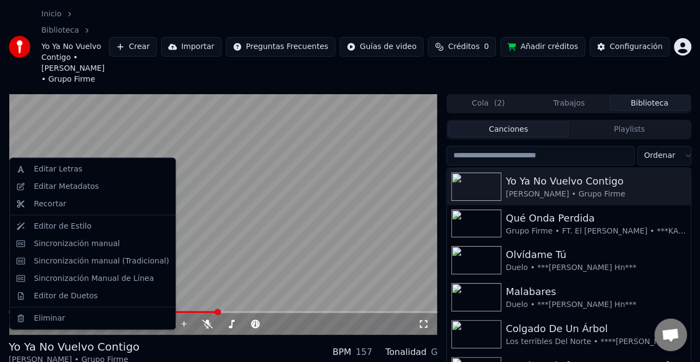
click at [91, 171] on div "Editar Letras" at bounding box center [101, 169] width 135 height 11
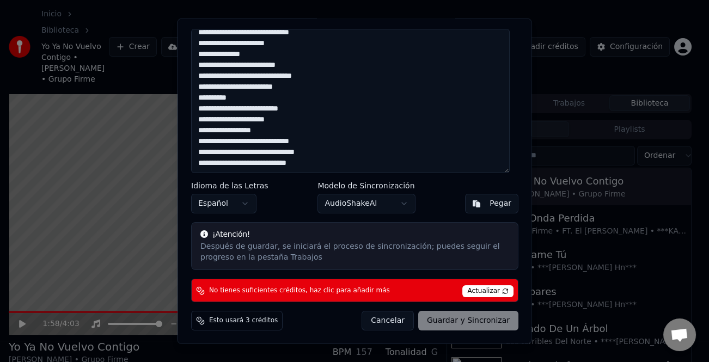
scroll to position [279, 0]
